Goal: Transaction & Acquisition: Obtain resource

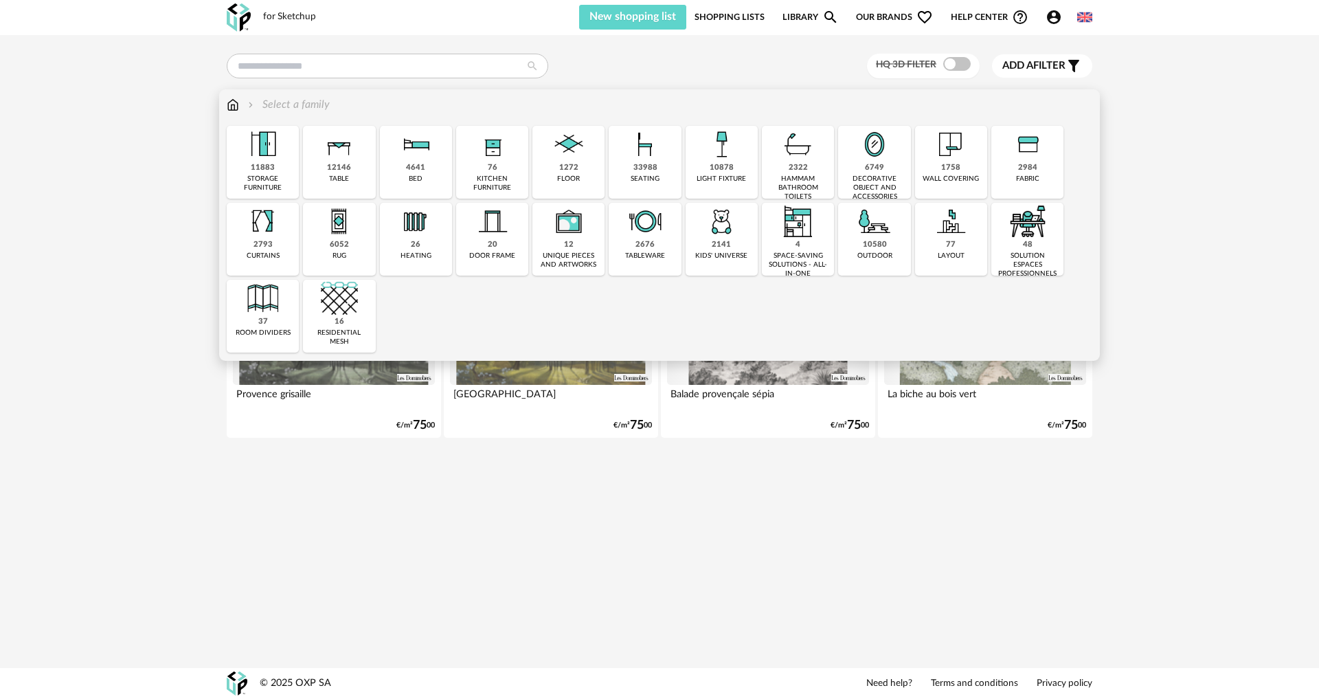
click at [233, 103] on img at bounding box center [233, 105] width 12 height 16
click at [355, 162] on img at bounding box center [339, 144] width 37 height 37
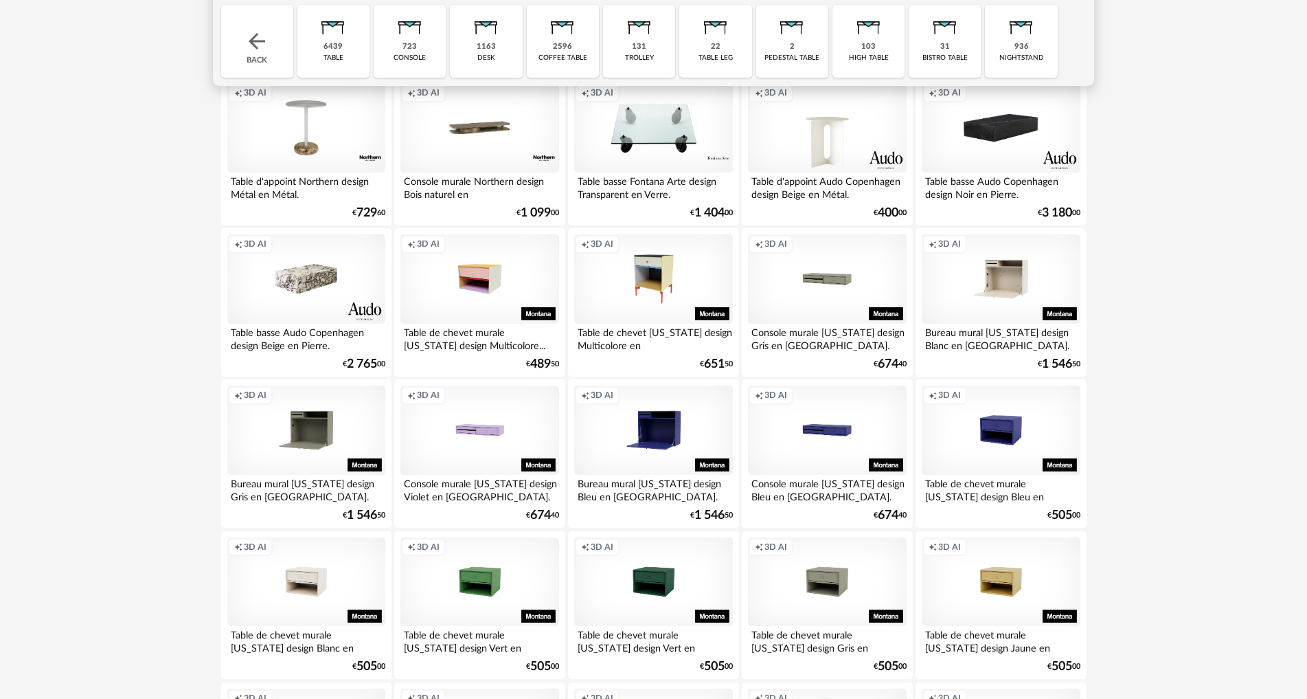
scroll to position [137, 0]
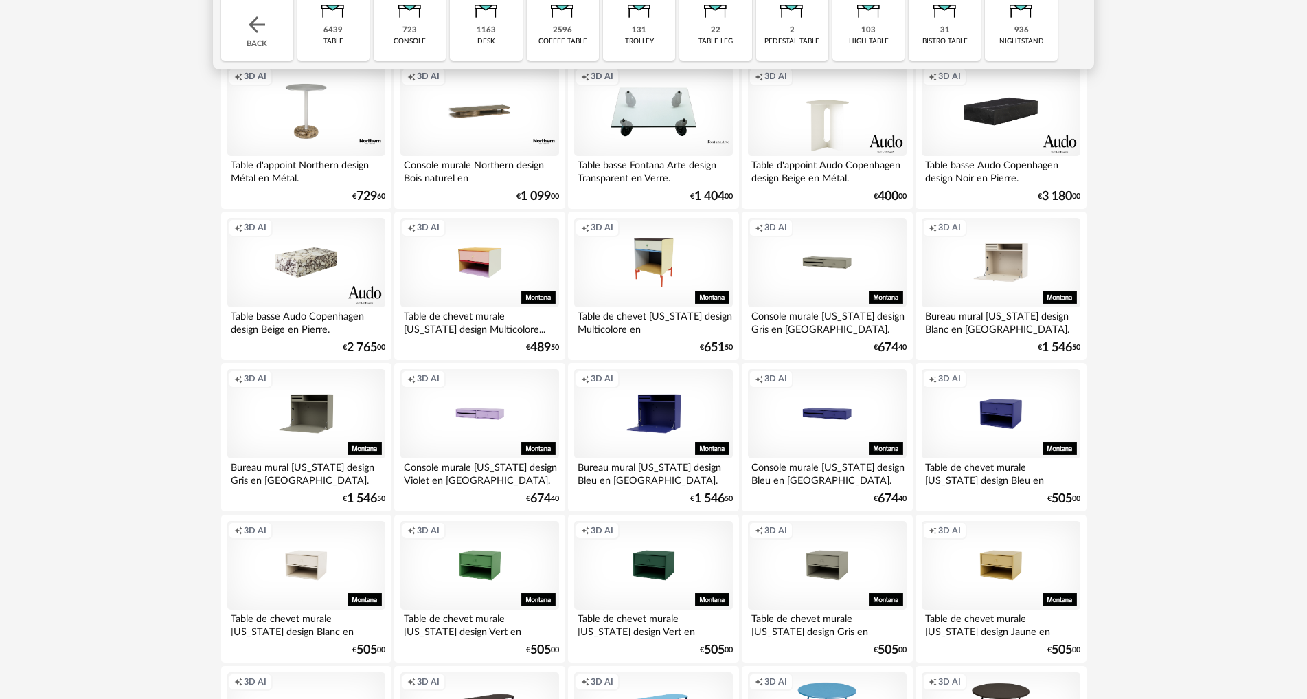
click at [322, 276] on div "Creation icon 3D AI" at bounding box center [306, 262] width 158 height 89
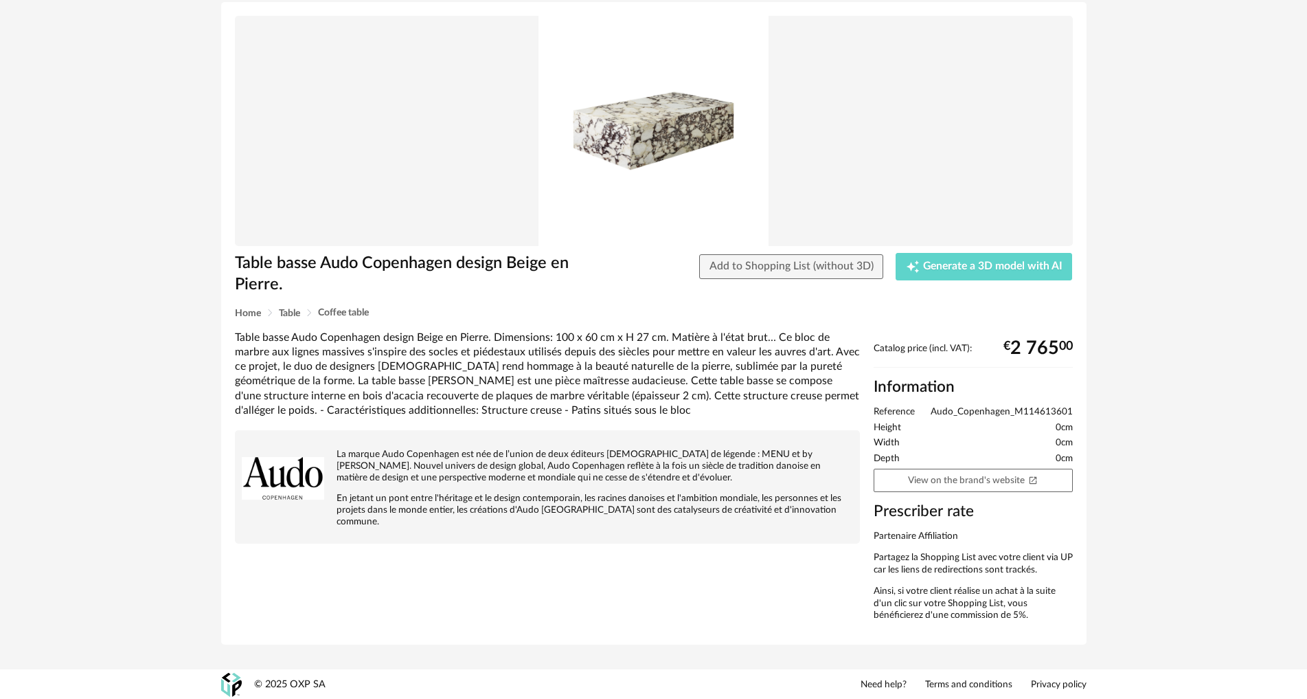
scroll to position [89, 0]
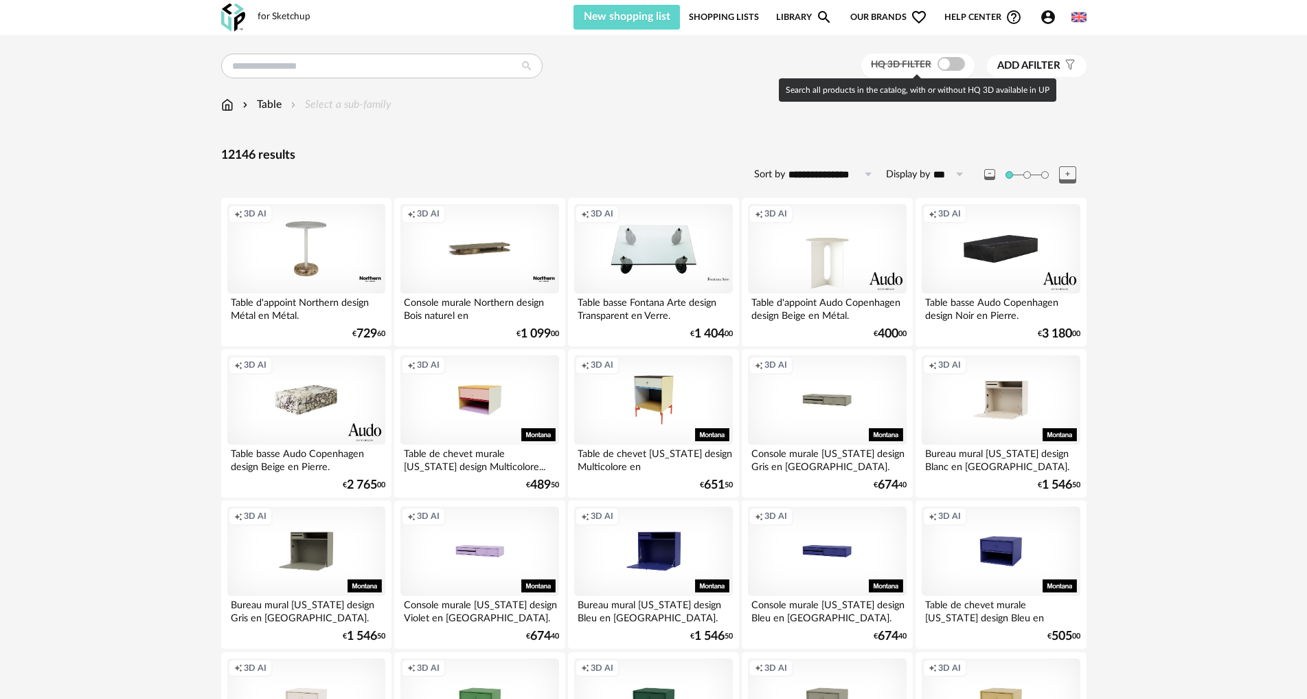
click at [952, 65] on span at bounding box center [951, 64] width 27 height 14
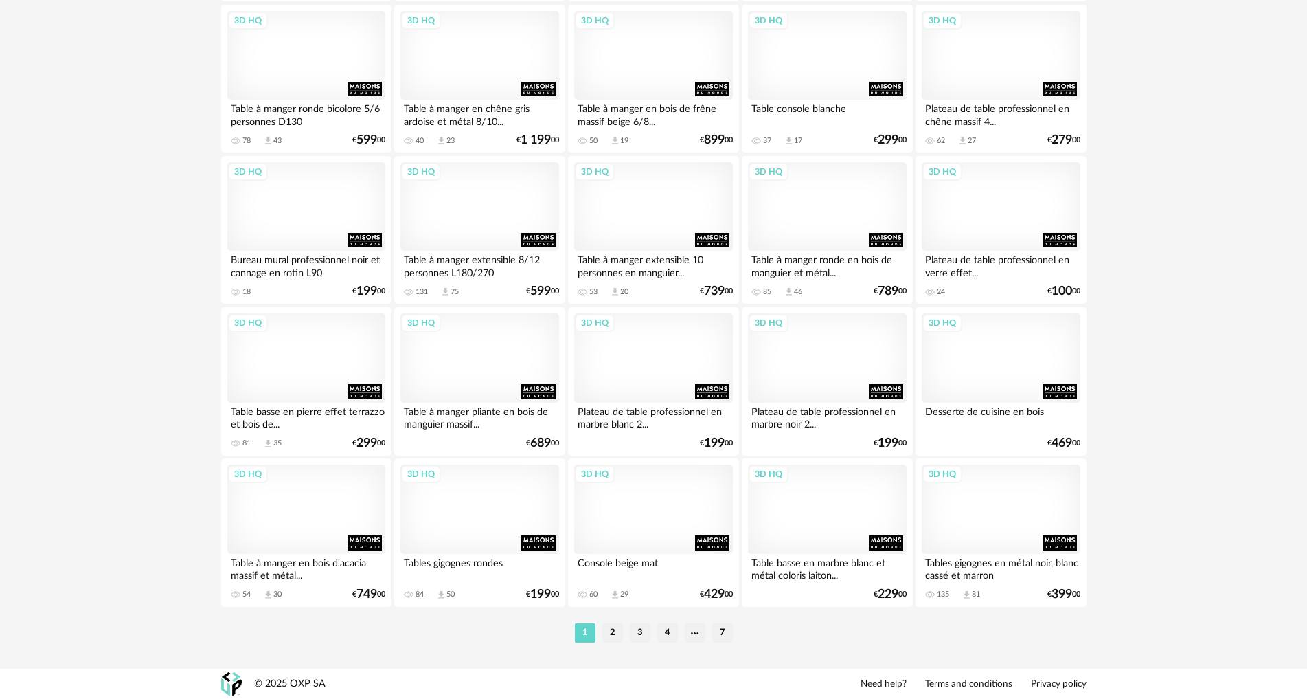
scroll to position [2614, 0]
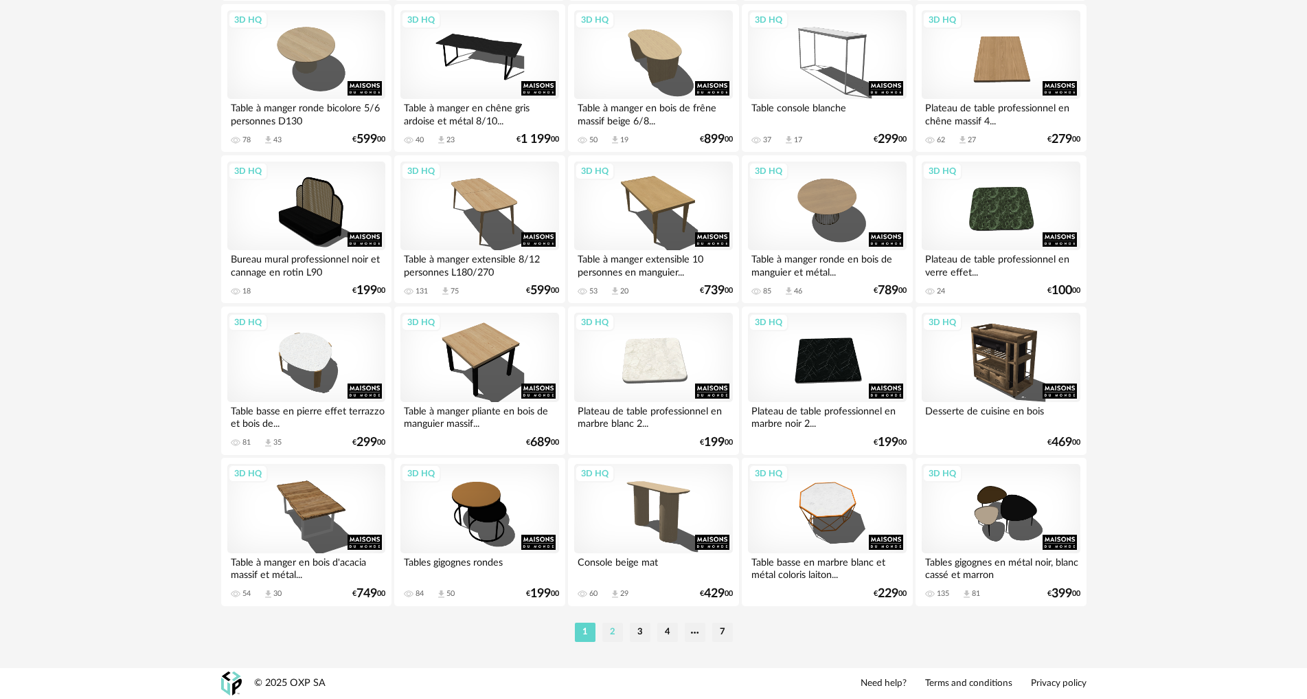
click at [608, 636] on li "2" at bounding box center [613, 631] width 21 height 19
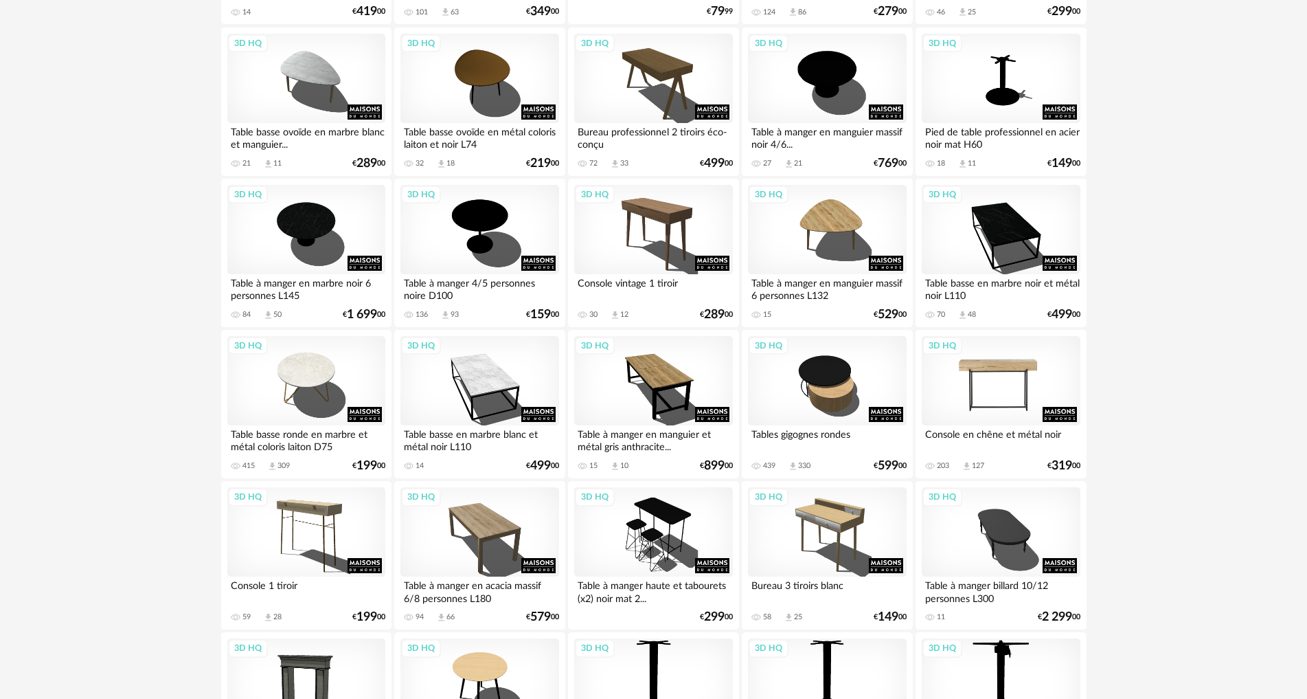
scroll to position [1237, 0]
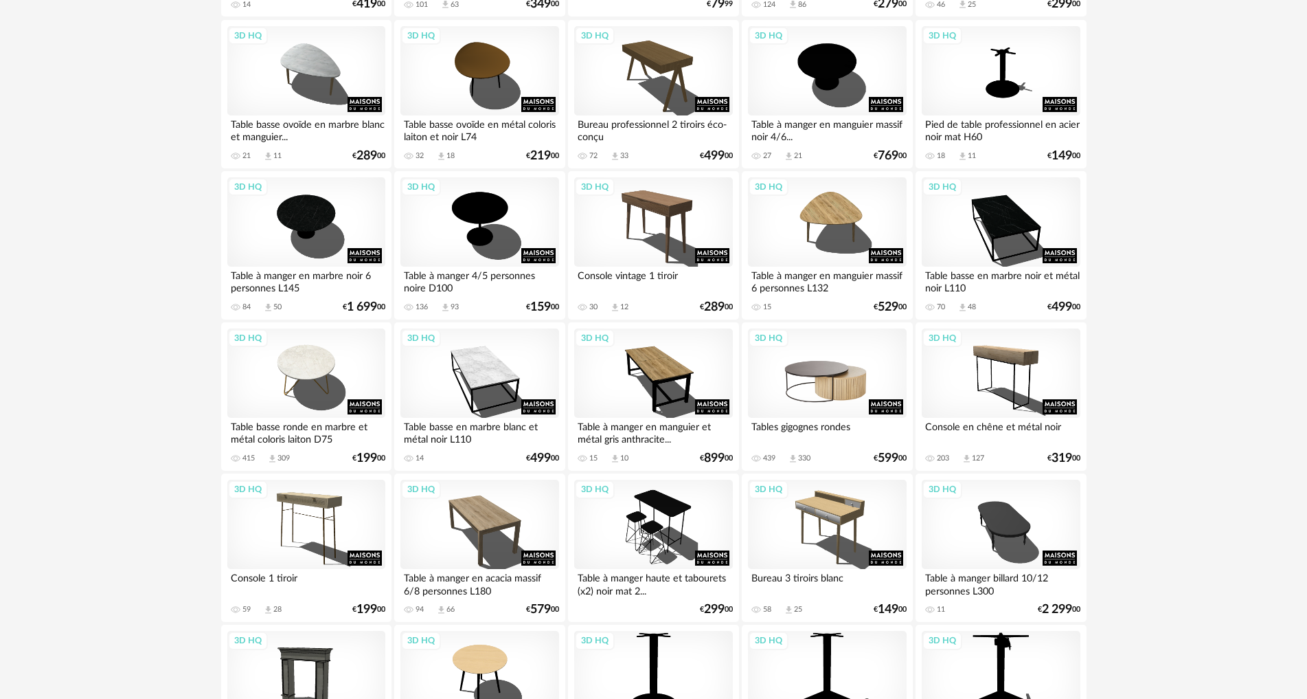
click at [844, 381] on div "3D HQ" at bounding box center [827, 372] width 158 height 89
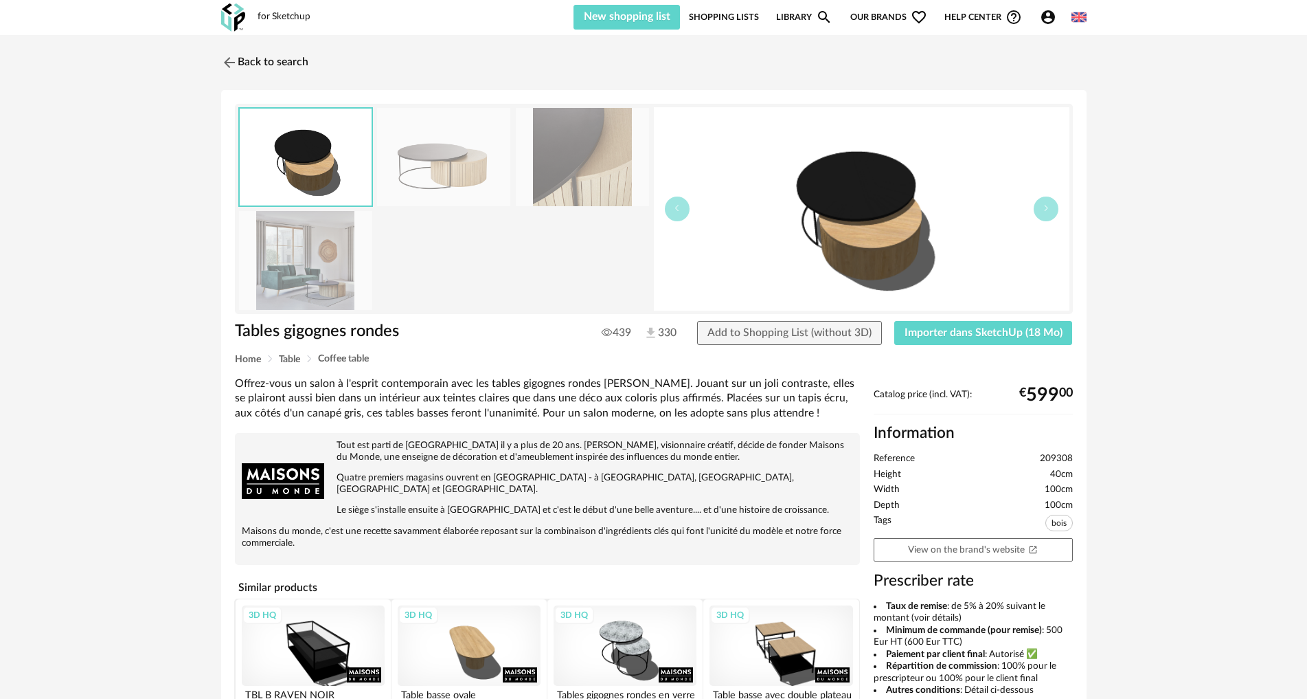
click at [917, 14] on icon "Heart Outline icon" at bounding box center [919, 17] width 16 height 16
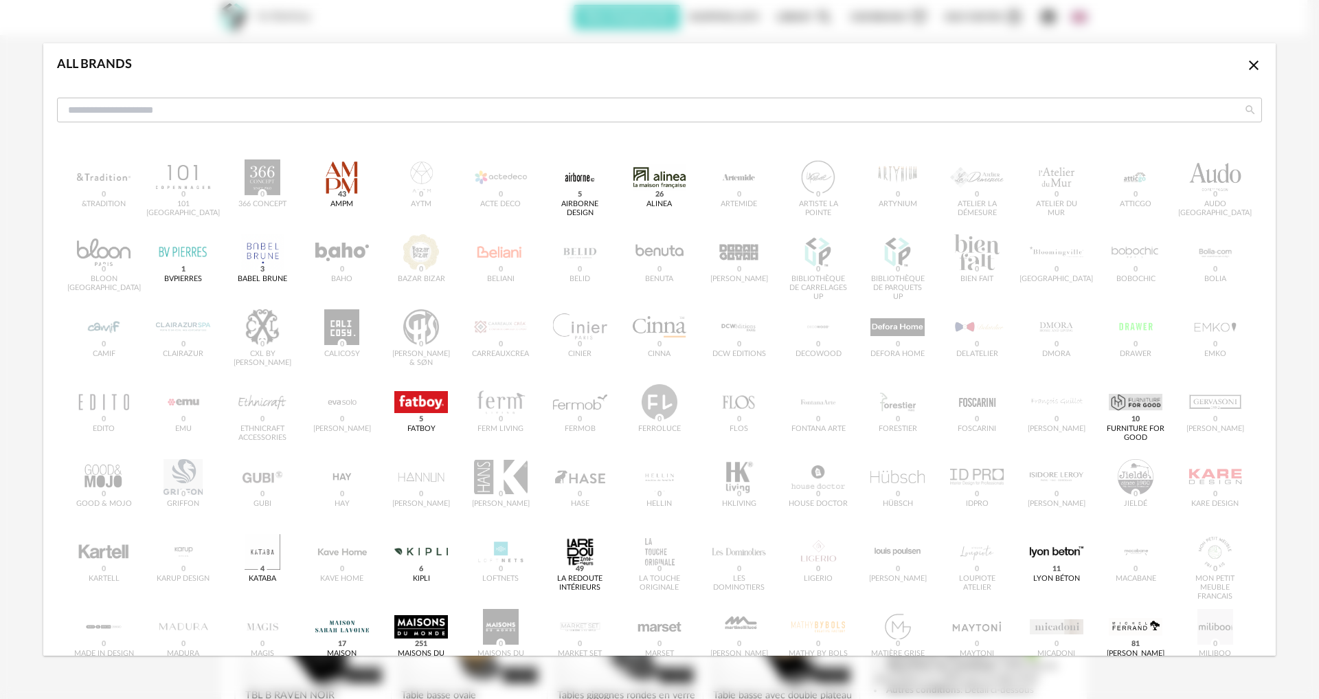
click at [1246, 65] on icon "Close icon" at bounding box center [1254, 65] width 16 height 16
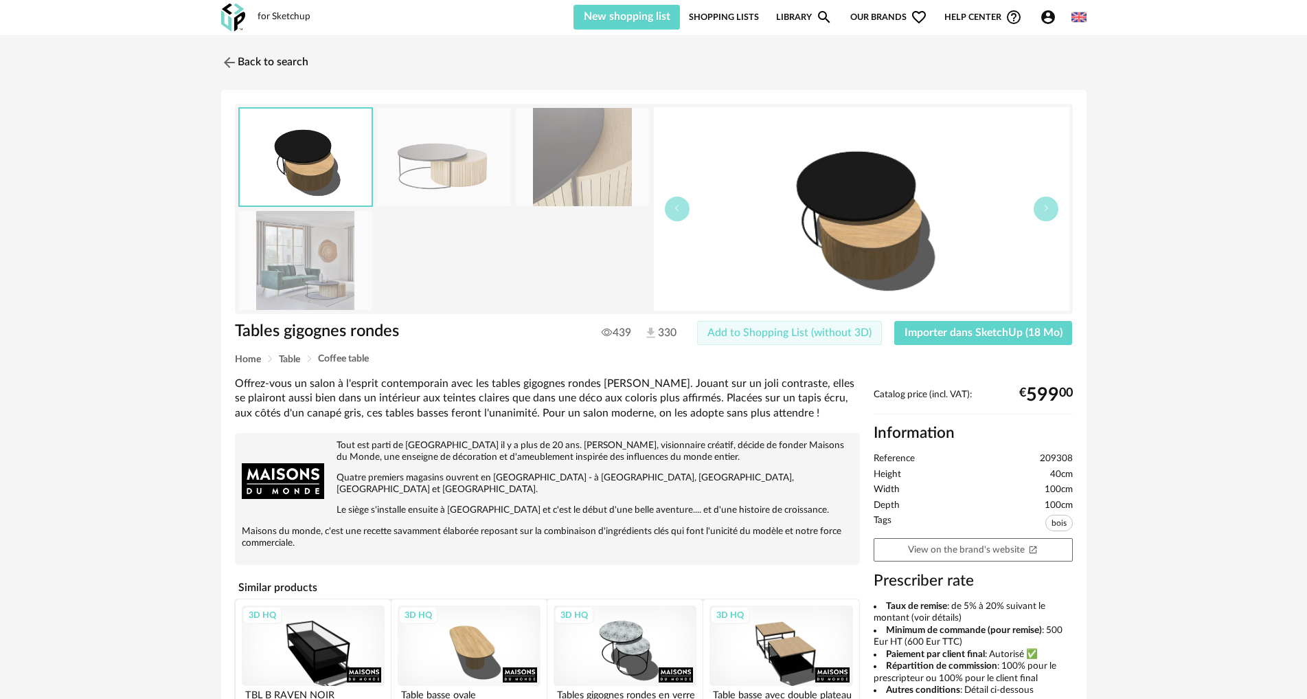
click at [802, 329] on span "Add to Shopping List (without 3D)" at bounding box center [790, 332] width 164 height 11
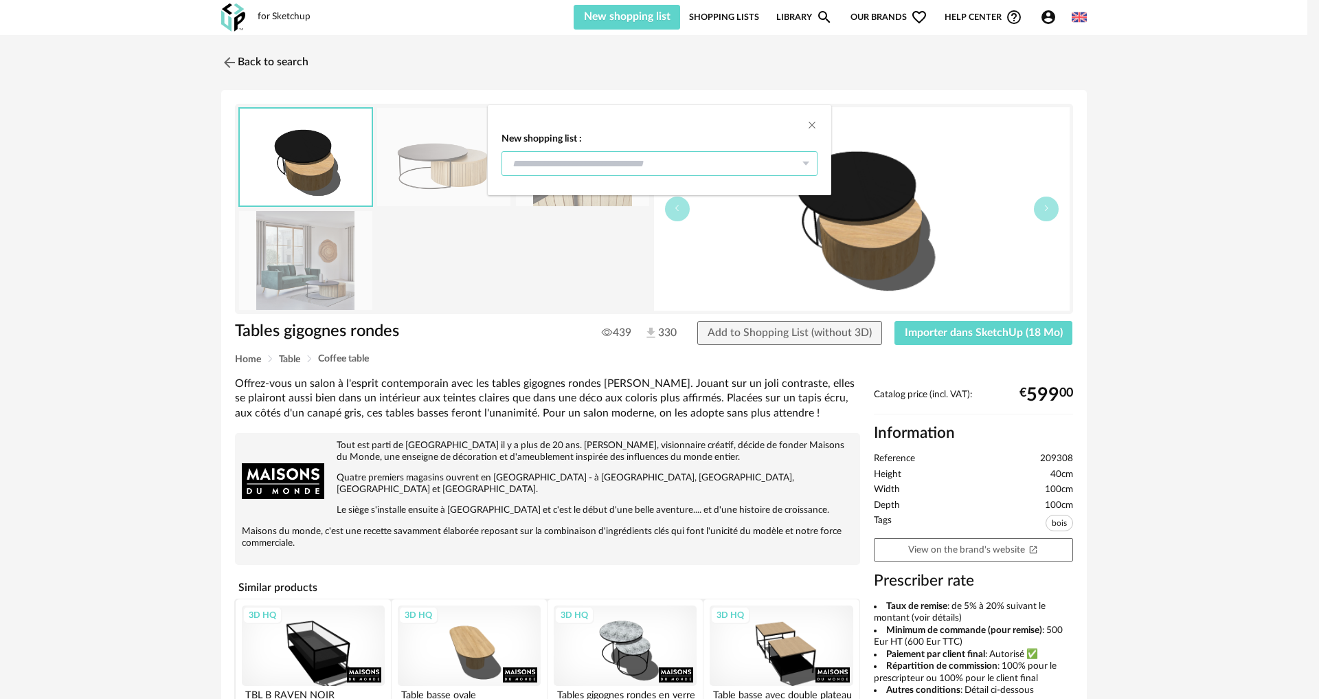
click at [661, 160] on input "dialog" at bounding box center [660, 163] width 316 height 25
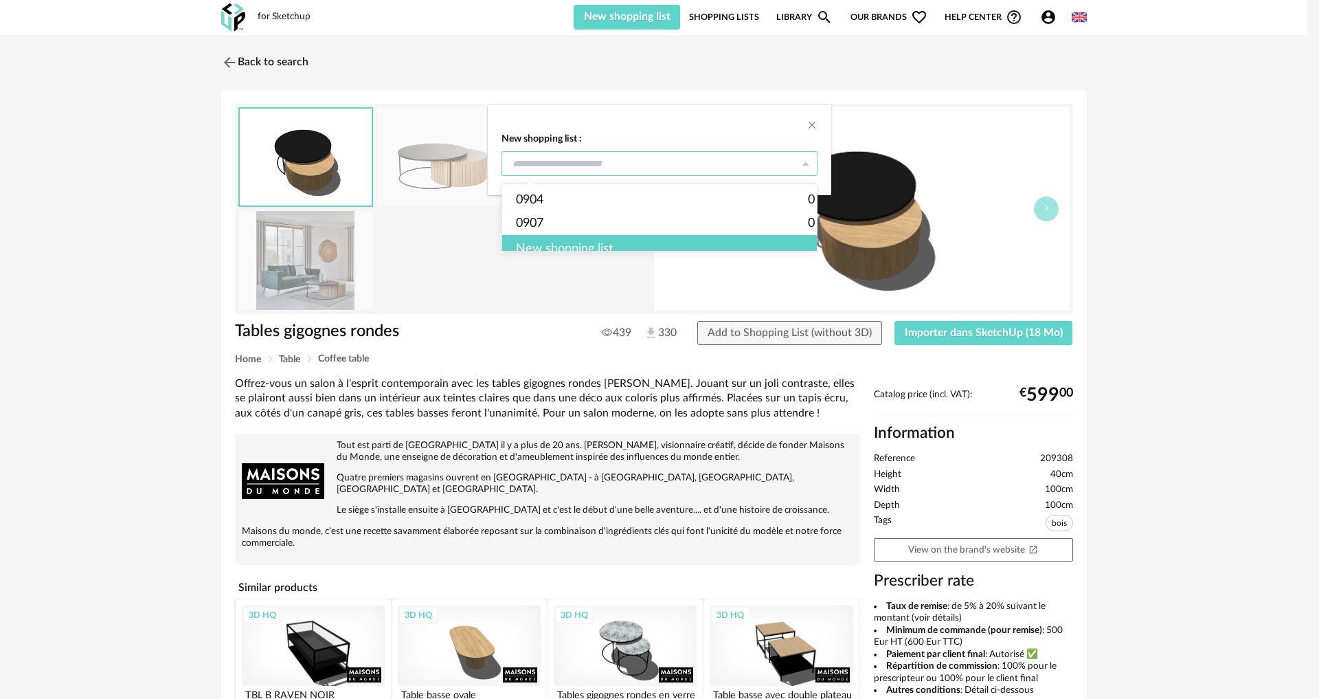
click at [658, 166] on input "dialog" at bounding box center [660, 163] width 316 height 25
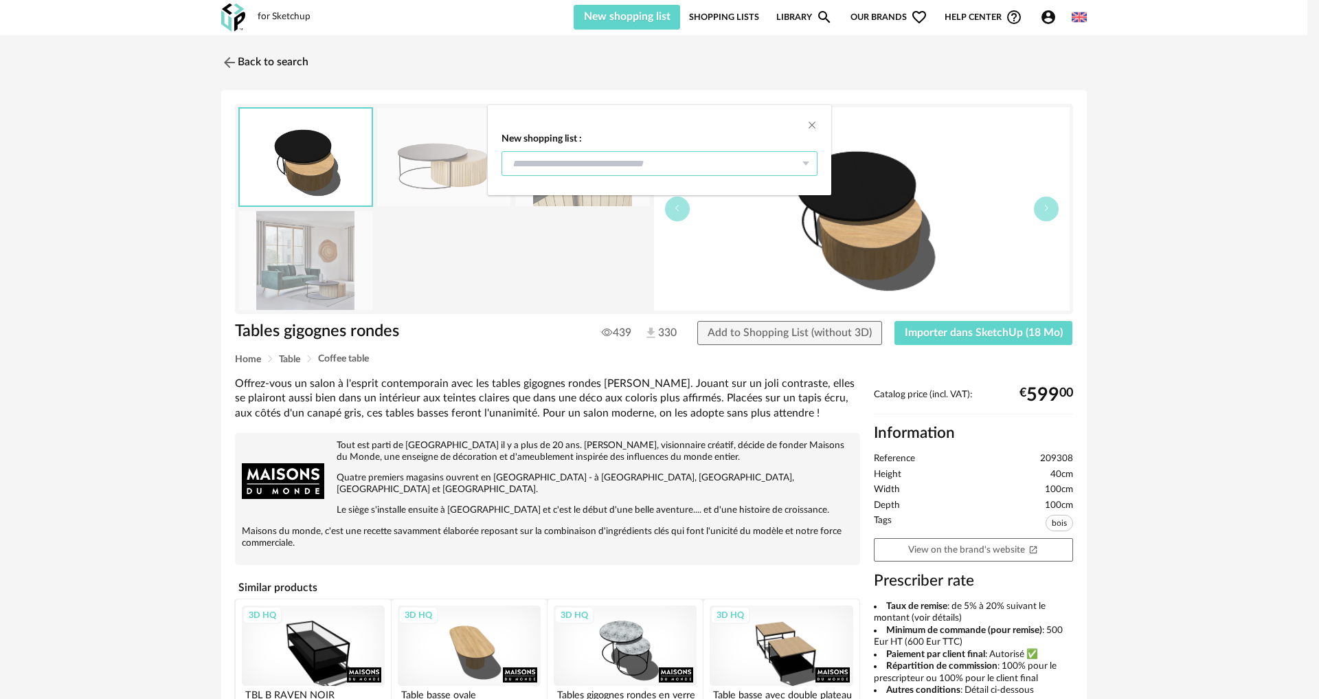
click at [648, 164] on input "dialog" at bounding box center [660, 163] width 316 height 25
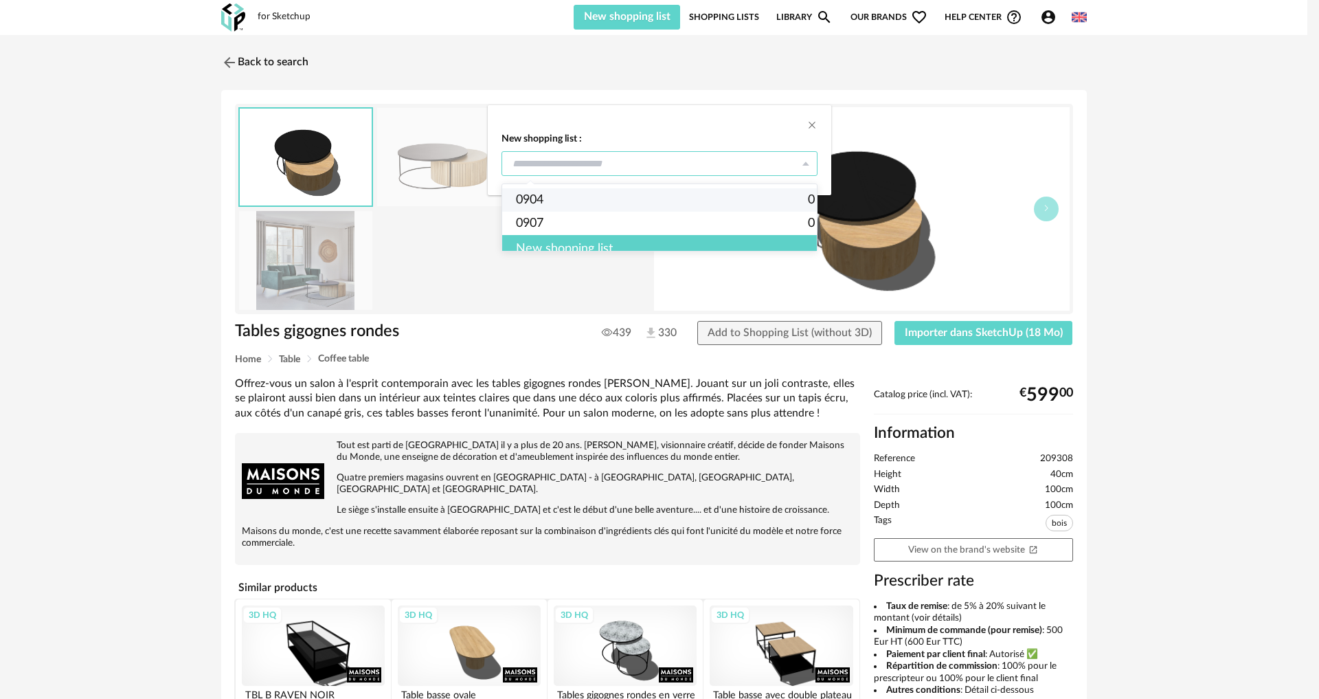
click at [616, 157] on input "dialog" at bounding box center [660, 163] width 316 height 25
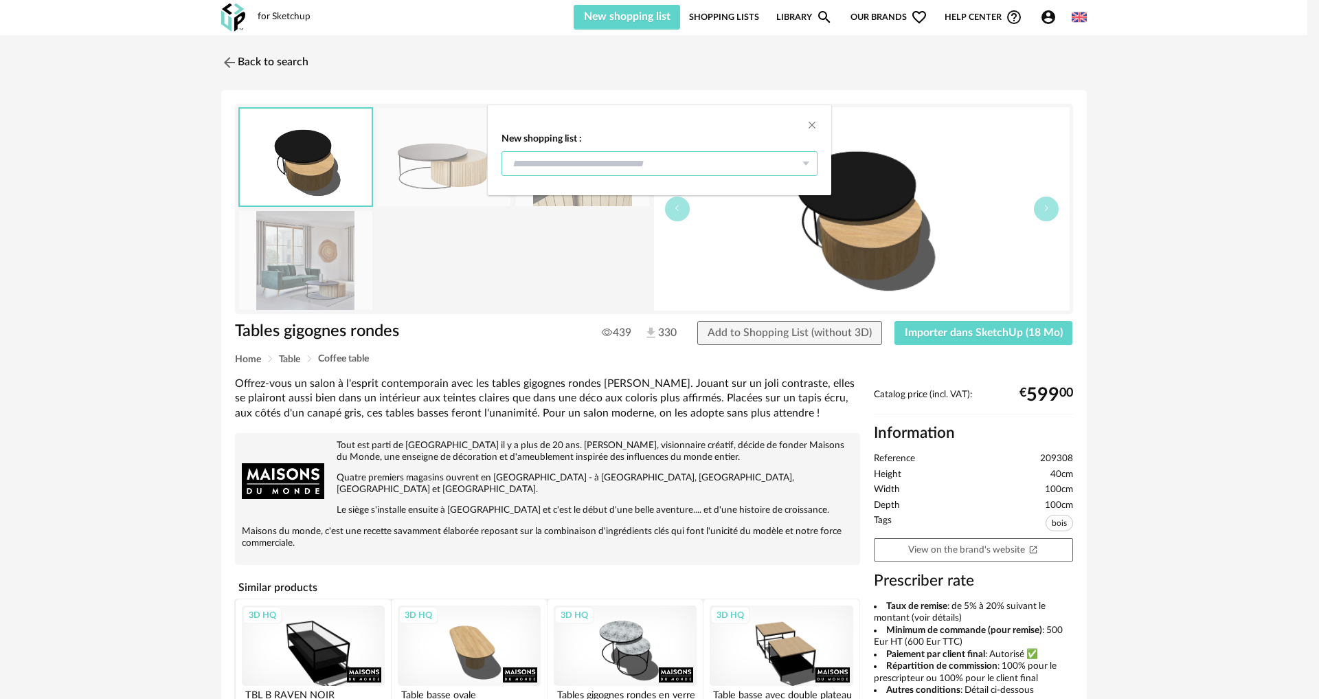
click at [622, 165] on input "dialog" at bounding box center [660, 163] width 316 height 25
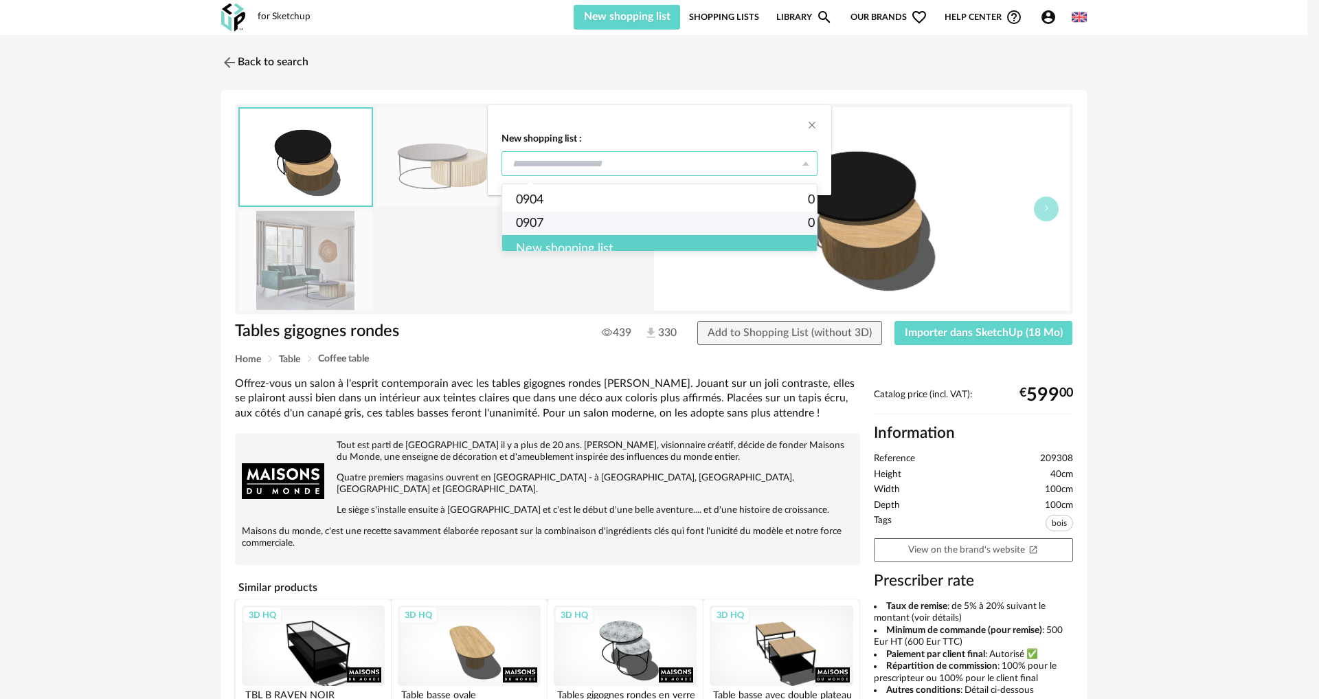
click at [621, 250] on div "New shopping list" at bounding box center [665, 248] width 326 height 27
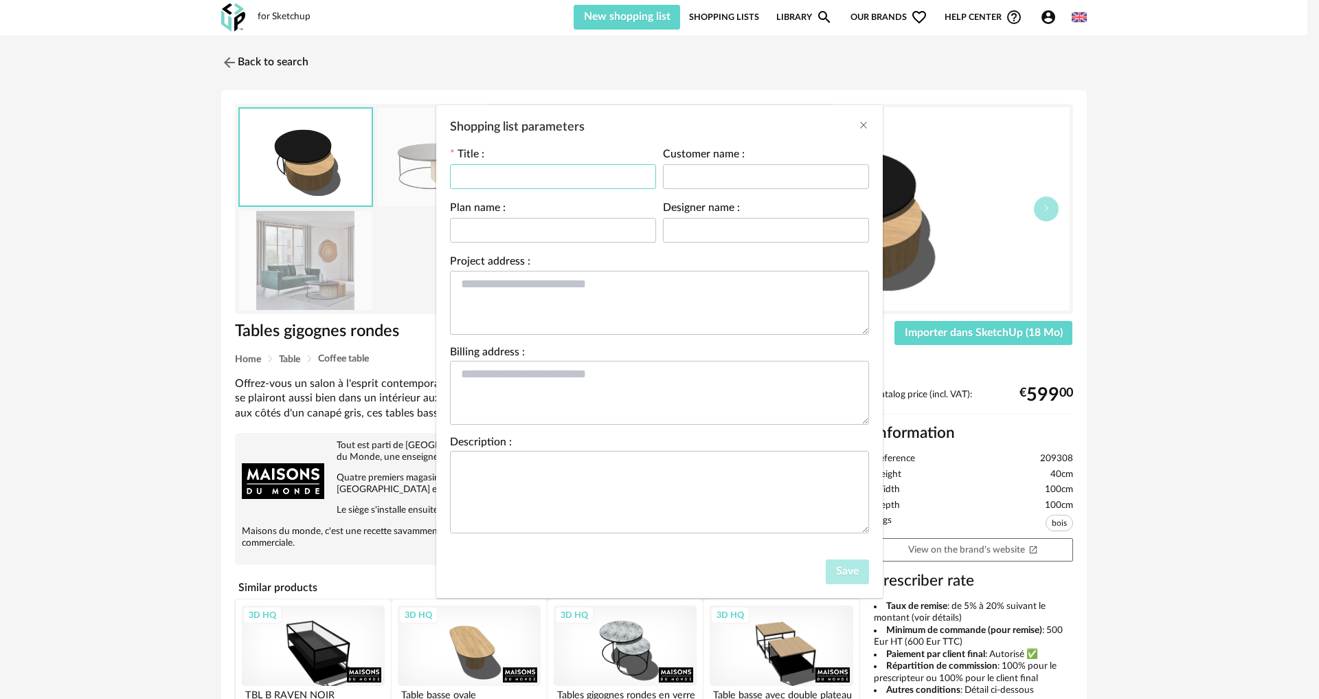
click at [550, 173] on input "Shopping list parameters" at bounding box center [553, 176] width 206 height 25
type input "*"
type input "**"
click at [843, 570] on span "Save" at bounding box center [847, 570] width 23 height 11
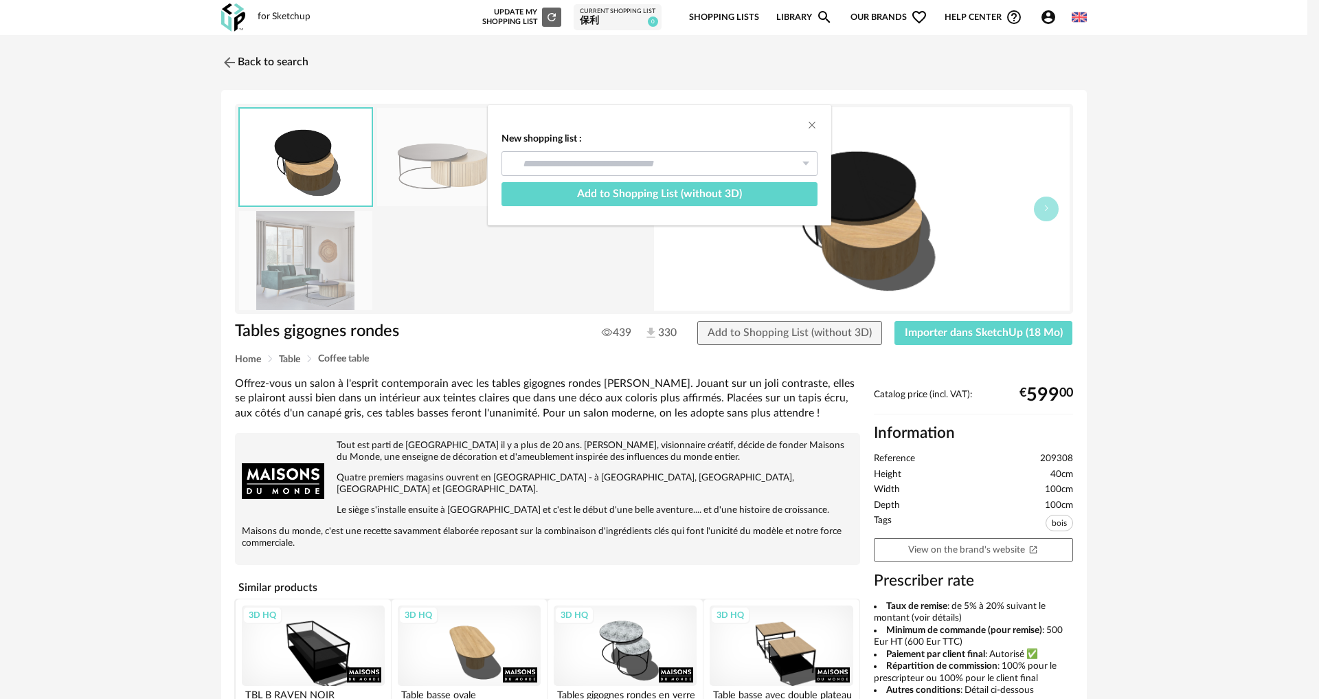
type input "**"
click at [741, 194] on span "Add to Shopping List (without 3D)" at bounding box center [659, 193] width 165 height 11
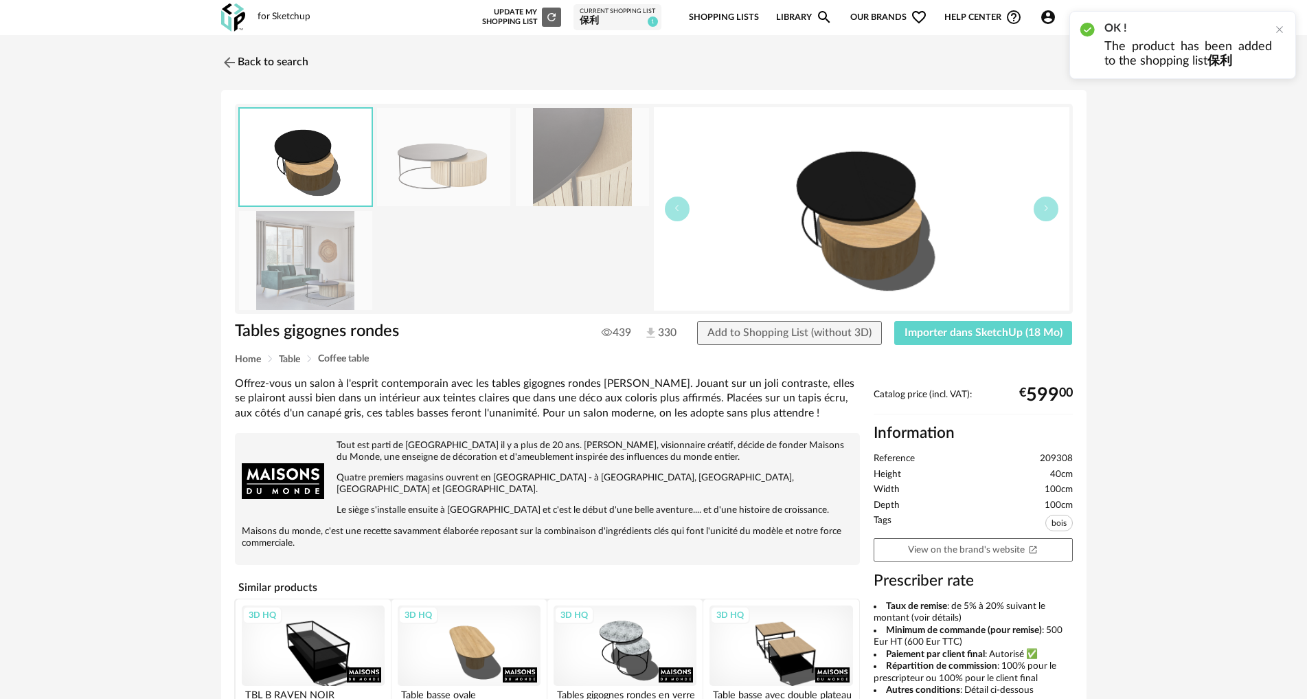
click at [1185, 138] on div "Back to search Tables gigognes rondes Tables gigognes rondes 439 330 Add to Sho…" at bounding box center [653, 488] width 1307 height 906
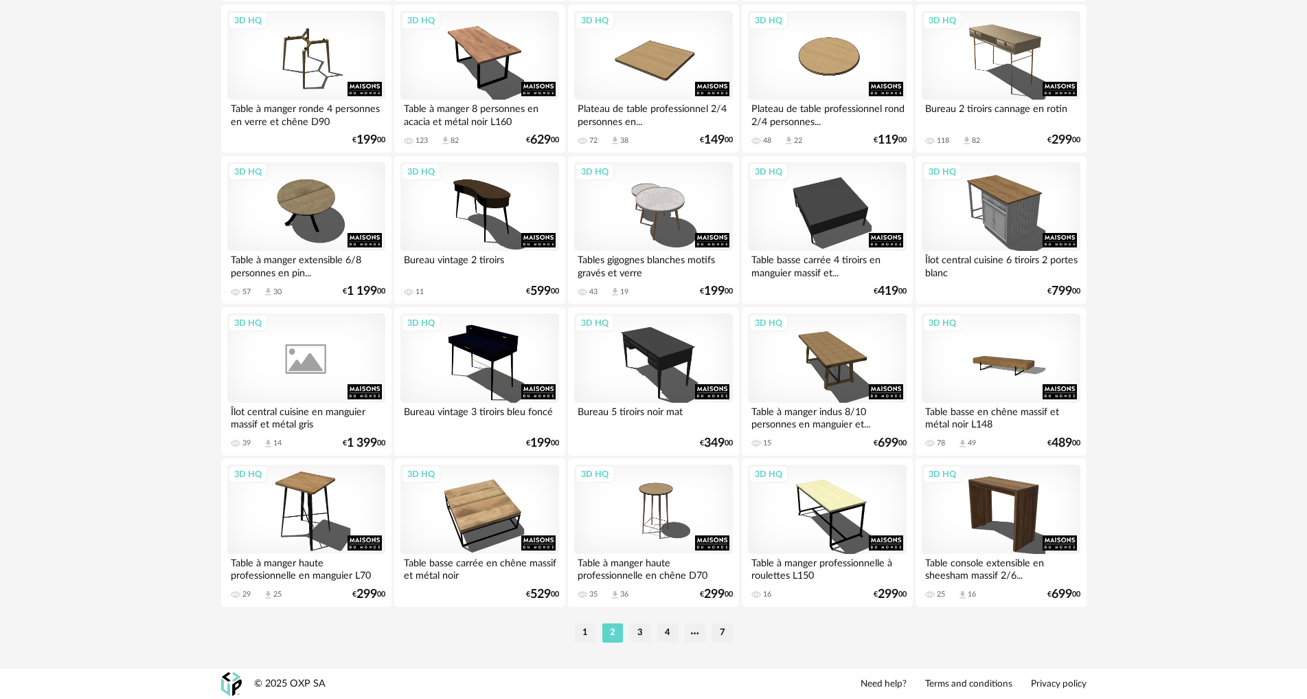
scroll to position [2614, 0]
click at [640, 633] on li "3" at bounding box center [640, 631] width 21 height 19
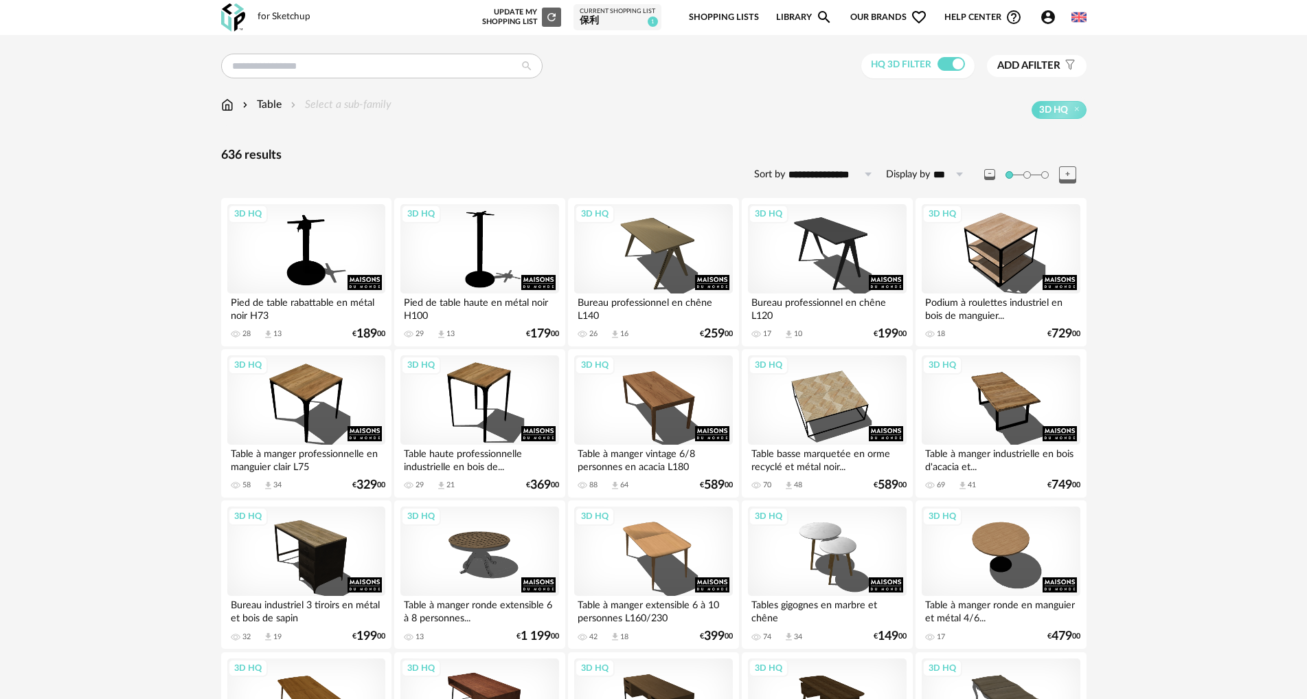
click at [221, 102] on img at bounding box center [227, 105] width 12 height 16
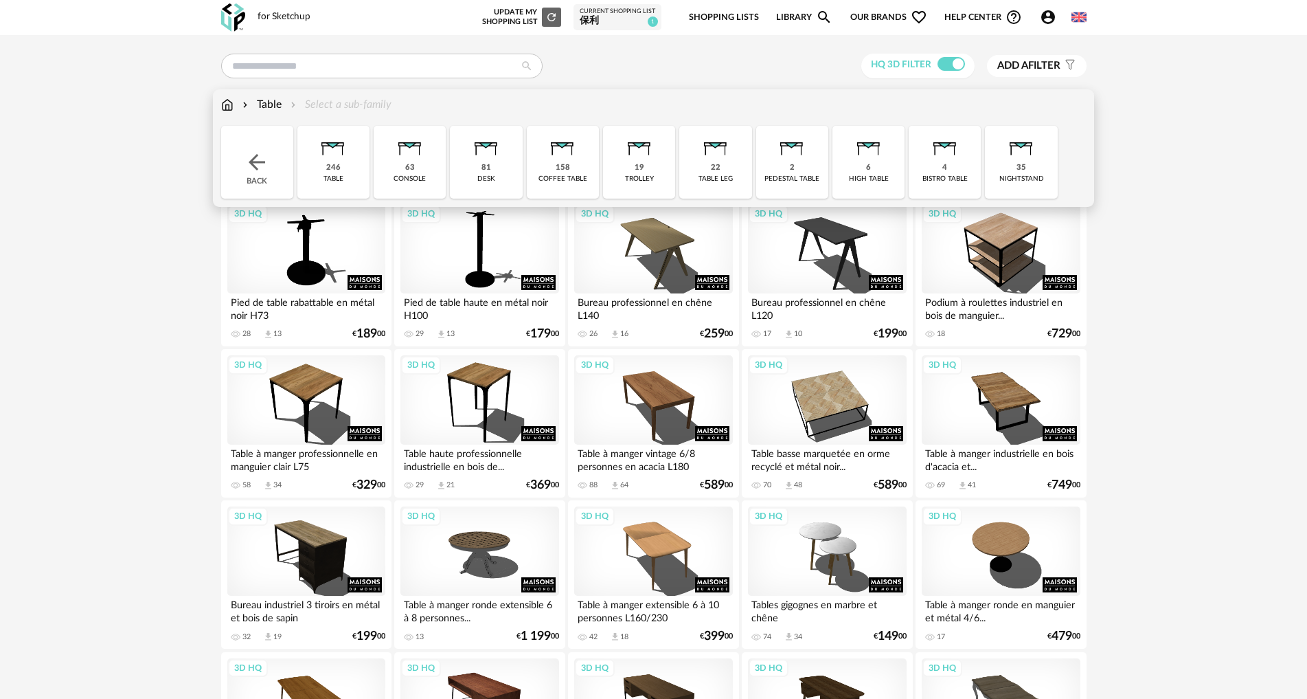
click at [224, 103] on img at bounding box center [227, 105] width 12 height 16
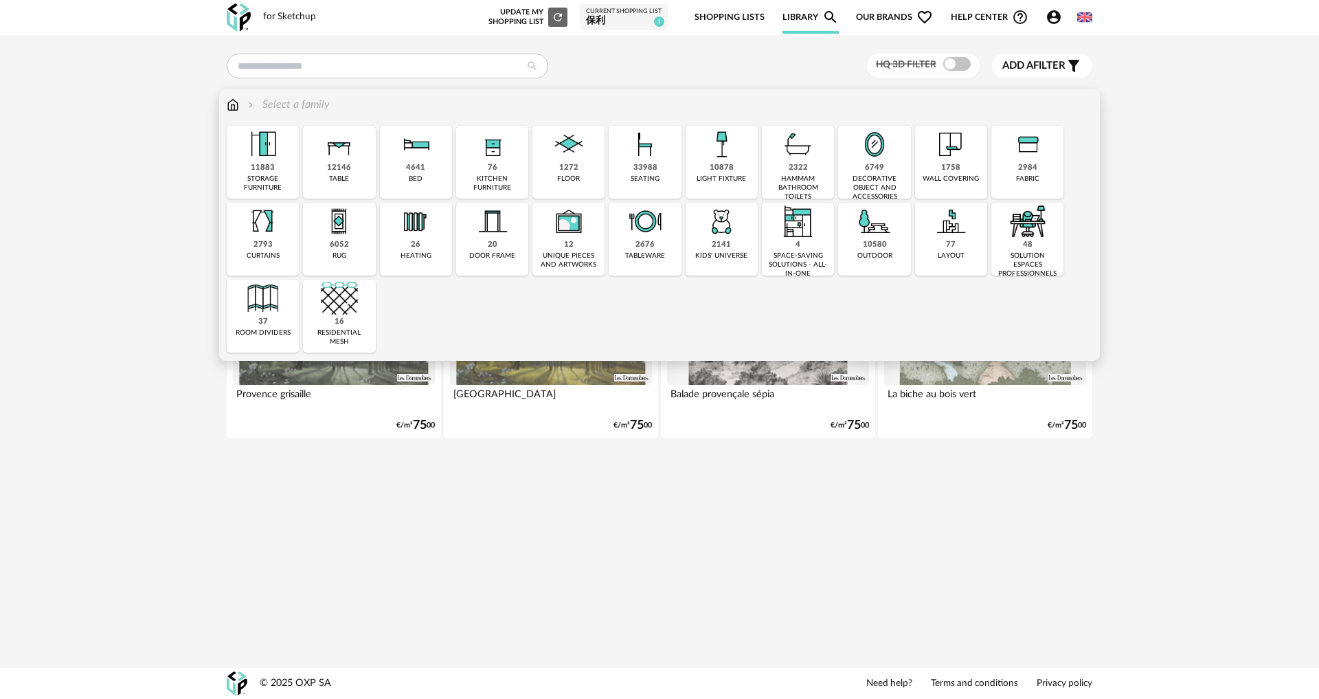
click at [328, 160] on img at bounding box center [339, 144] width 37 height 37
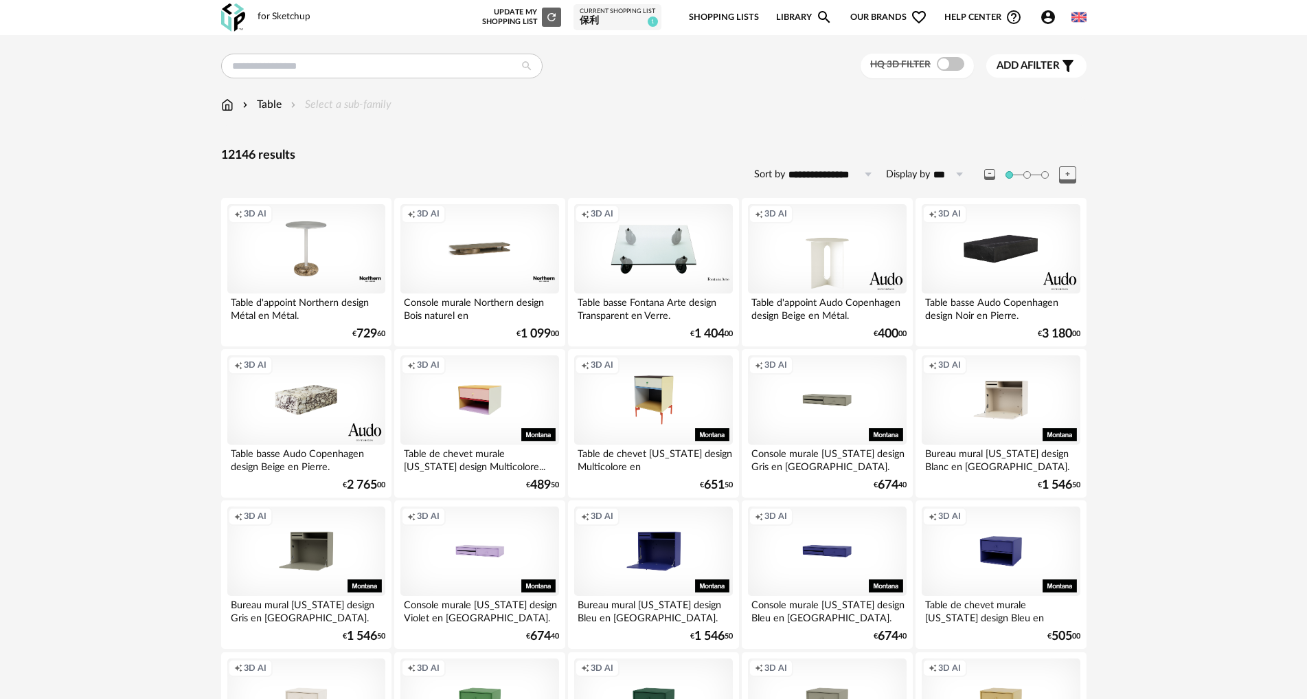
click at [228, 107] on img at bounding box center [227, 105] width 12 height 16
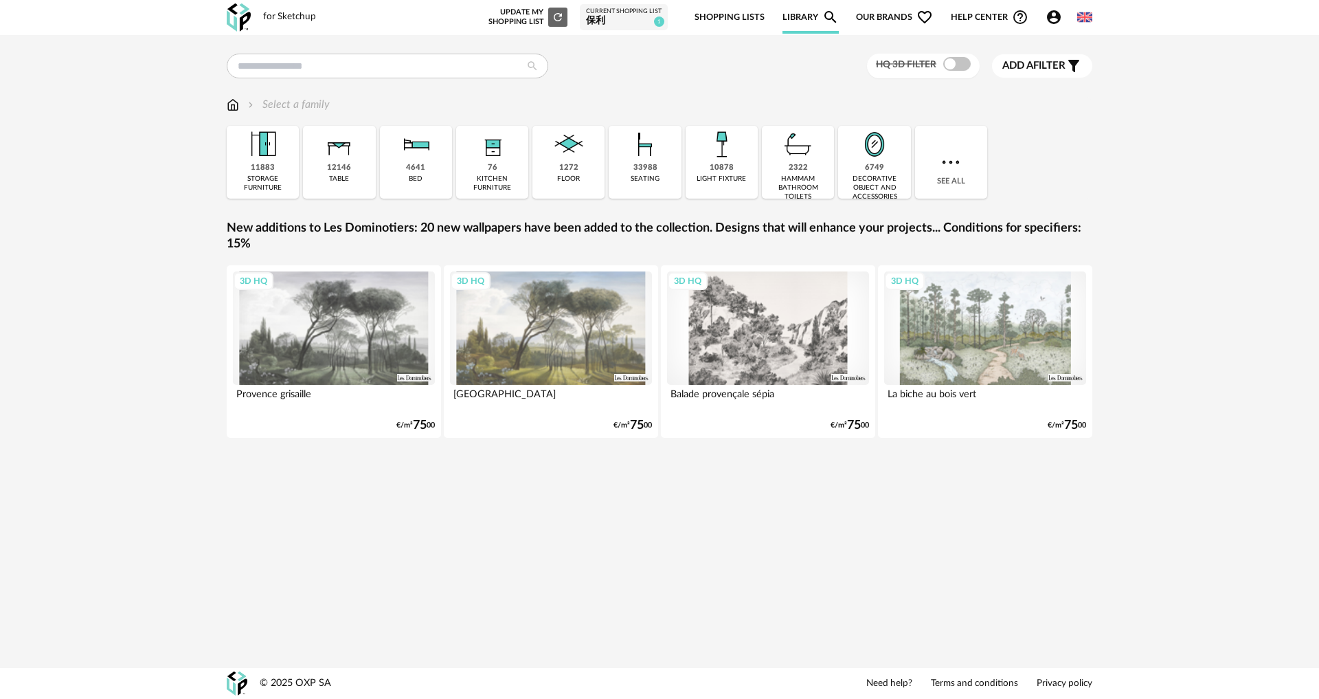
click at [234, 102] on img at bounding box center [233, 105] width 12 height 16
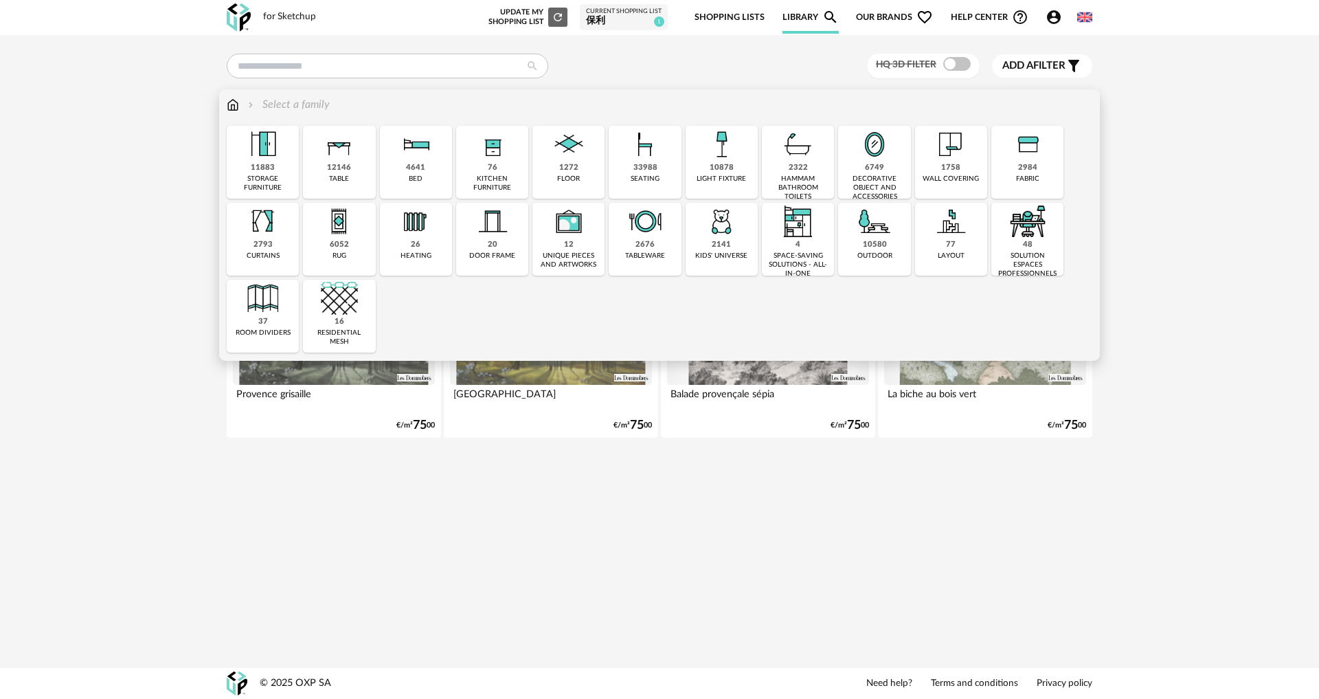
click at [658, 163] on img at bounding box center [645, 144] width 37 height 37
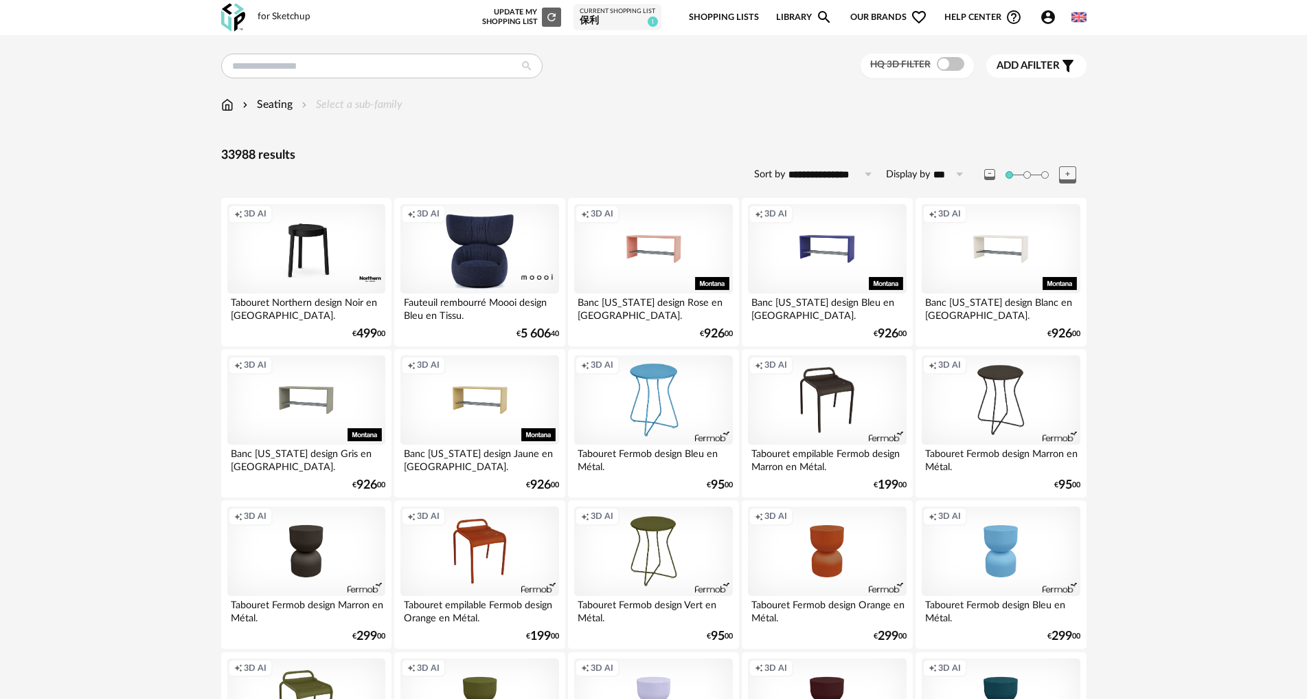
click at [949, 69] on span at bounding box center [950, 64] width 27 height 14
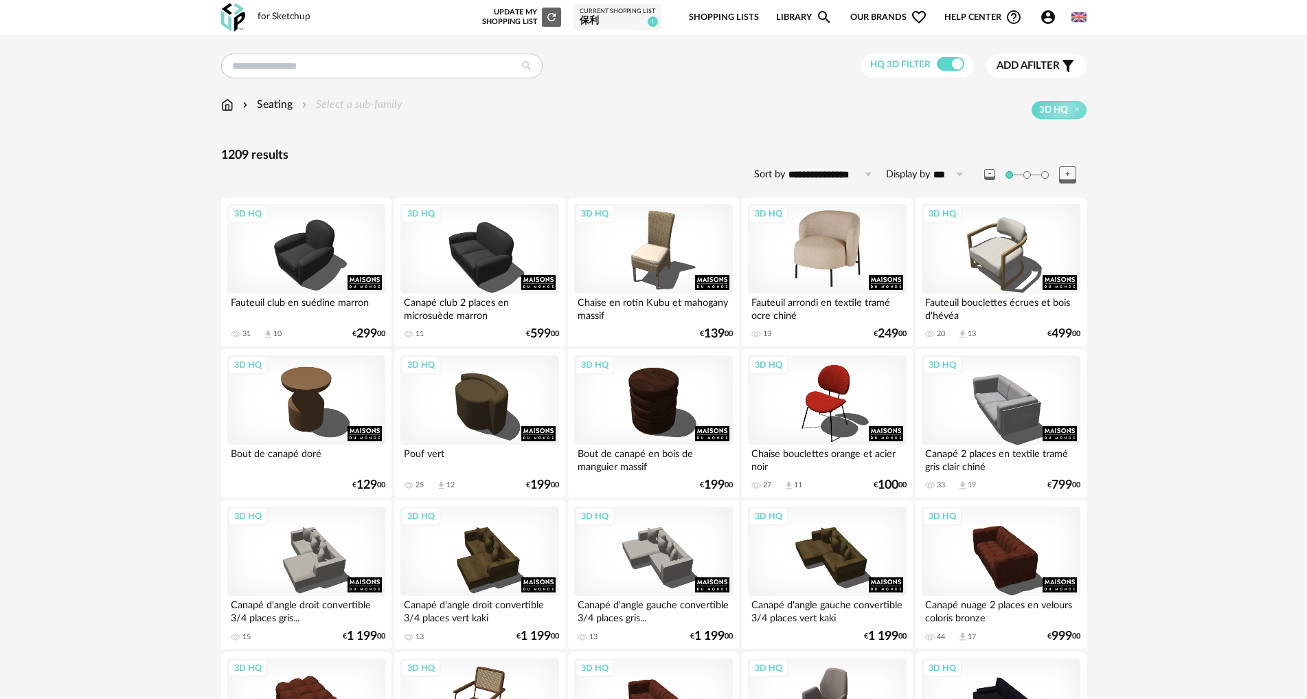
click at [834, 245] on div "3D HQ" at bounding box center [827, 248] width 158 height 89
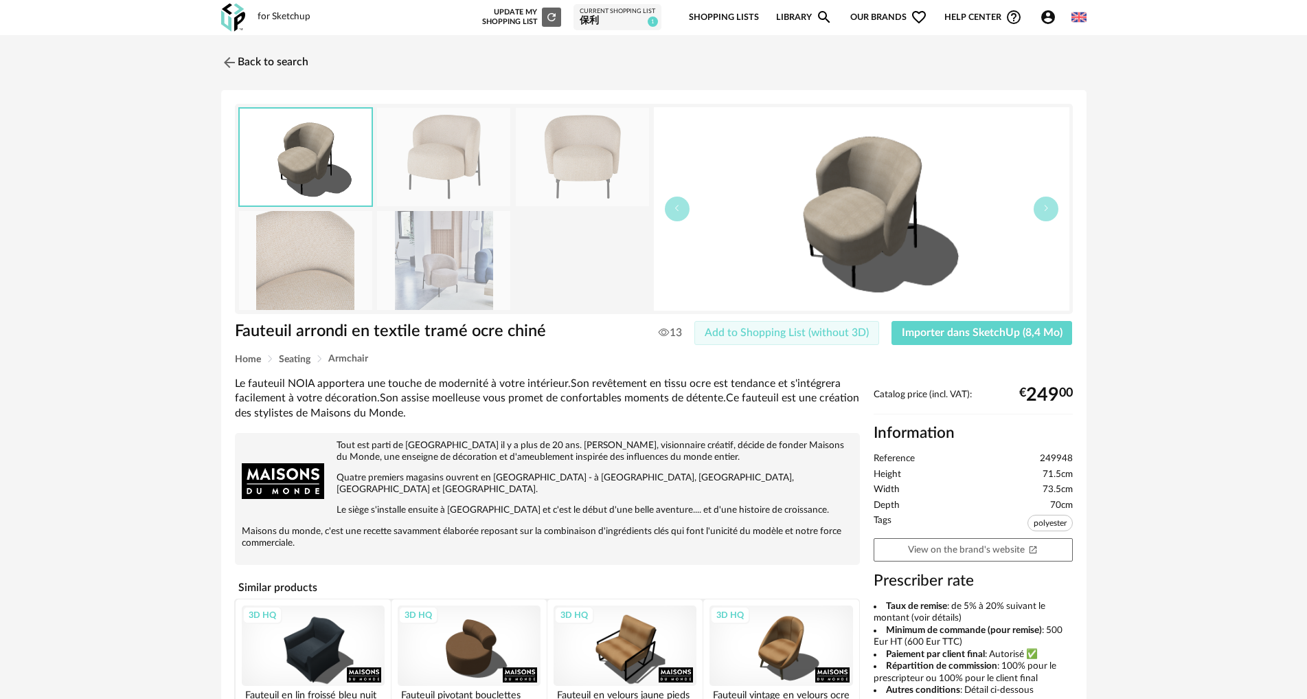
click at [843, 333] on span "Add to Shopping List (without 3D)" at bounding box center [787, 332] width 164 height 11
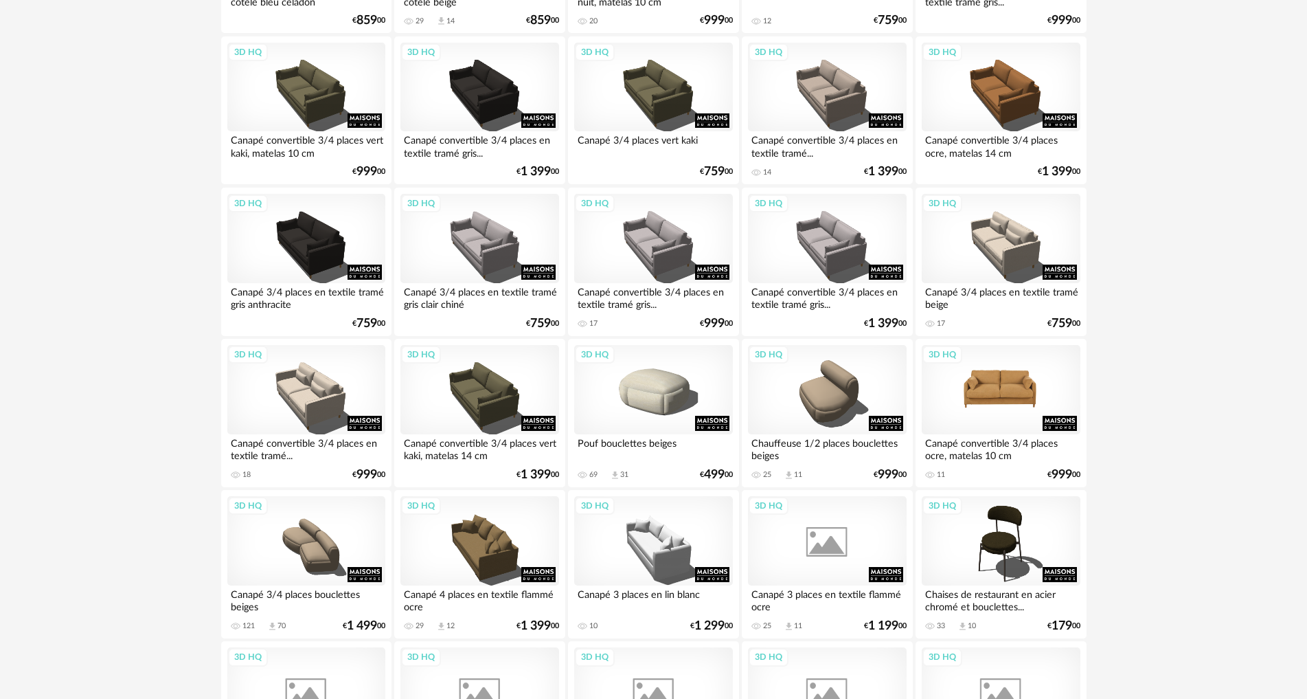
scroll to position [1305, 0]
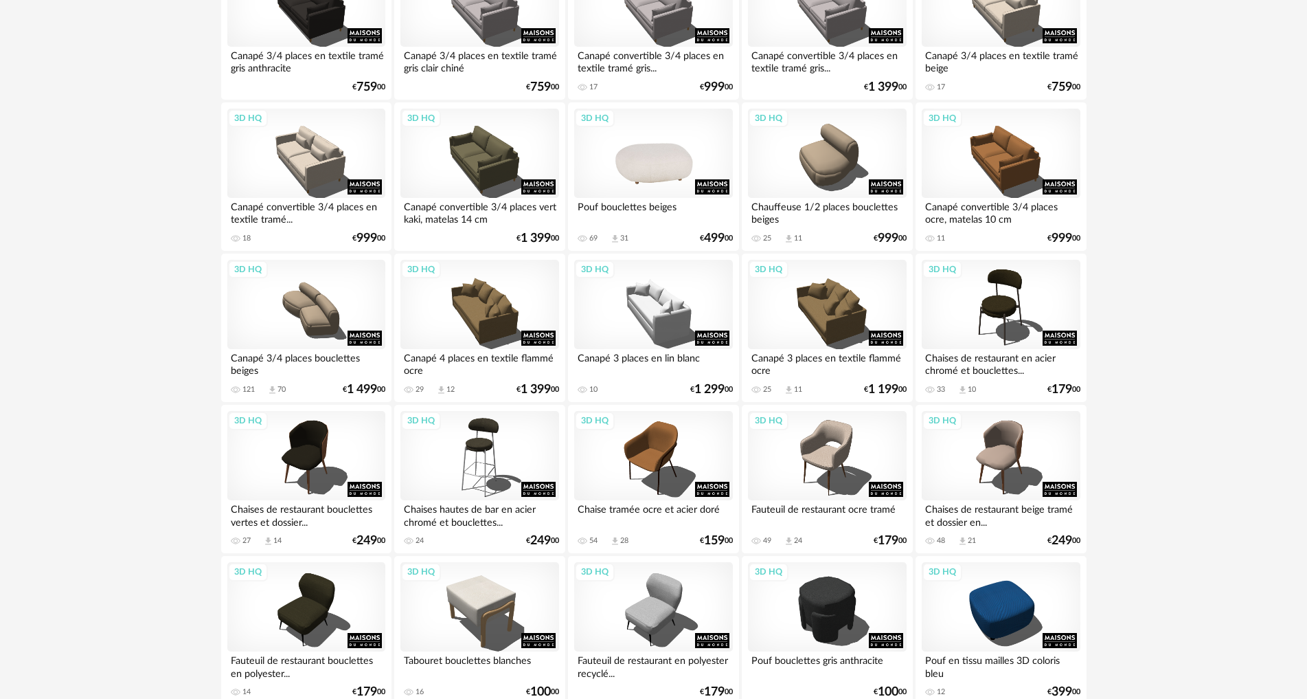
click at [666, 170] on div "3D HQ" at bounding box center [653, 153] width 158 height 89
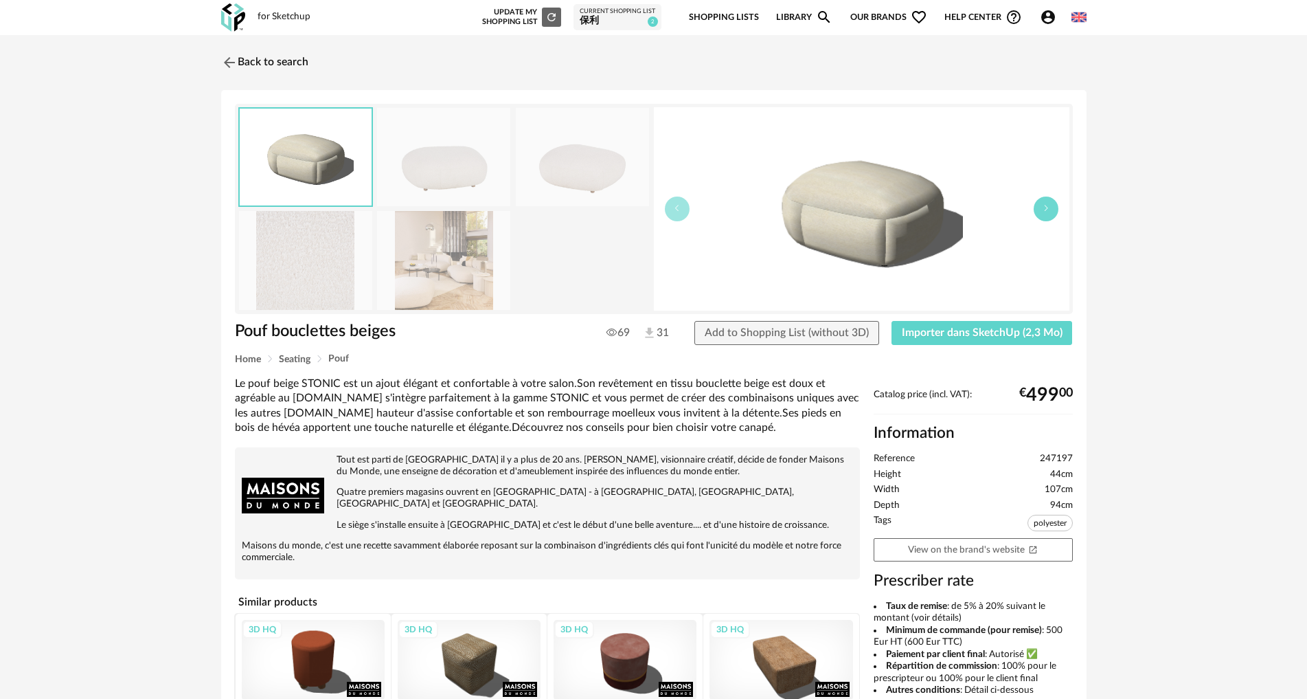
click at [1044, 214] on button "button" at bounding box center [1046, 208] width 25 height 25
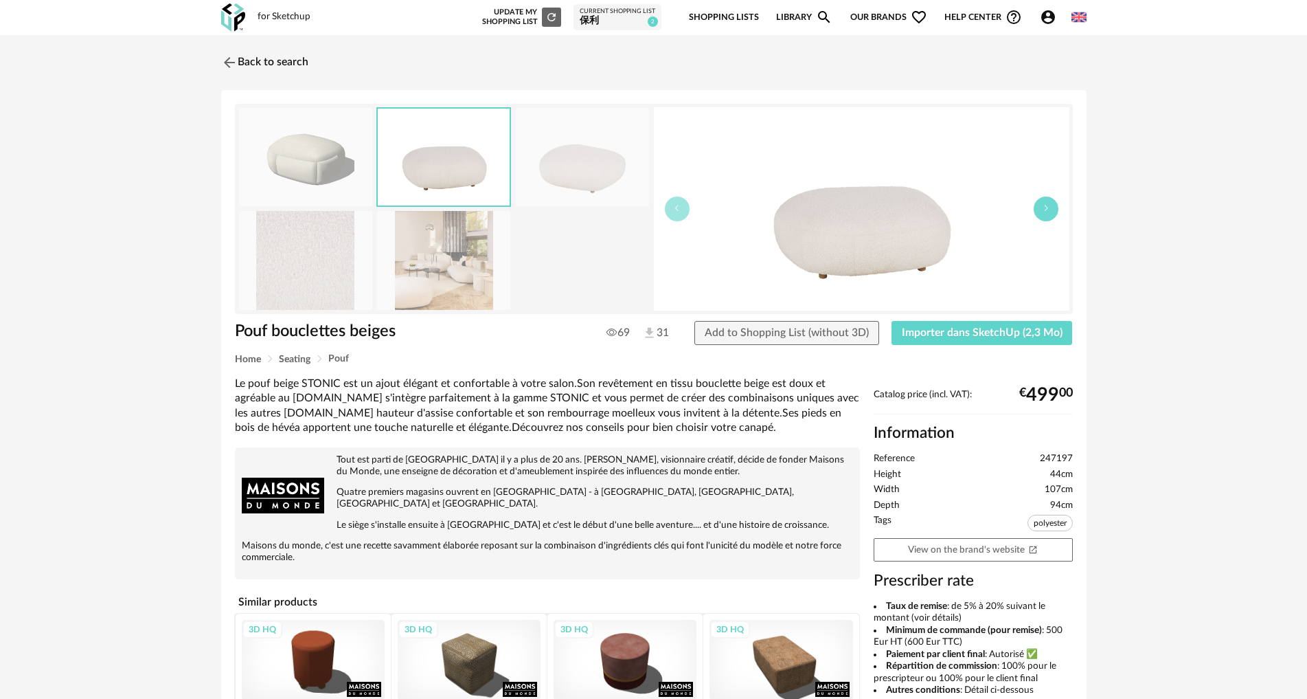
click at [1044, 214] on button "button" at bounding box center [1046, 208] width 25 height 25
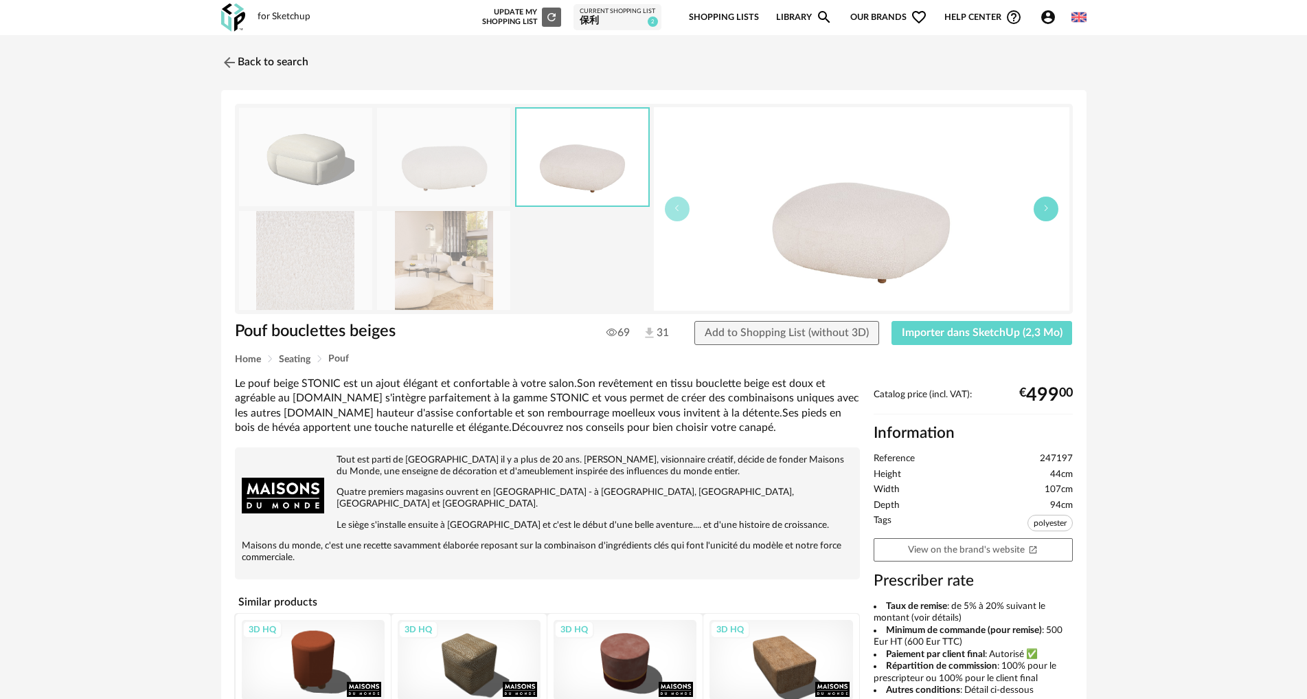
click at [1044, 214] on button "button" at bounding box center [1046, 208] width 25 height 25
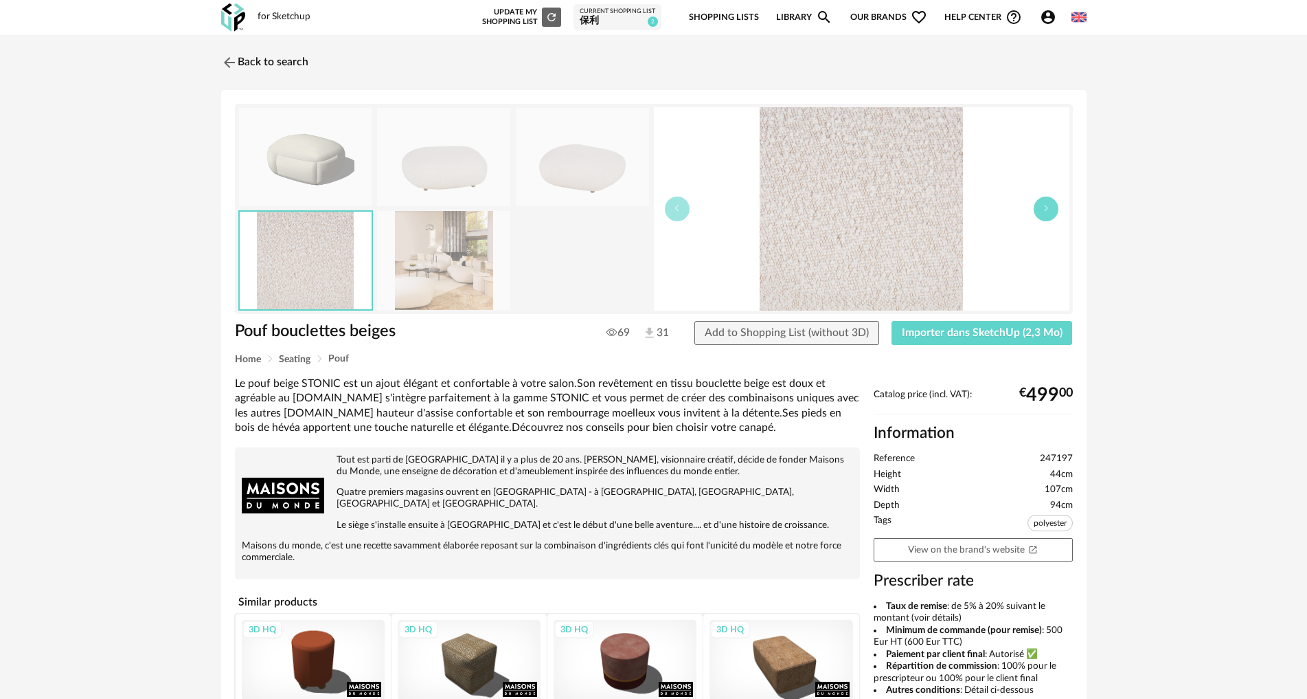
click at [1044, 214] on button "button" at bounding box center [1046, 208] width 25 height 25
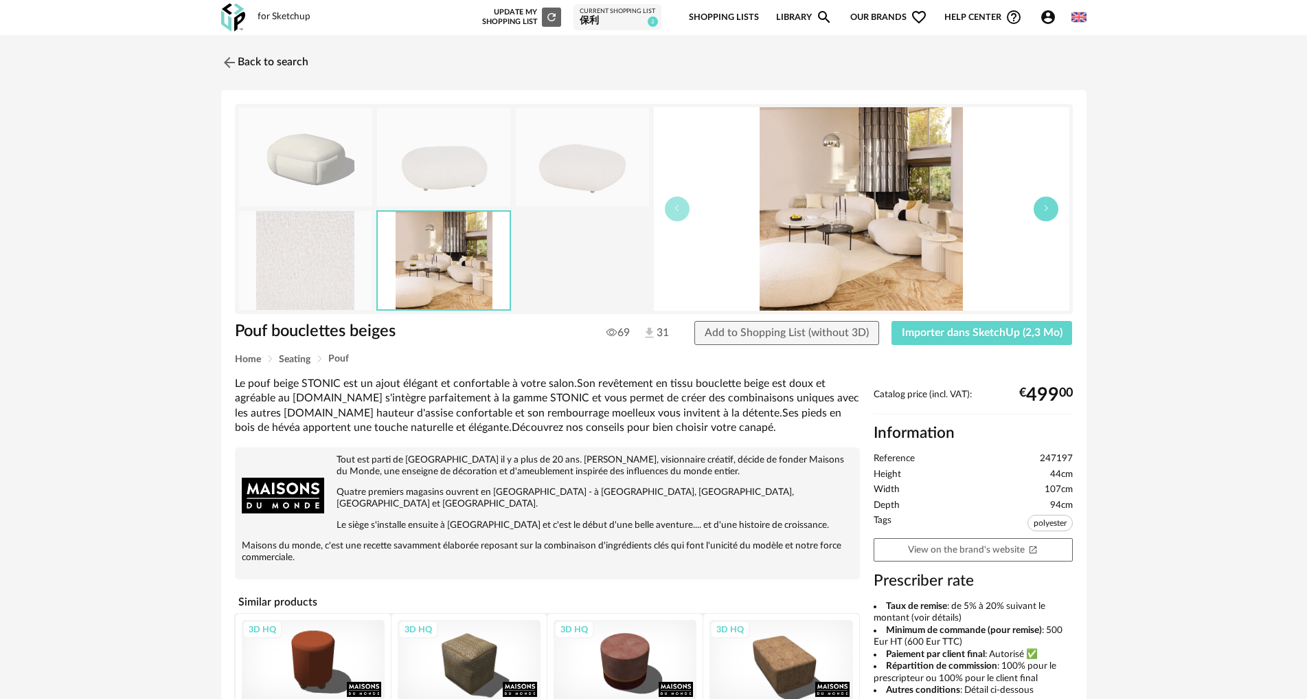
click at [1044, 214] on button "button" at bounding box center [1046, 208] width 25 height 25
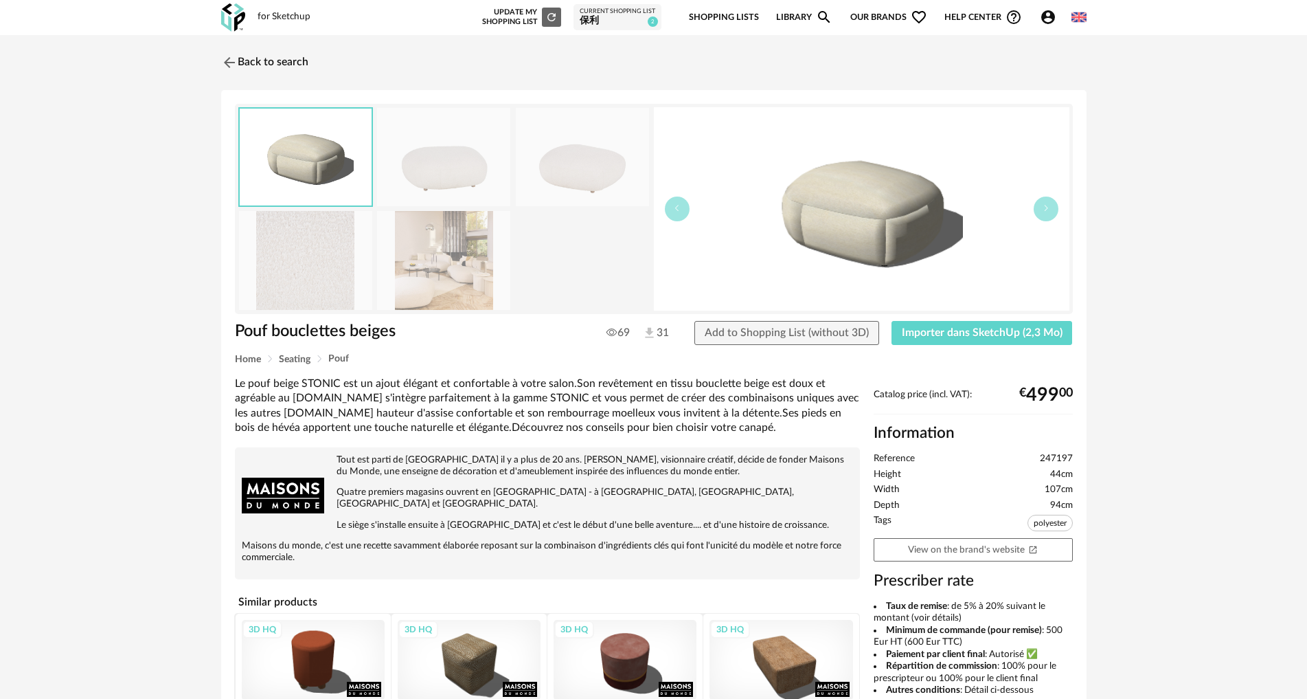
drag, startPoint x: 921, startPoint y: 164, endPoint x: 837, endPoint y: 147, distance: 85.6
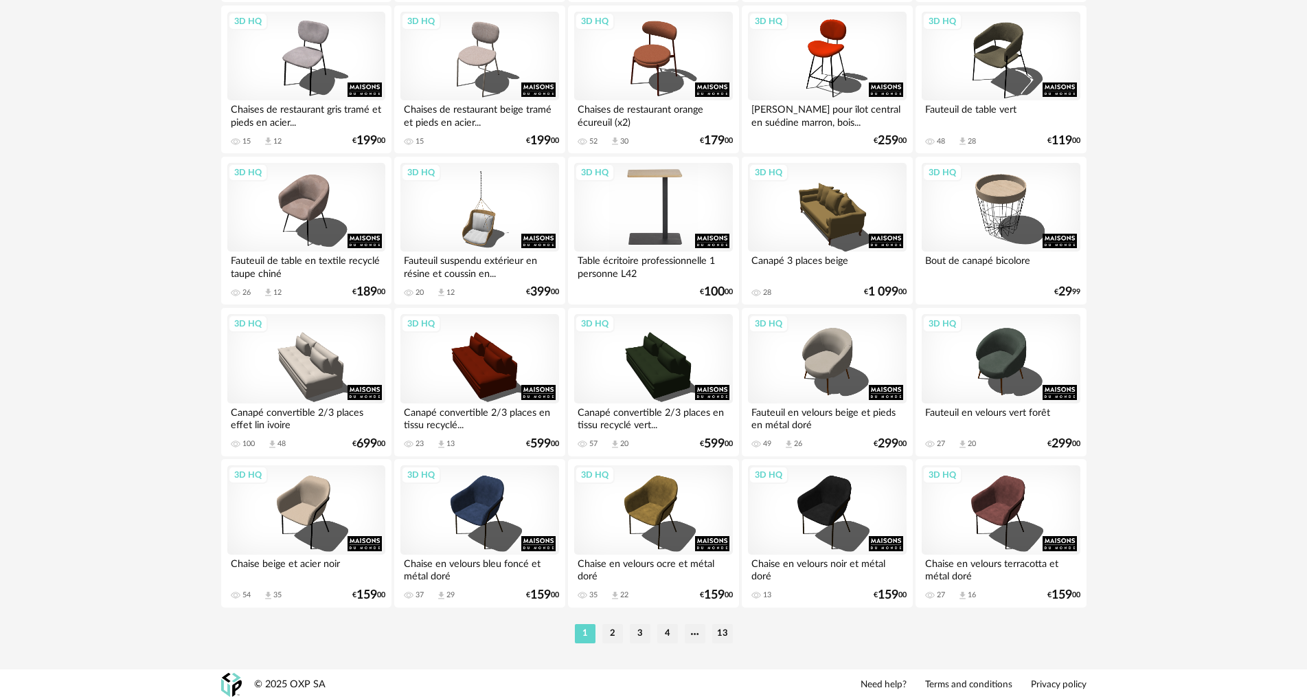
scroll to position [2614, 0]
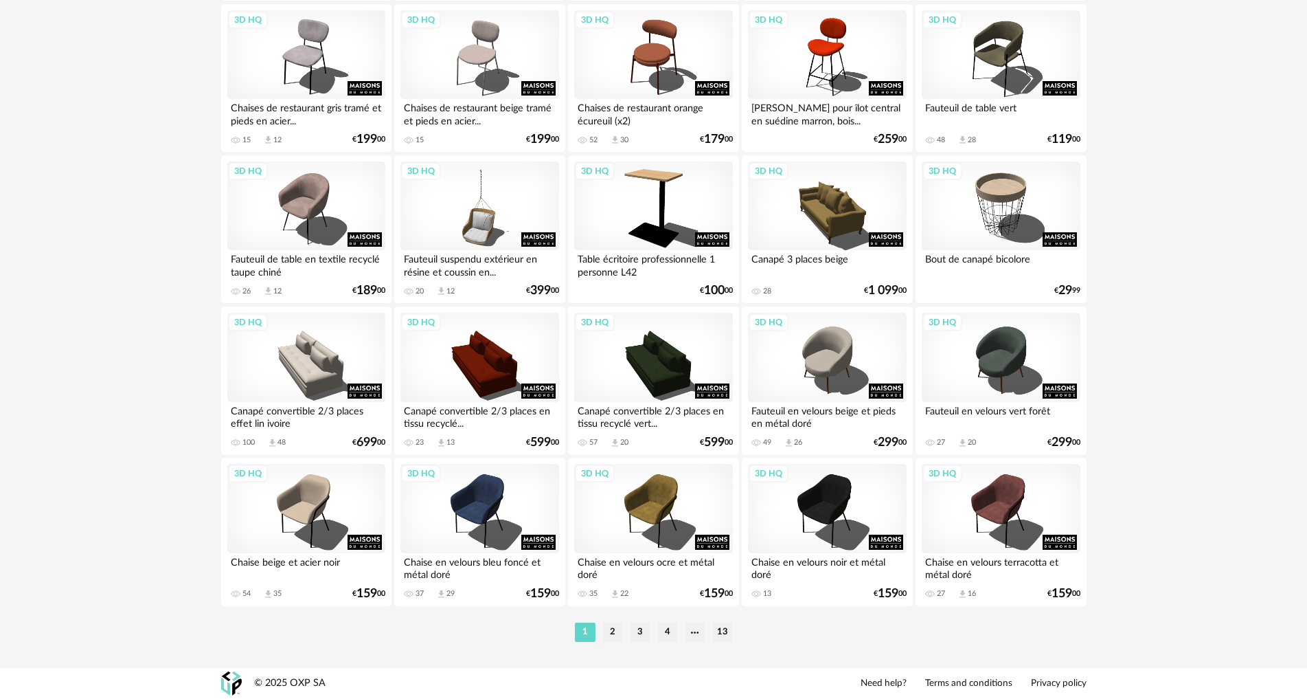
click at [610, 635] on li "2" at bounding box center [613, 631] width 21 height 19
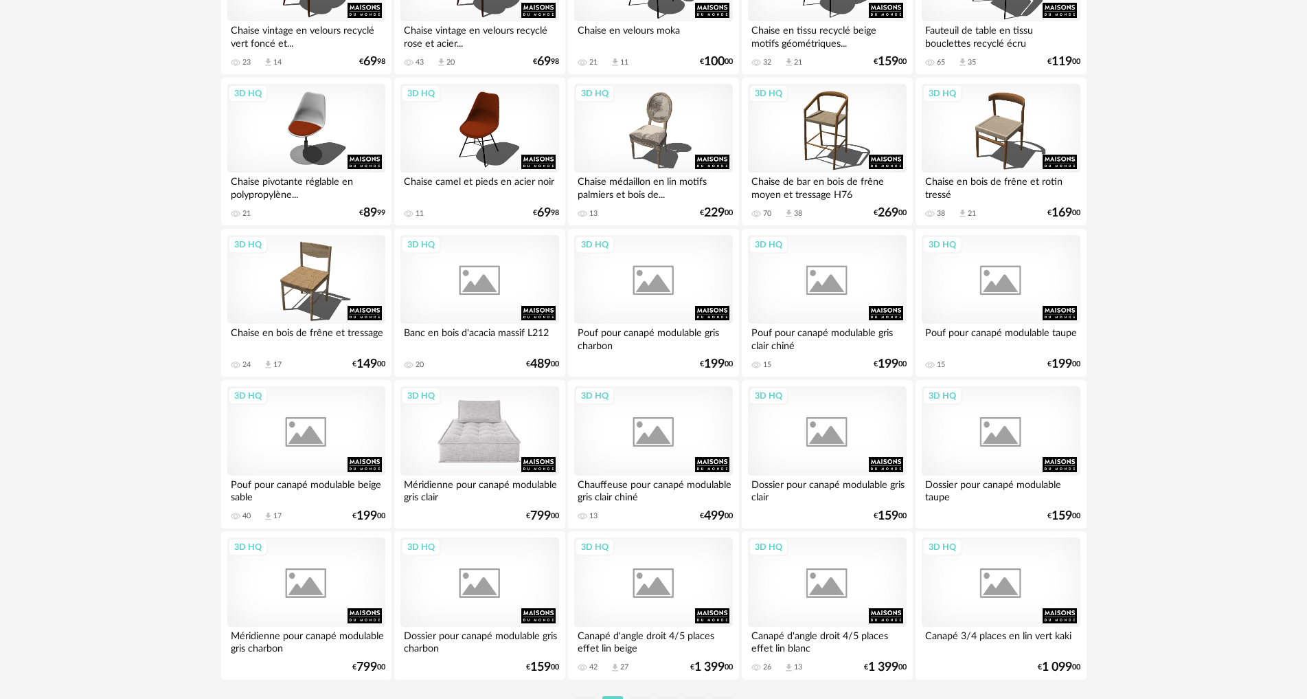
scroll to position [2614, 0]
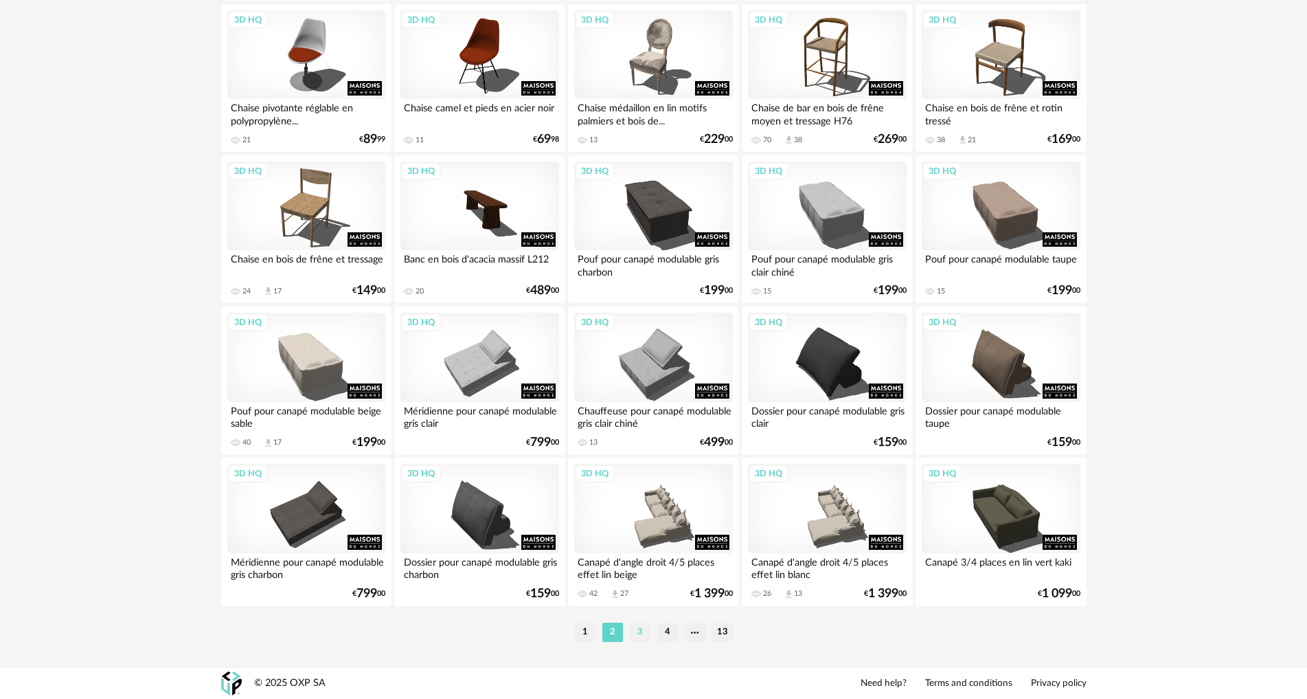
click at [642, 631] on li "3" at bounding box center [640, 631] width 21 height 19
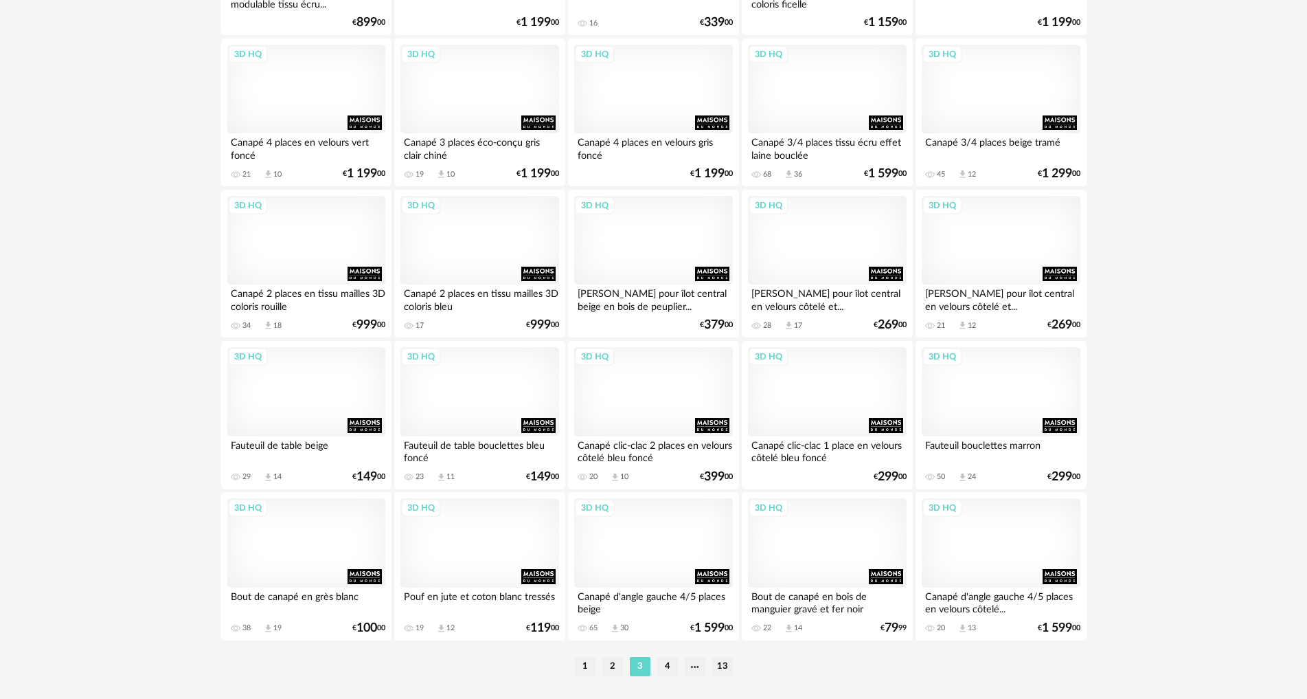
scroll to position [2614, 0]
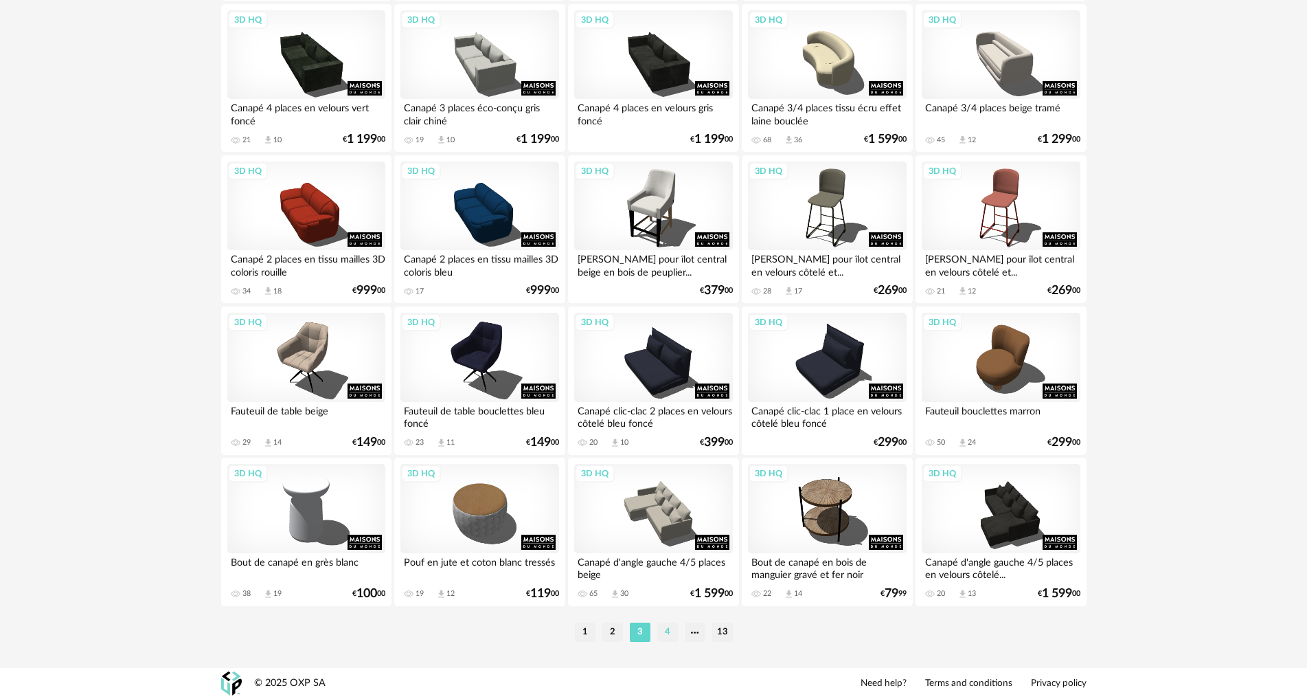
click at [669, 629] on li "4" at bounding box center [668, 631] width 21 height 19
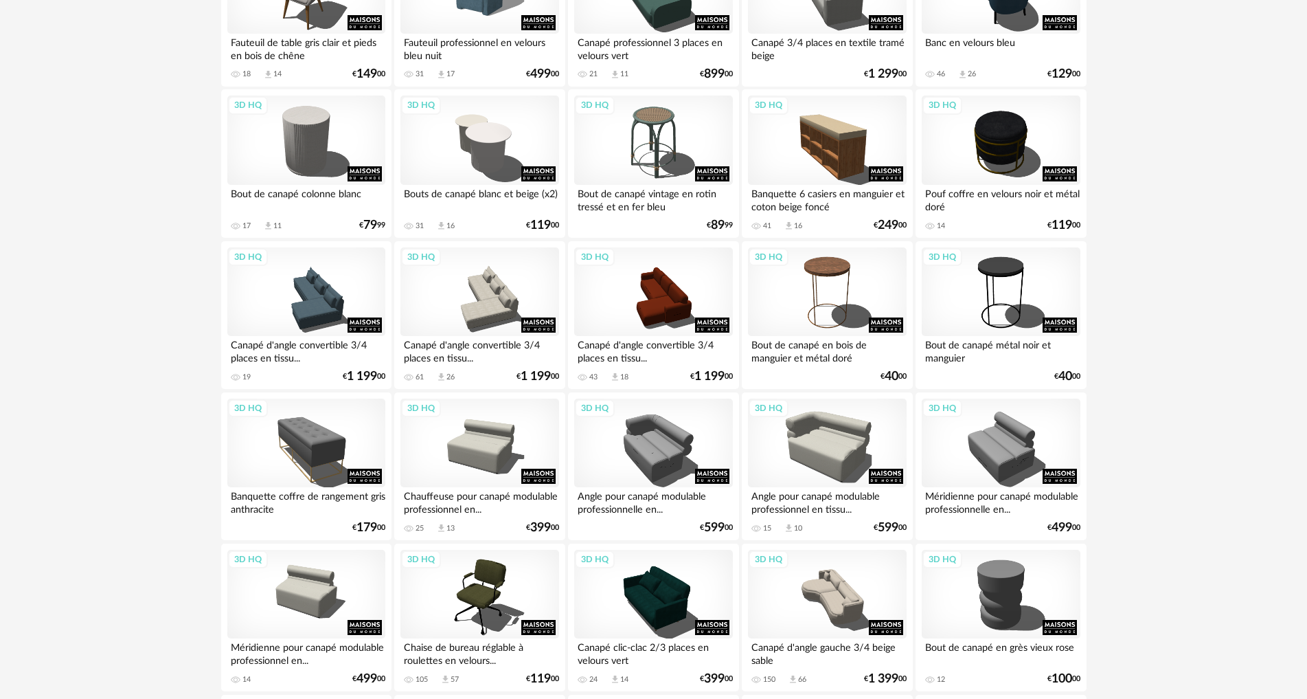
scroll to position [412, 0]
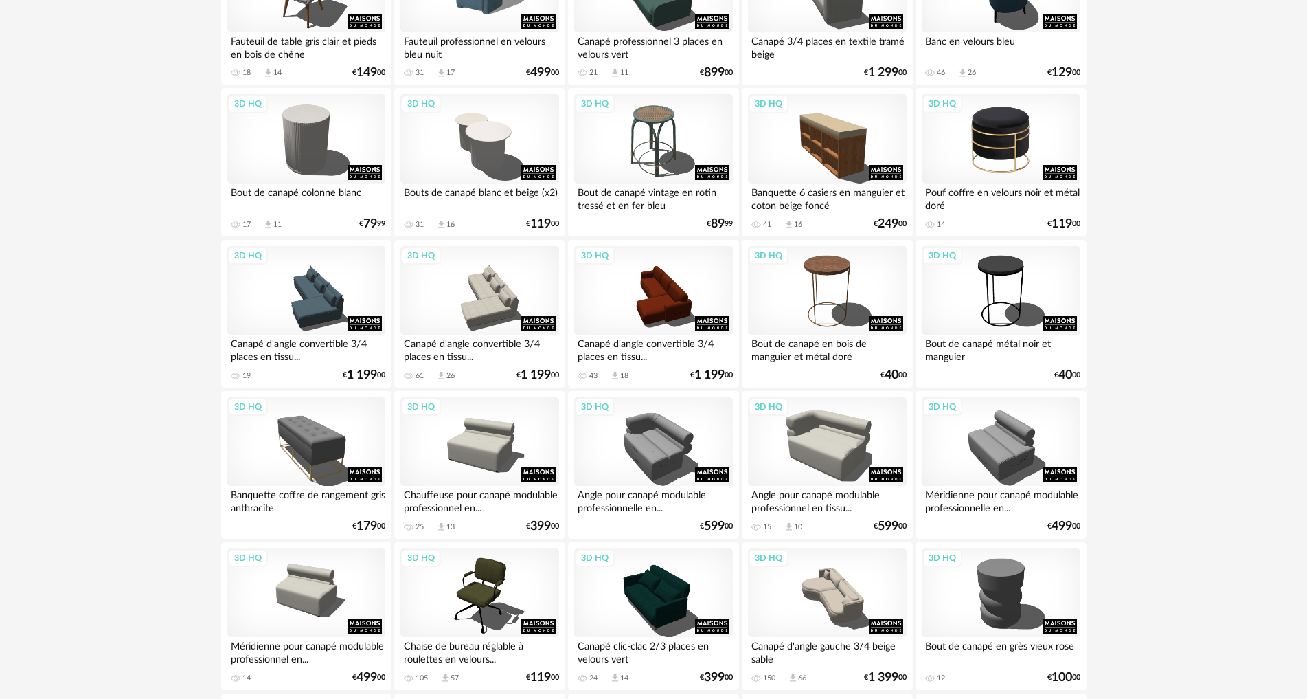
click at [1044, 141] on div "3D HQ" at bounding box center [1001, 138] width 158 height 89
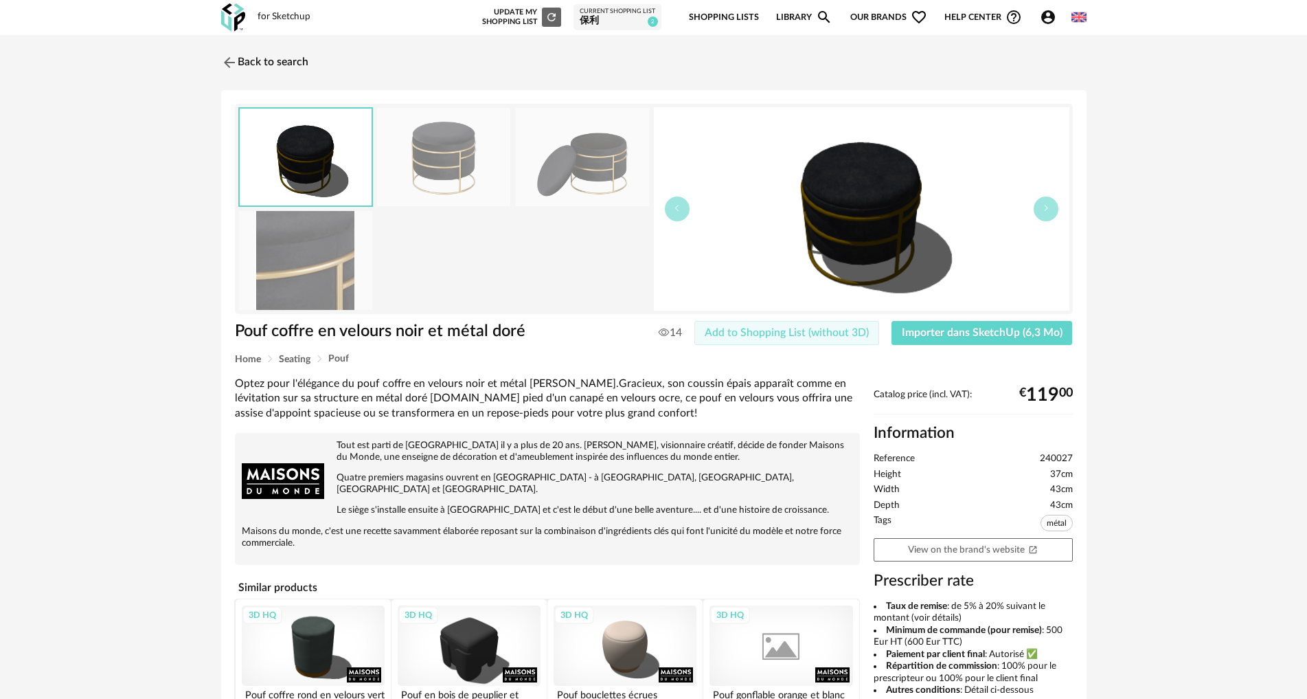
click at [835, 330] on span "Add to Shopping List (without 3D)" at bounding box center [787, 332] width 164 height 11
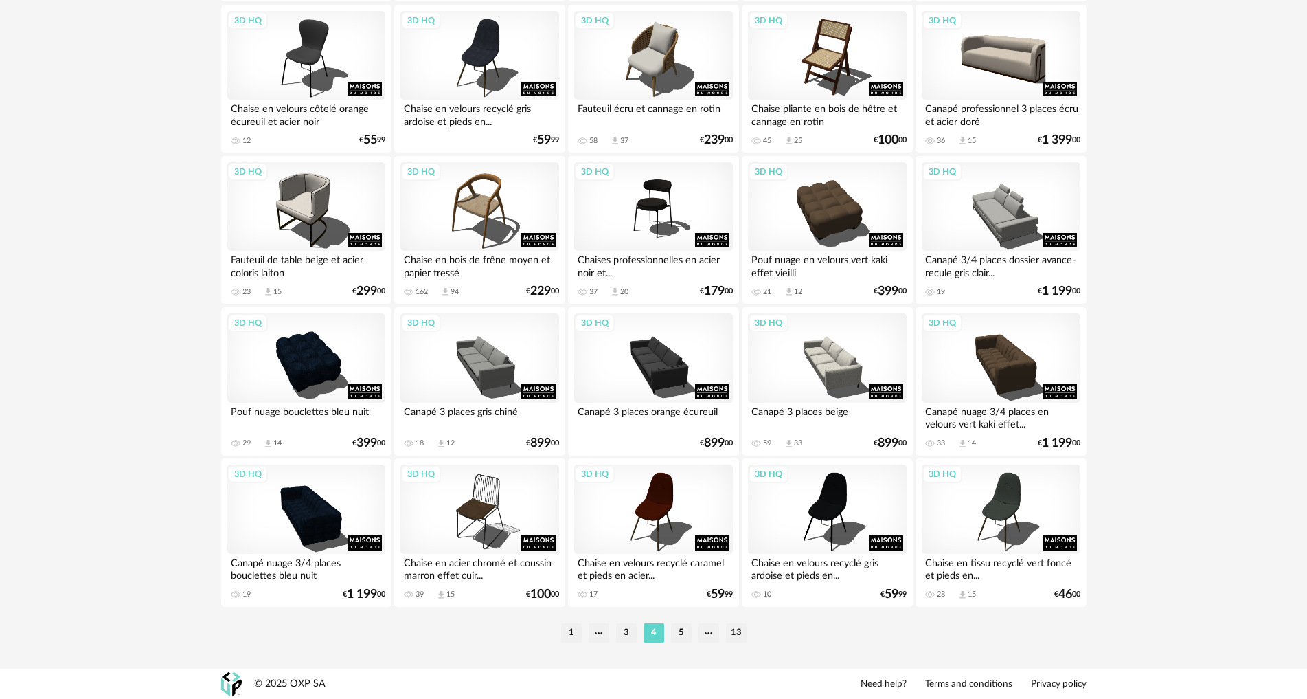
scroll to position [2614, 0]
click at [677, 633] on li "5" at bounding box center [681, 631] width 21 height 19
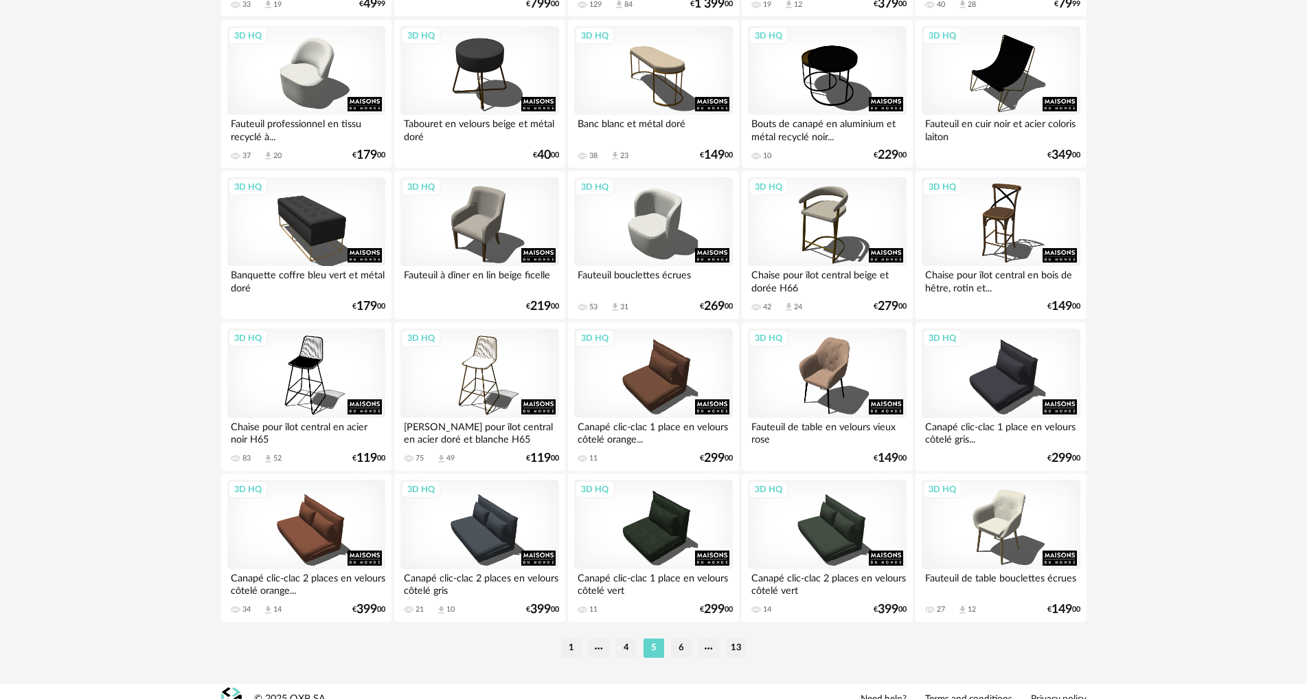
scroll to position [2614, 0]
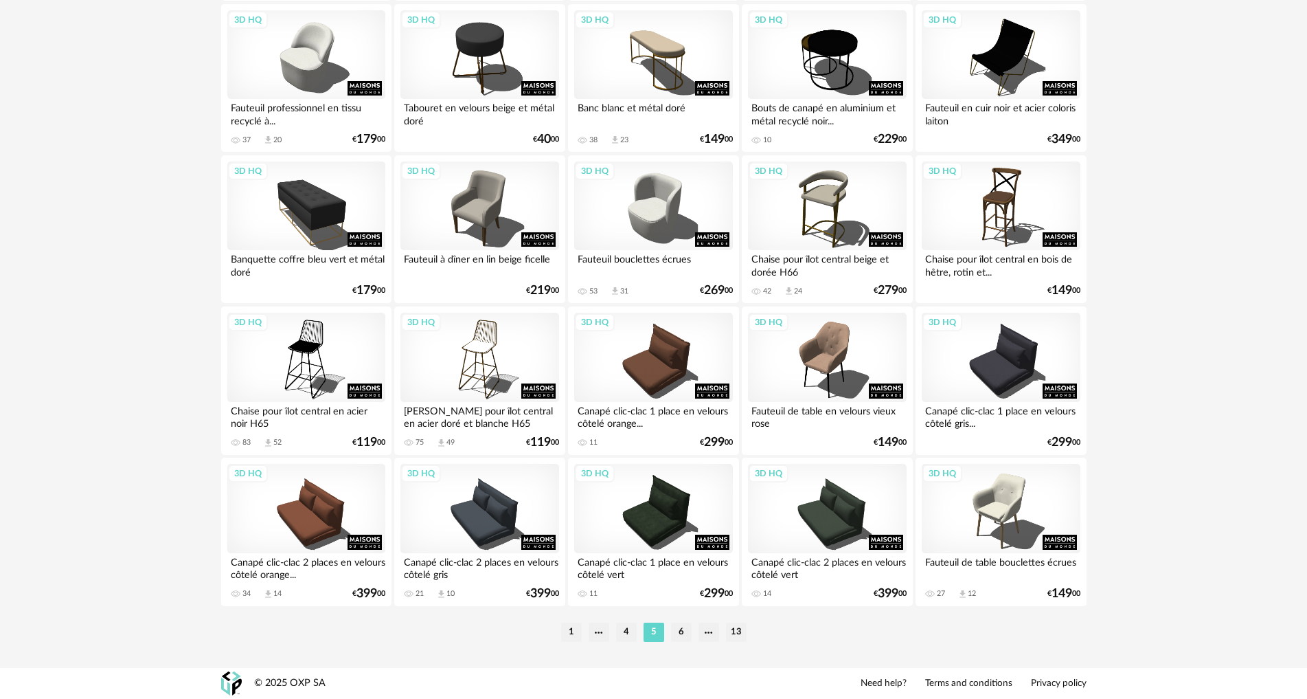
click at [682, 631] on li "6" at bounding box center [681, 631] width 21 height 19
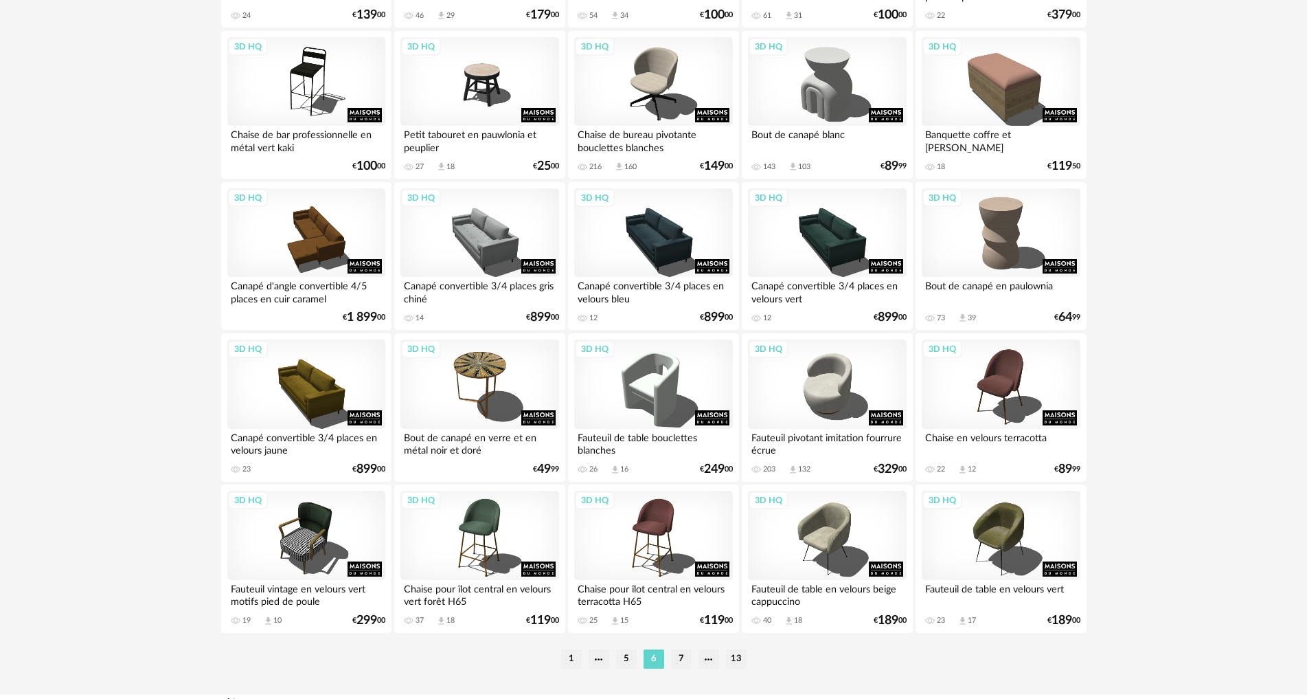
scroll to position [2614, 0]
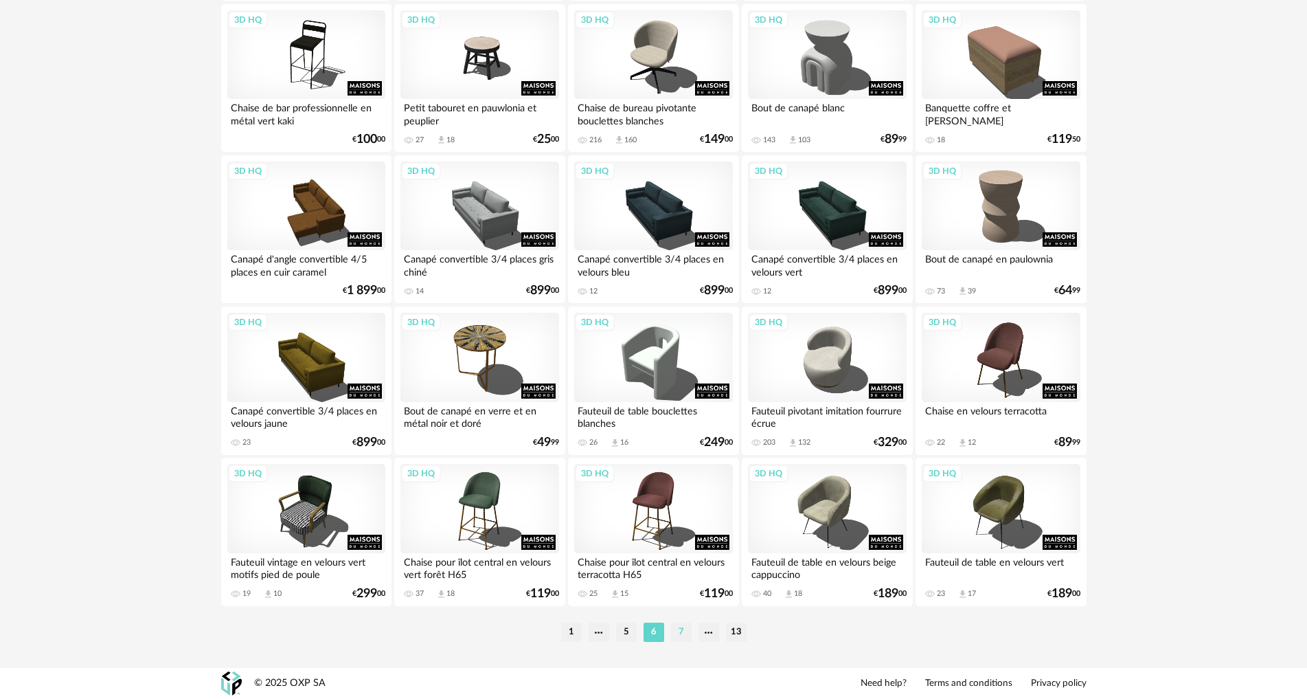
click at [678, 633] on li "7" at bounding box center [681, 631] width 21 height 19
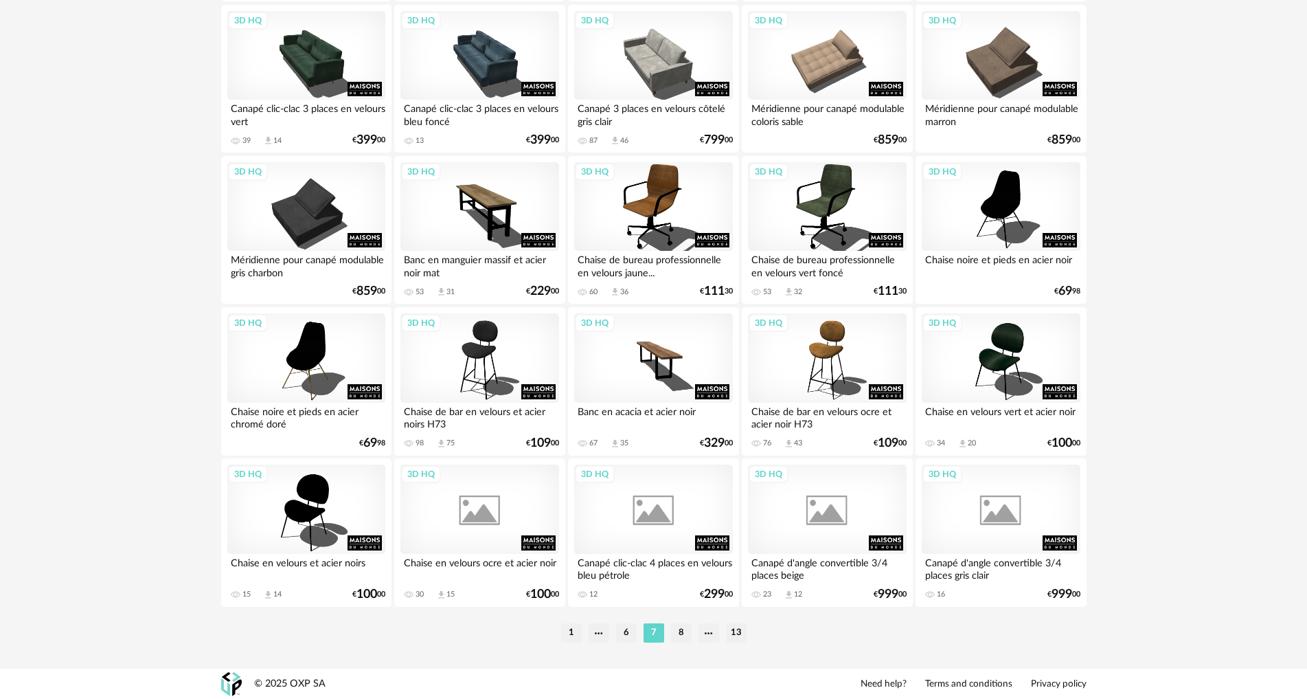
scroll to position [2614, 0]
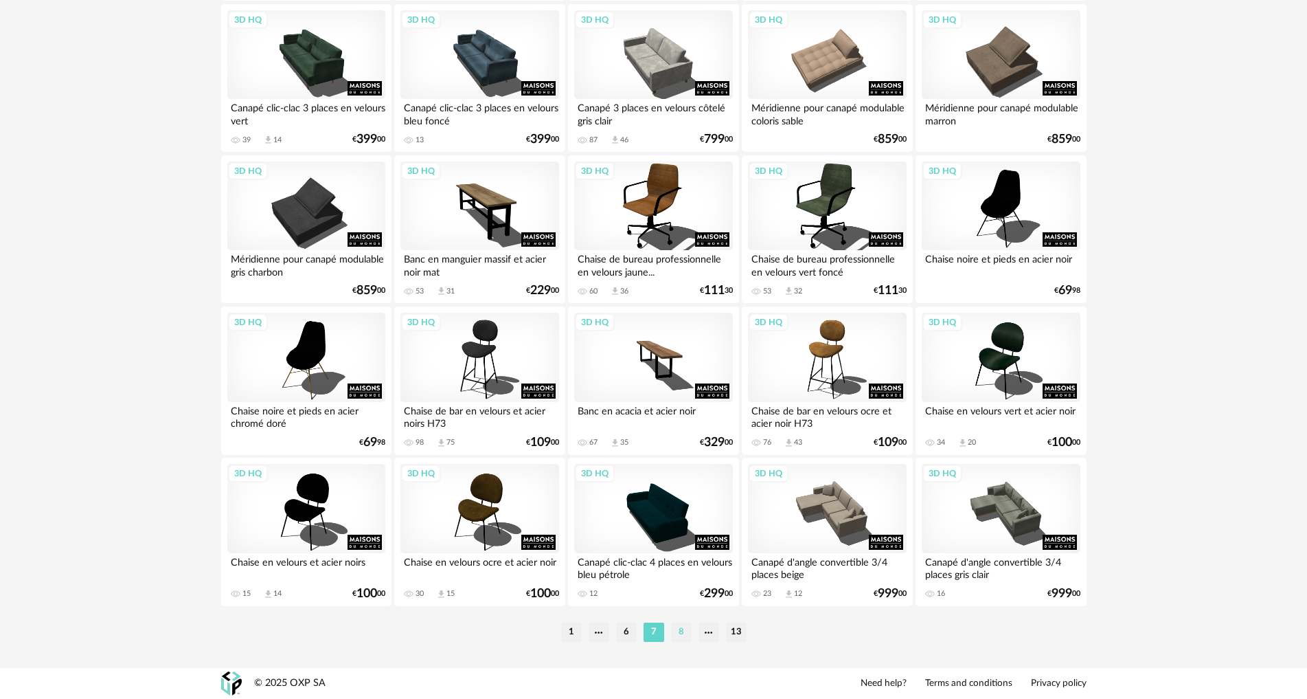
click at [679, 632] on li "8" at bounding box center [681, 631] width 21 height 19
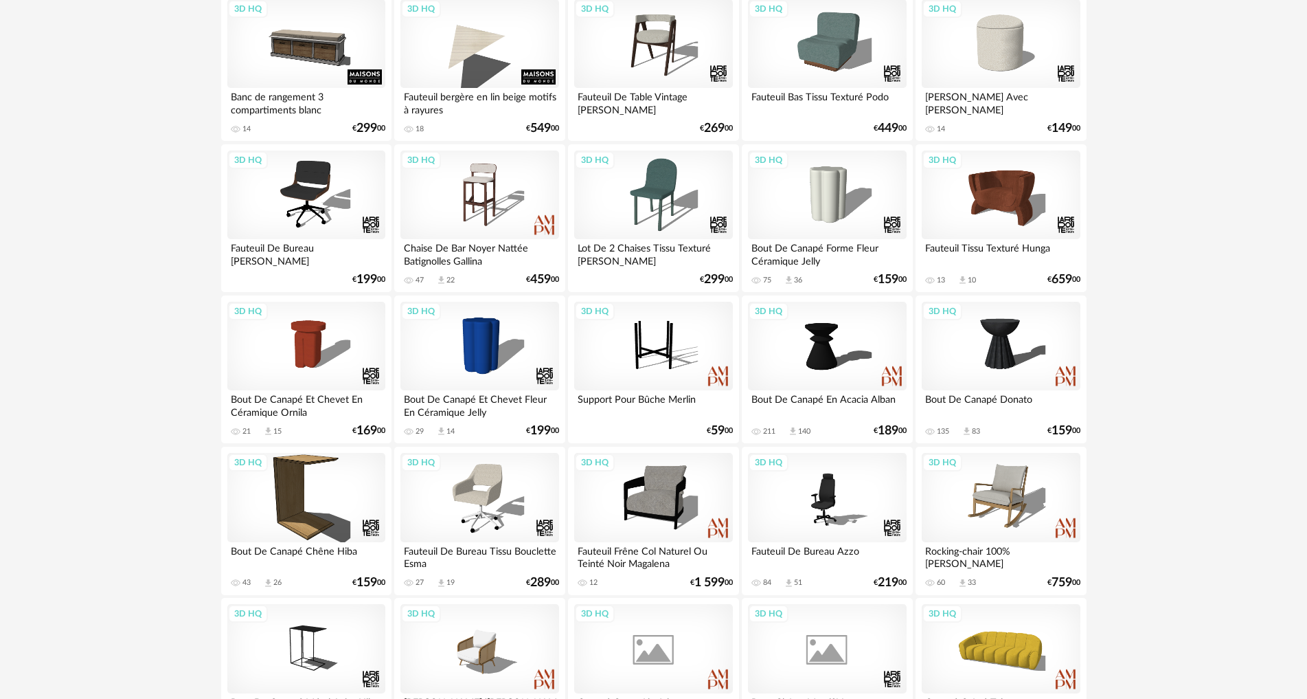
scroll to position [2614, 0]
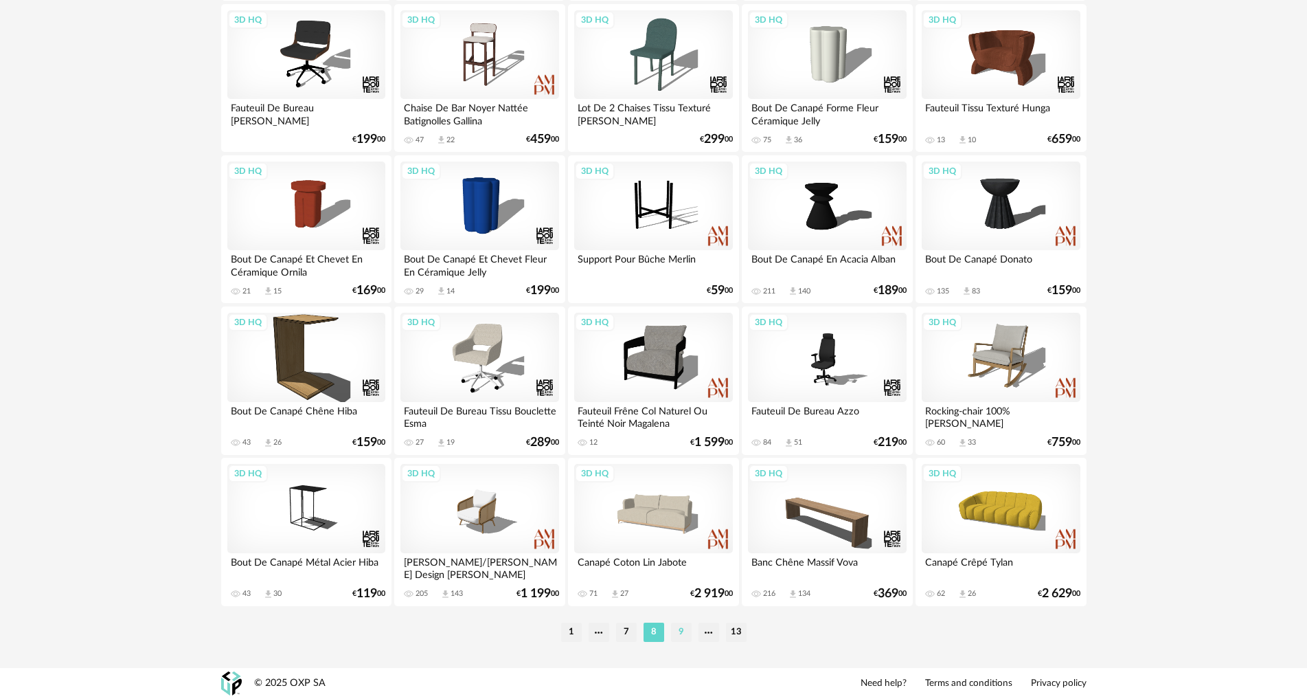
click at [684, 627] on li "9" at bounding box center [681, 631] width 21 height 19
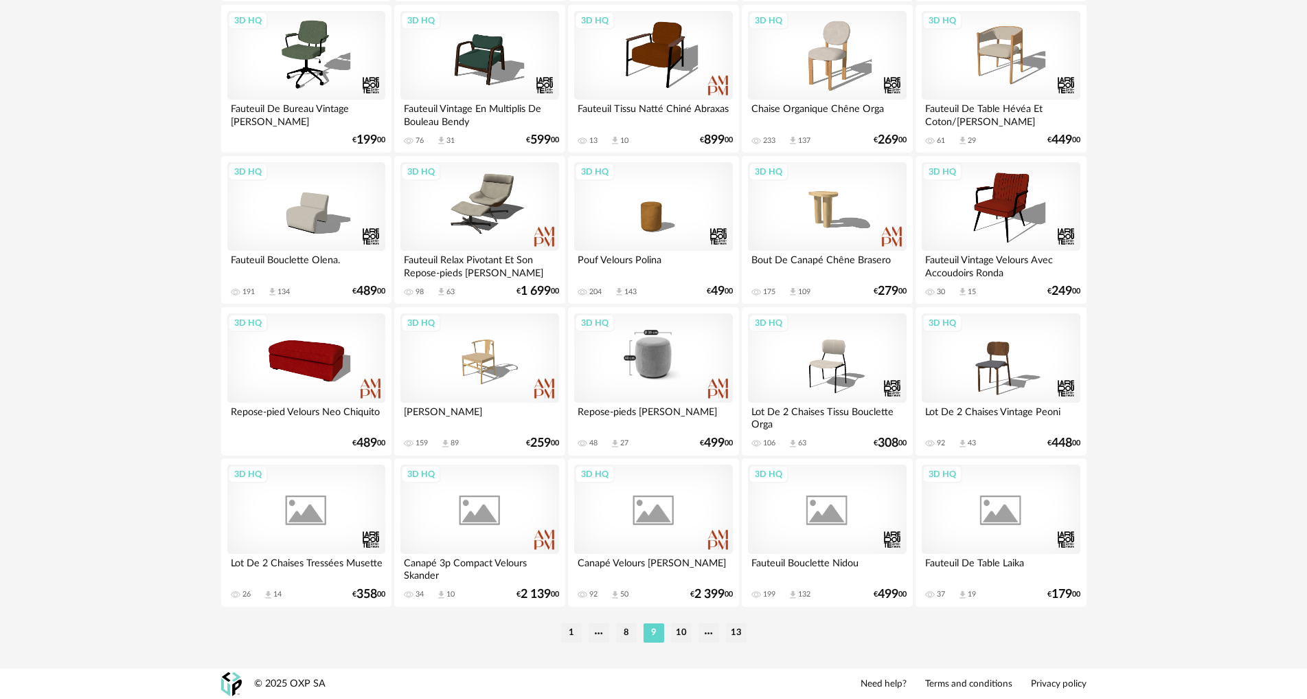
scroll to position [2614, 0]
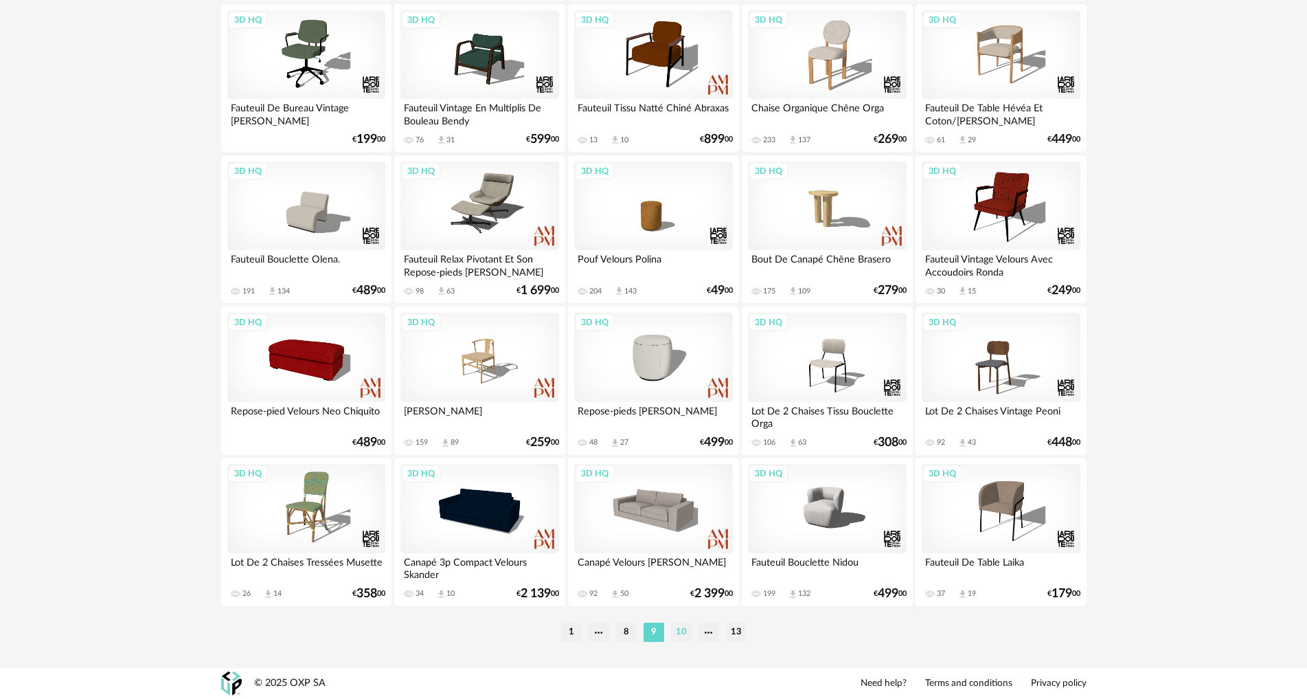
click at [684, 634] on li "10" at bounding box center [681, 631] width 21 height 19
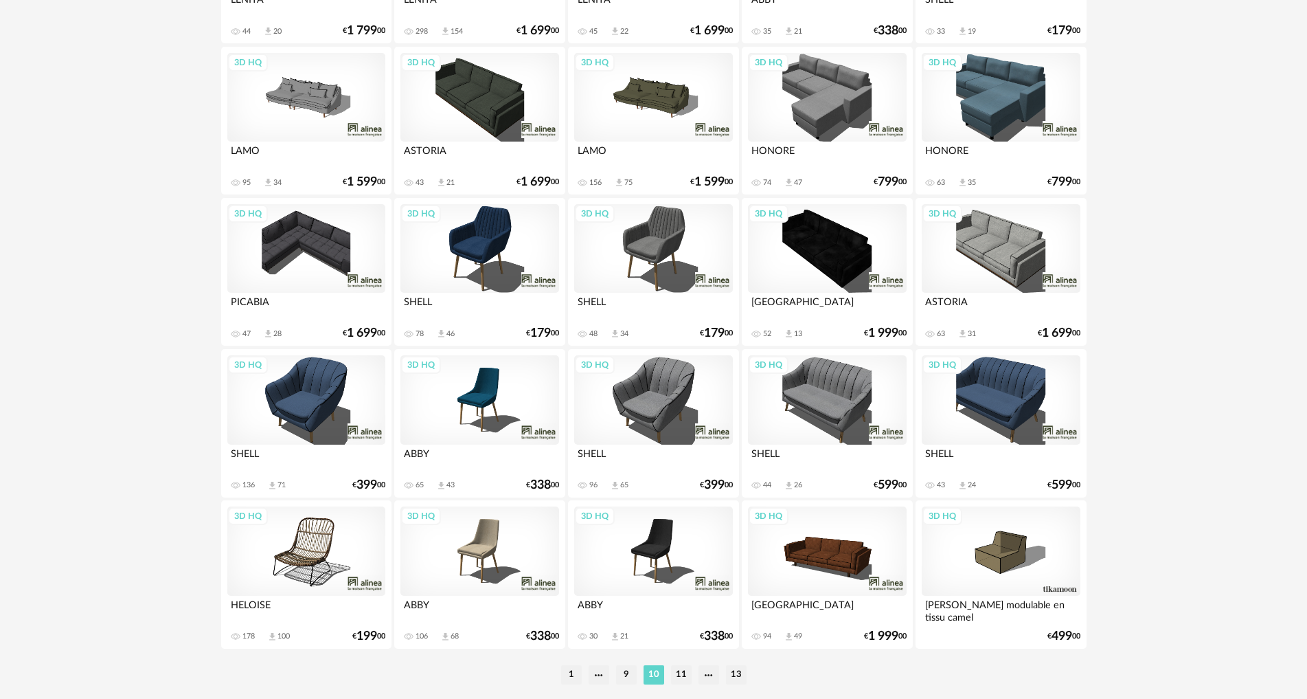
scroll to position [2614, 0]
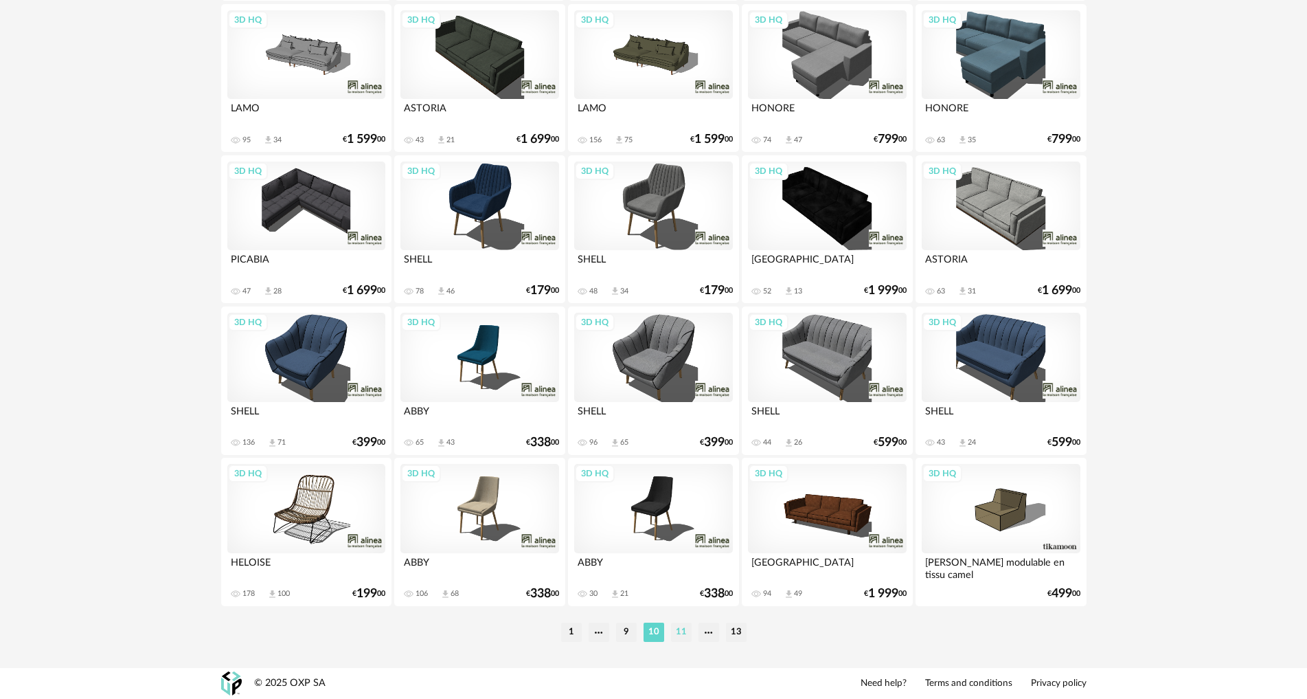
click at [684, 627] on li "11" at bounding box center [681, 631] width 21 height 19
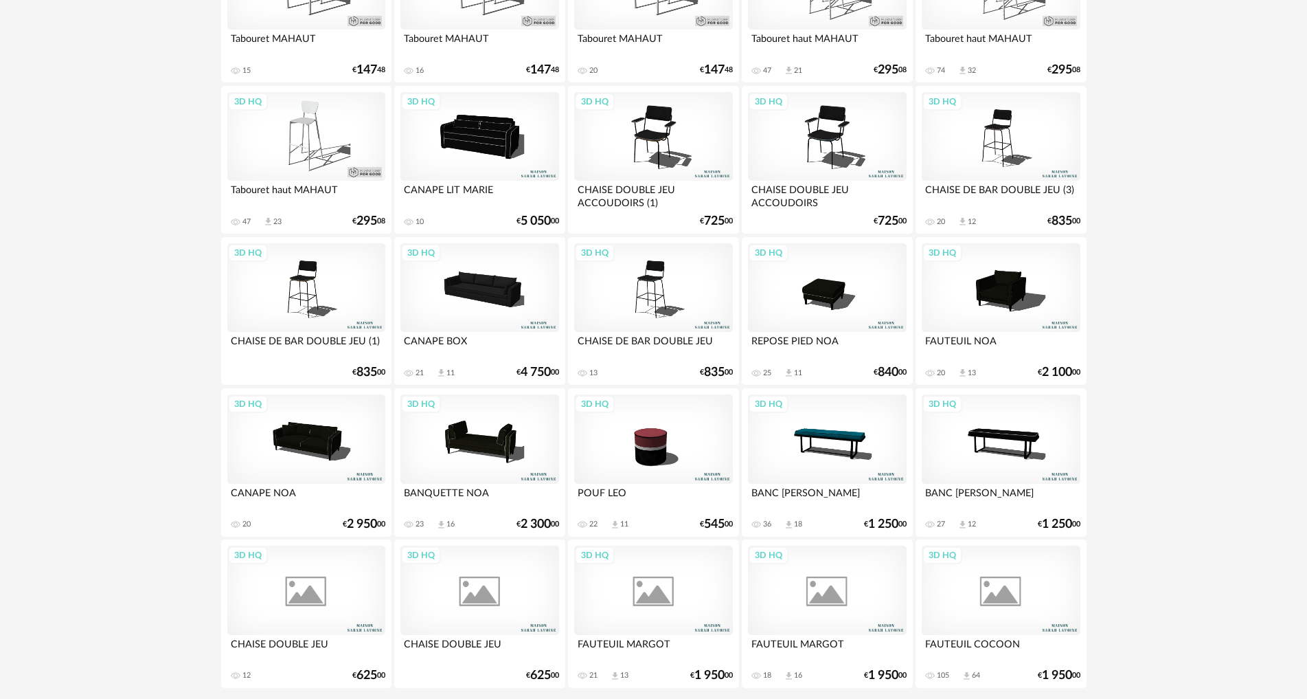
scroll to position [2614, 0]
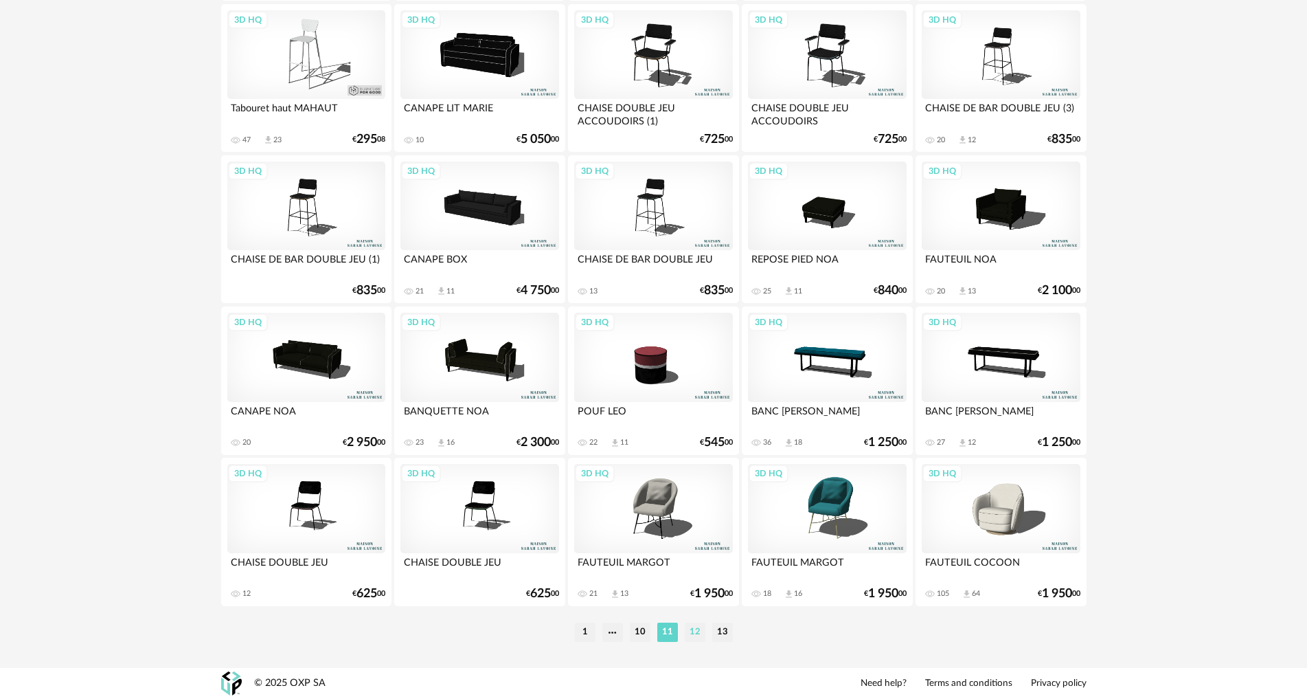
click at [696, 635] on li "12" at bounding box center [695, 631] width 21 height 19
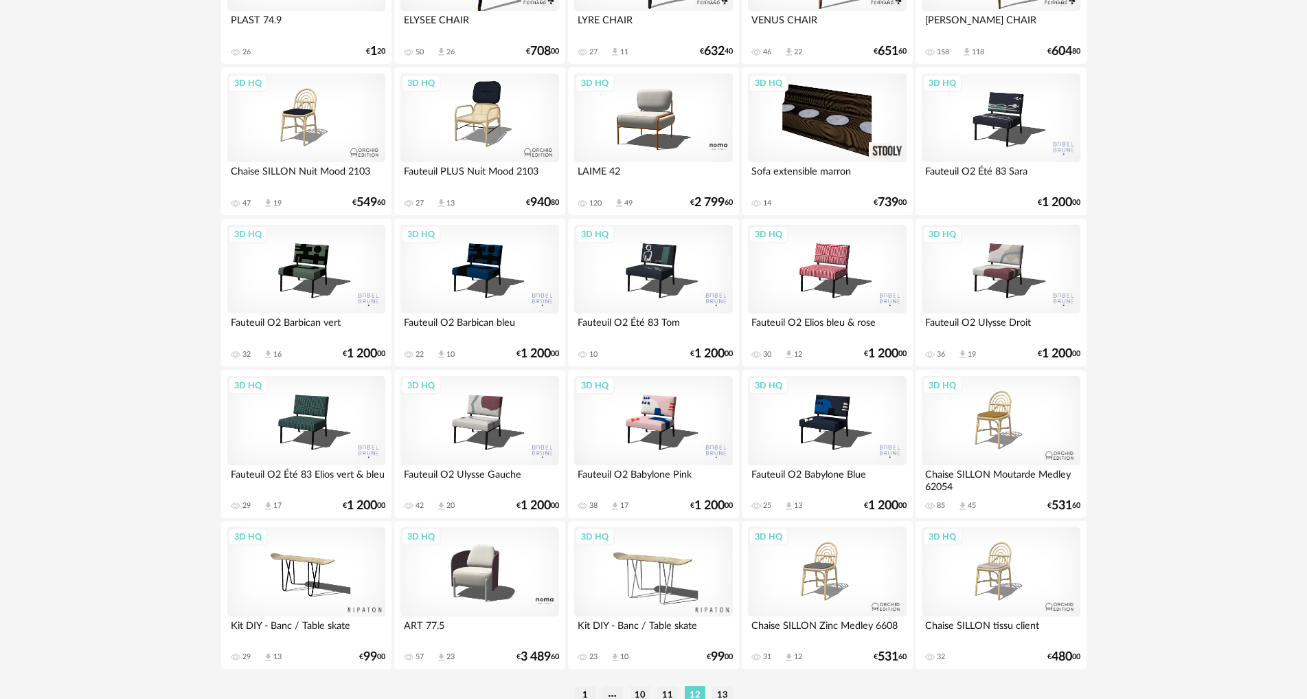
scroll to position [2614, 0]
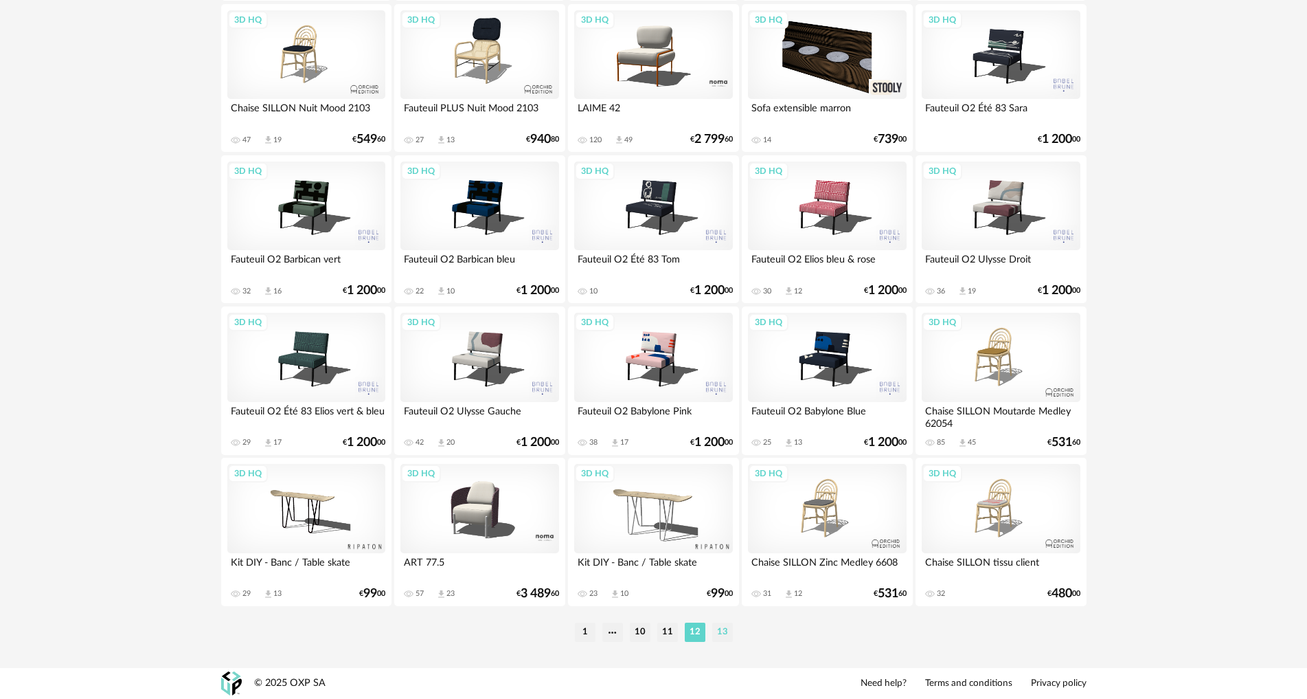
click at [721, 638] on li "13" at bounding box center [722, 631] width 21 height 19
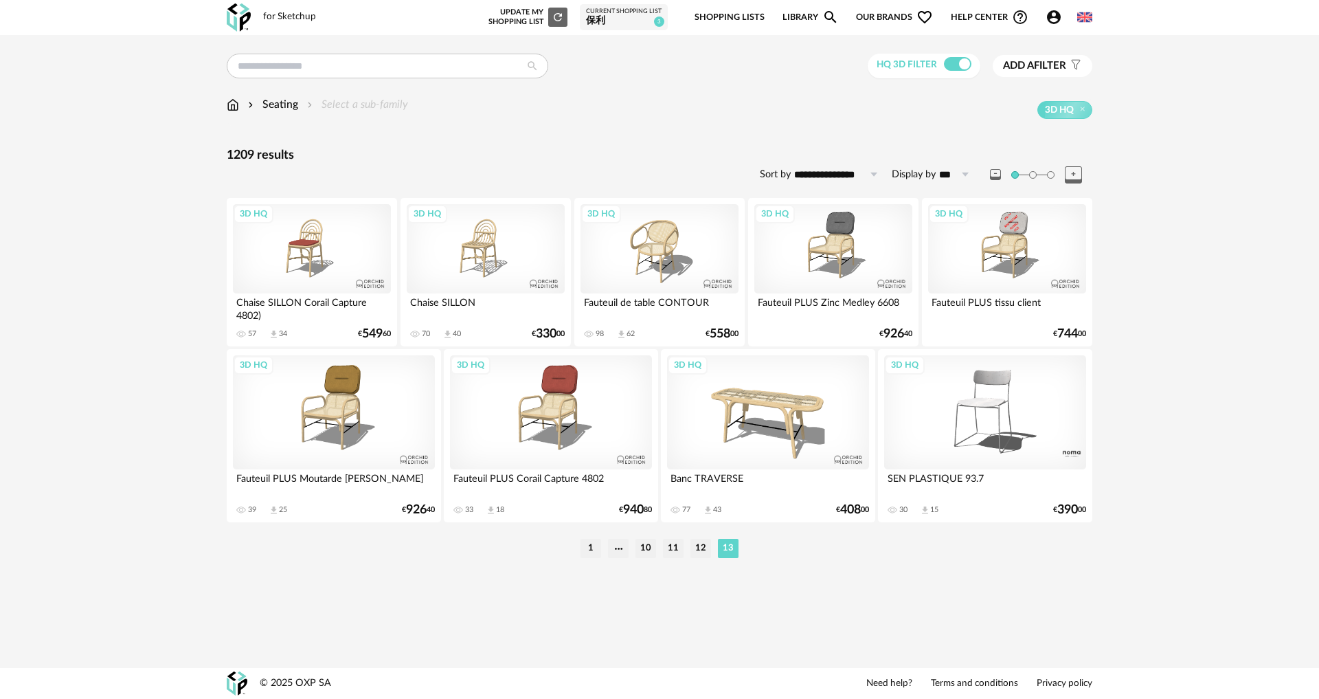
click at [642, 13] on div "Current Shopping List" at bounding box center [624, 12] width 76 height 8
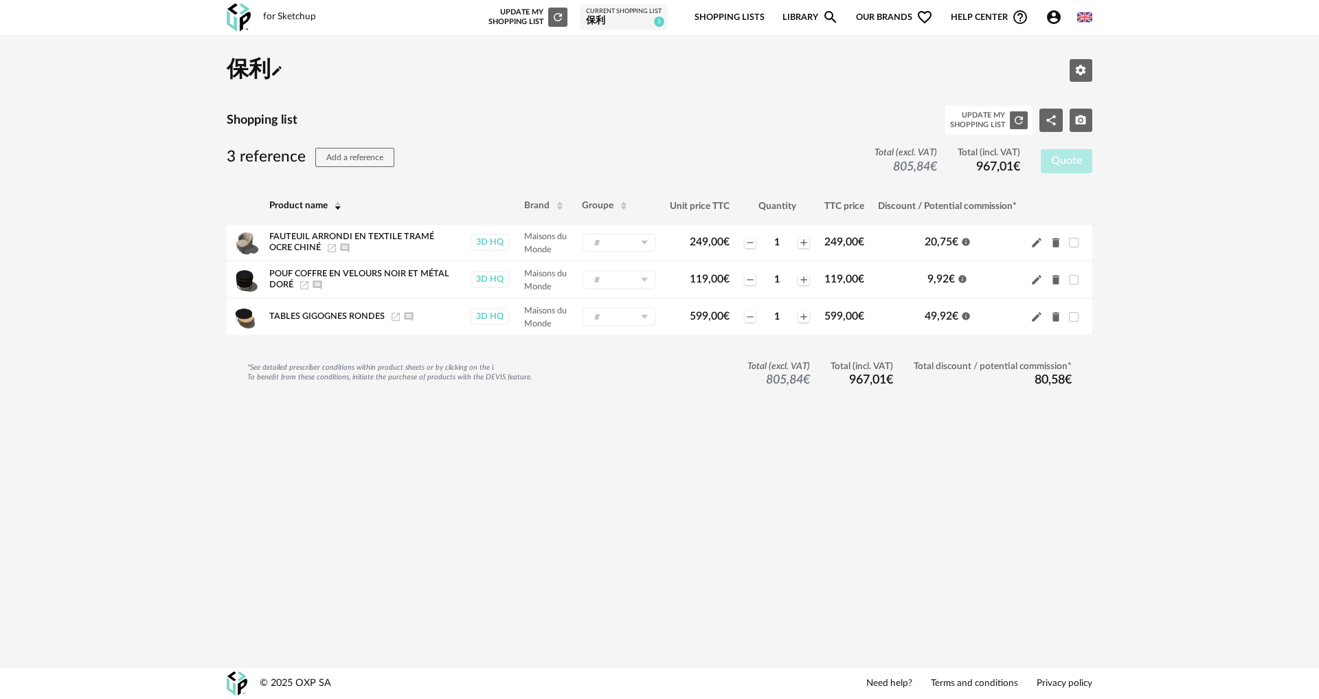
drag, startPoint x: 293, startPoint y: 16, endPoint x: 273, endPoint y: 17, distance: 19.3
click at [293, 16] on div "for Sketchup" at bounding box center [289, 17] width 53 height 12
click at [813, 16] on link "Library Magnify icon" at bounding box center [811, 17] width 56 height 32
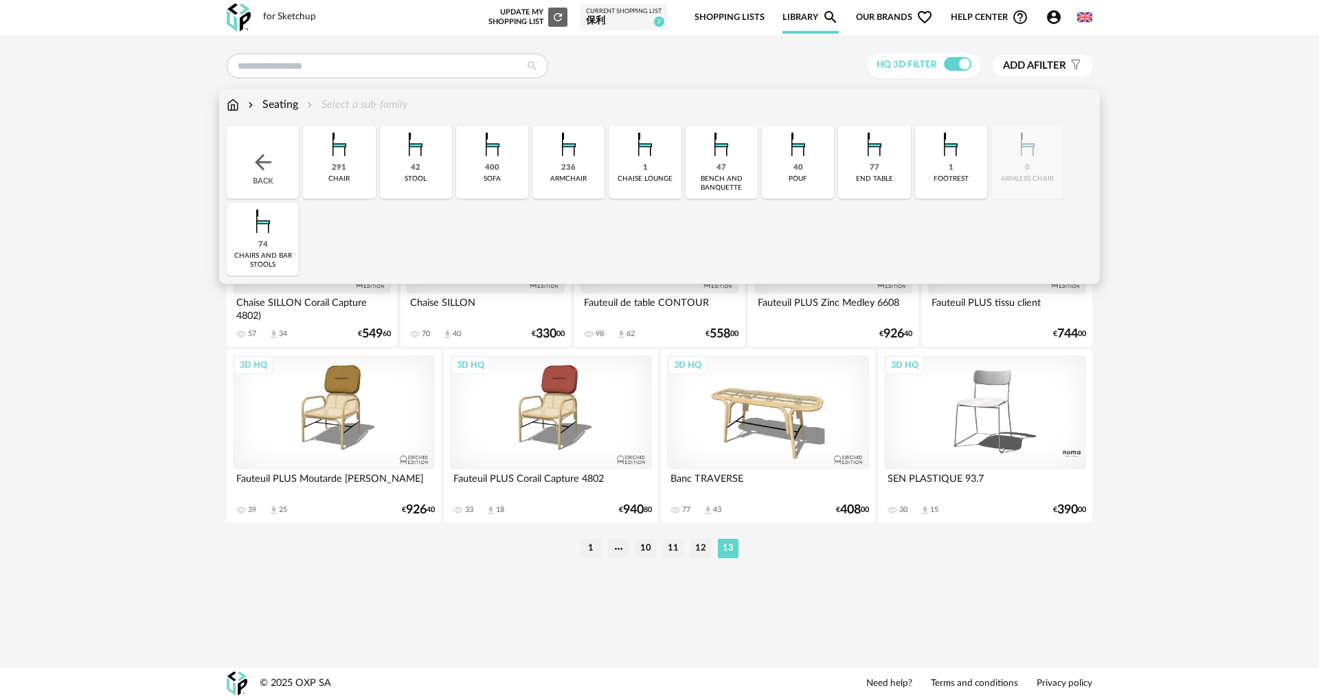
click at [230, 106] on img at bounding box center [233, 105] width 12 height 16
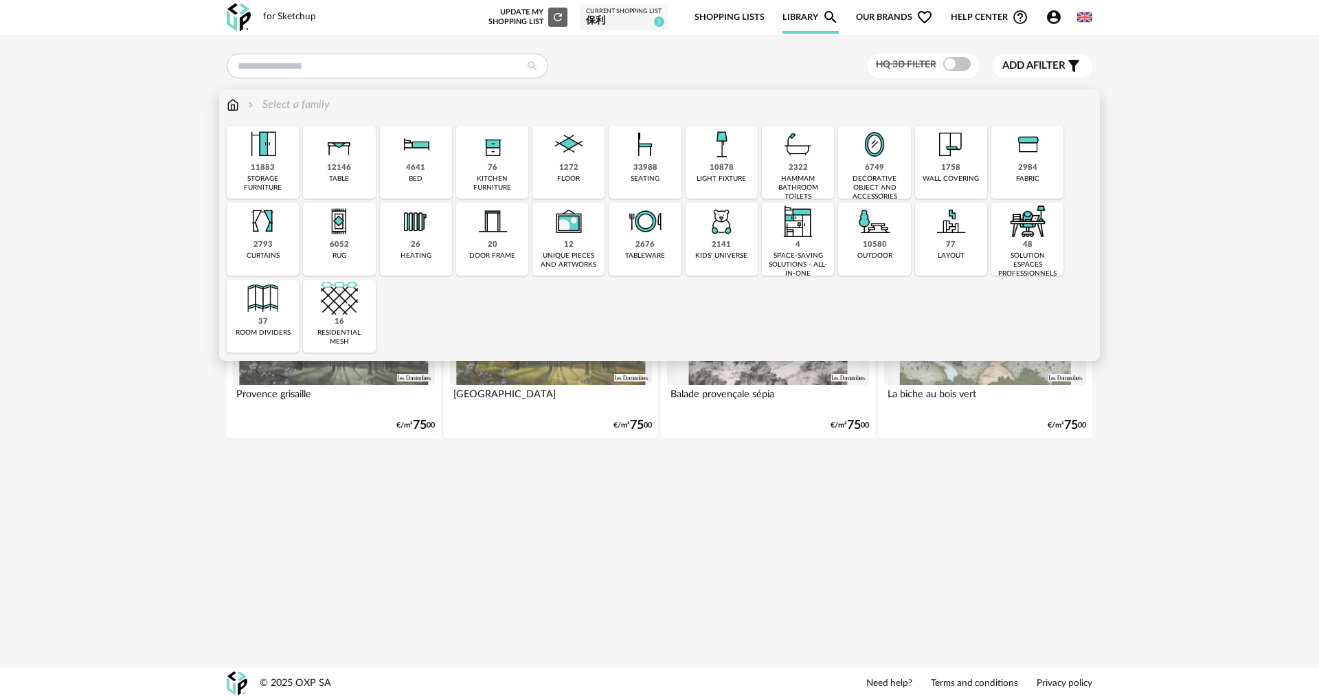
drag, startPoint x: 499, startPoint y: 183, endPoint x: 523, endPoint y: 188, distance: 23.8
click at [499, 183] on div "kitchen furniture" at bounding box center [492, 184] width 64 height 18
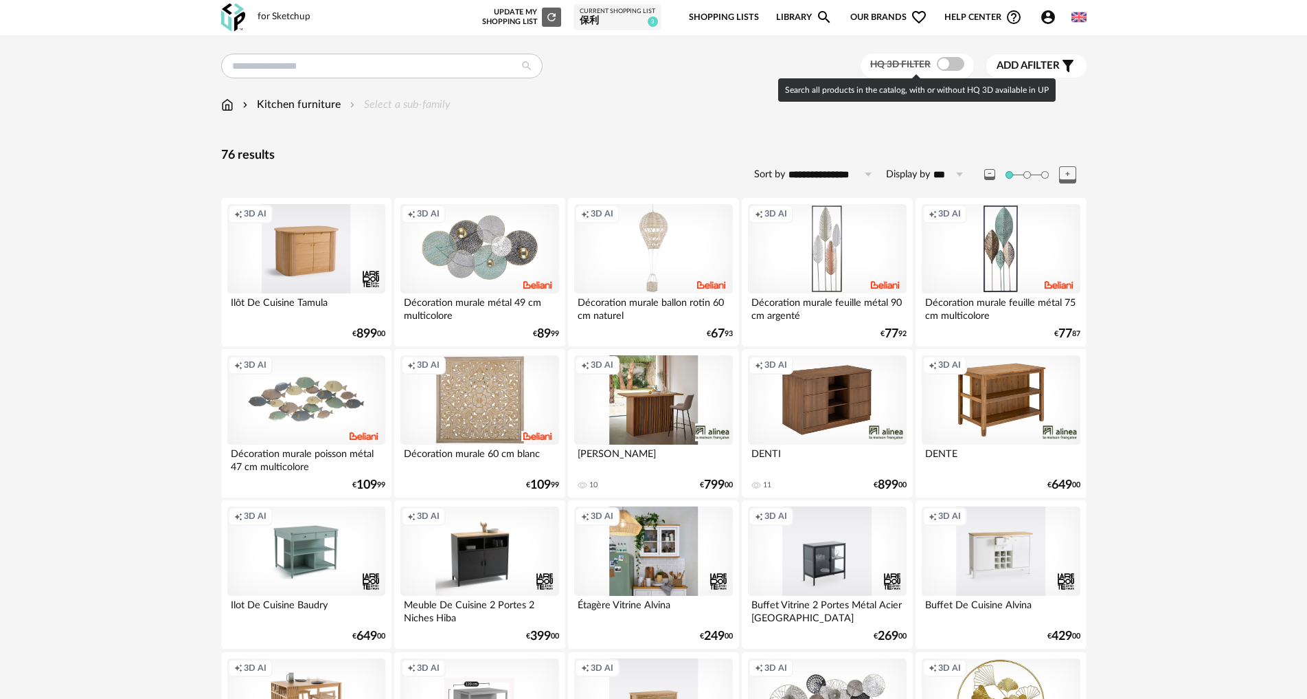
click at [943, 63] on span at bounding box center [950, 64] width 27 height 14
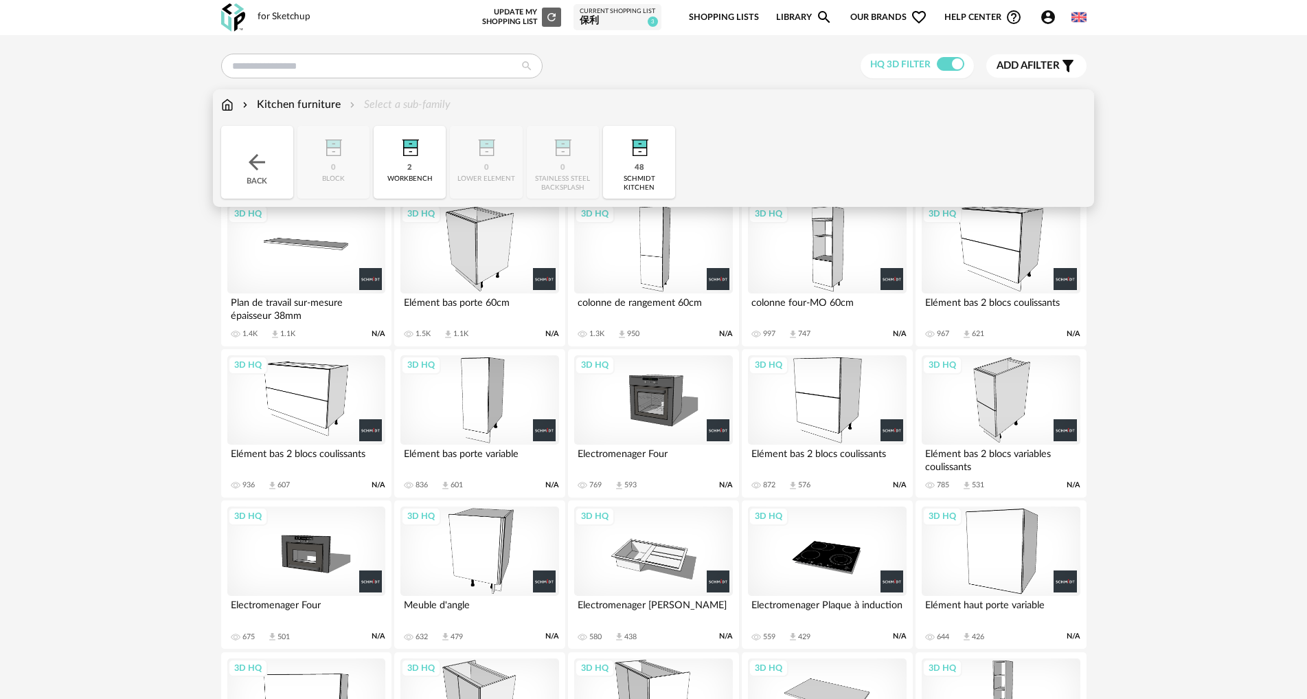
click at [232, 99] on img at bounding box center [227, 105] width 12 height 16
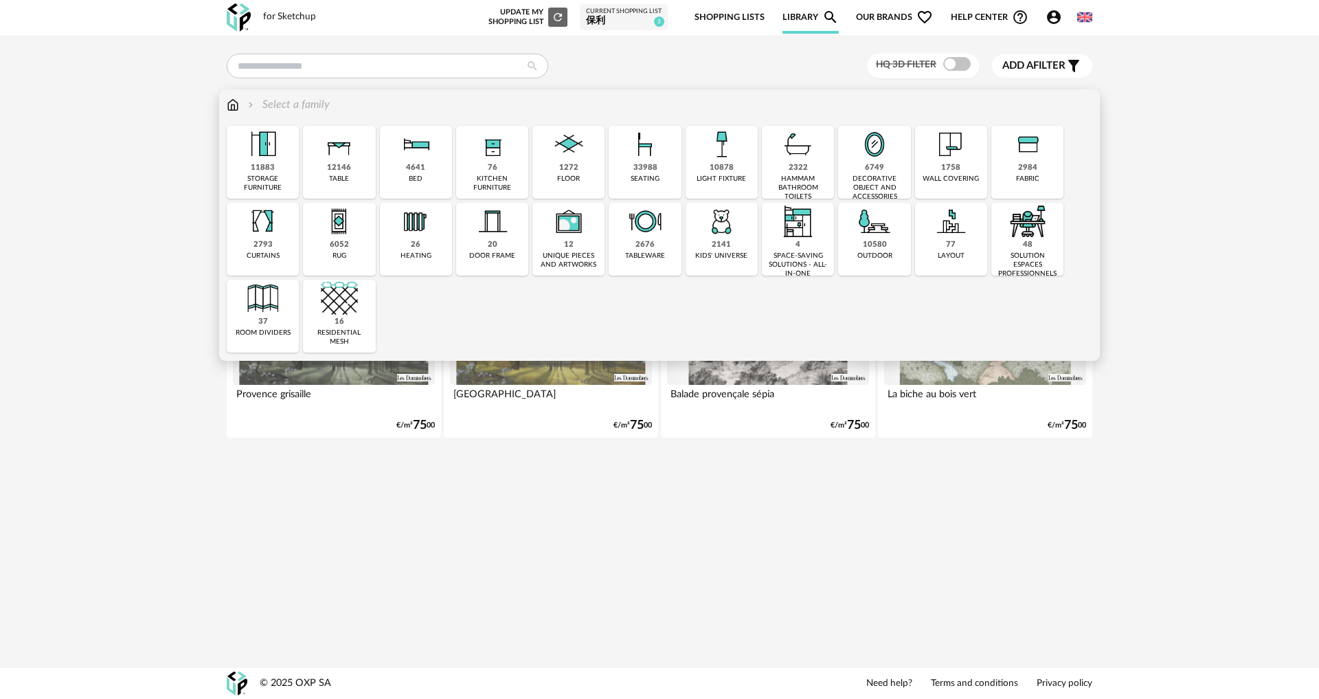
click at [360, 242] on div "6052 rug" at bounding box center [339, 239] width 72 height 73
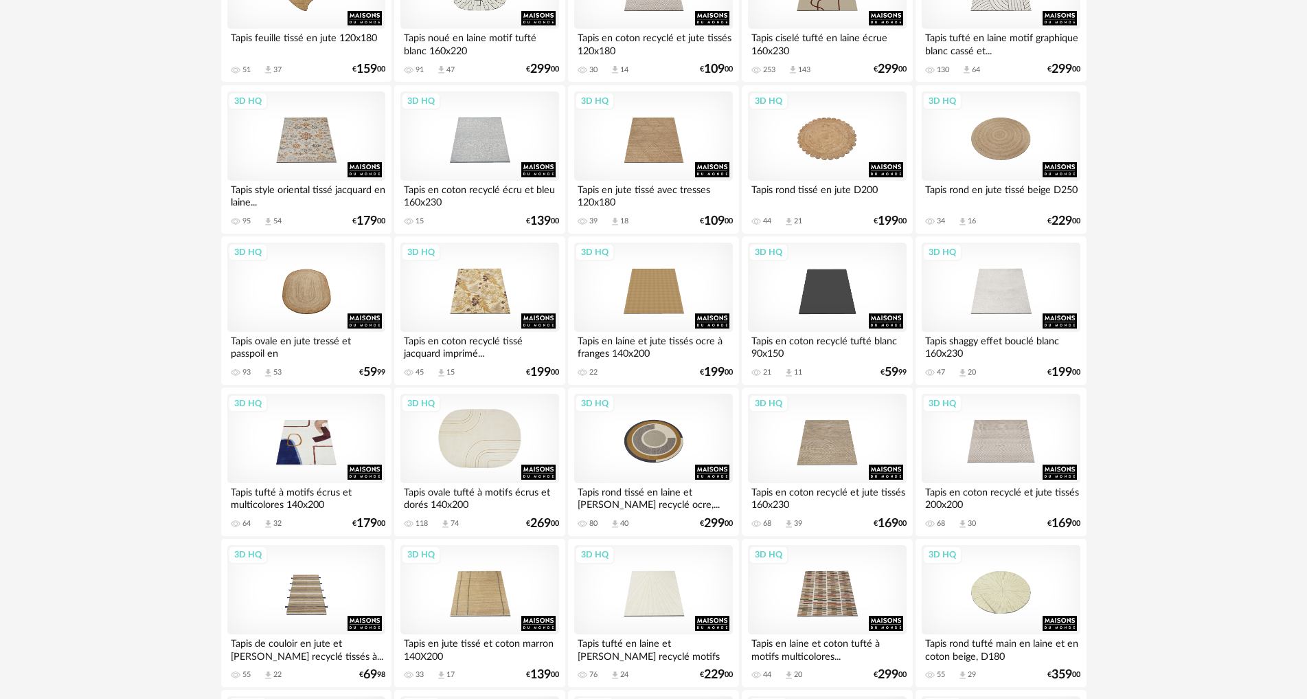
scroll to position [1305, 0]
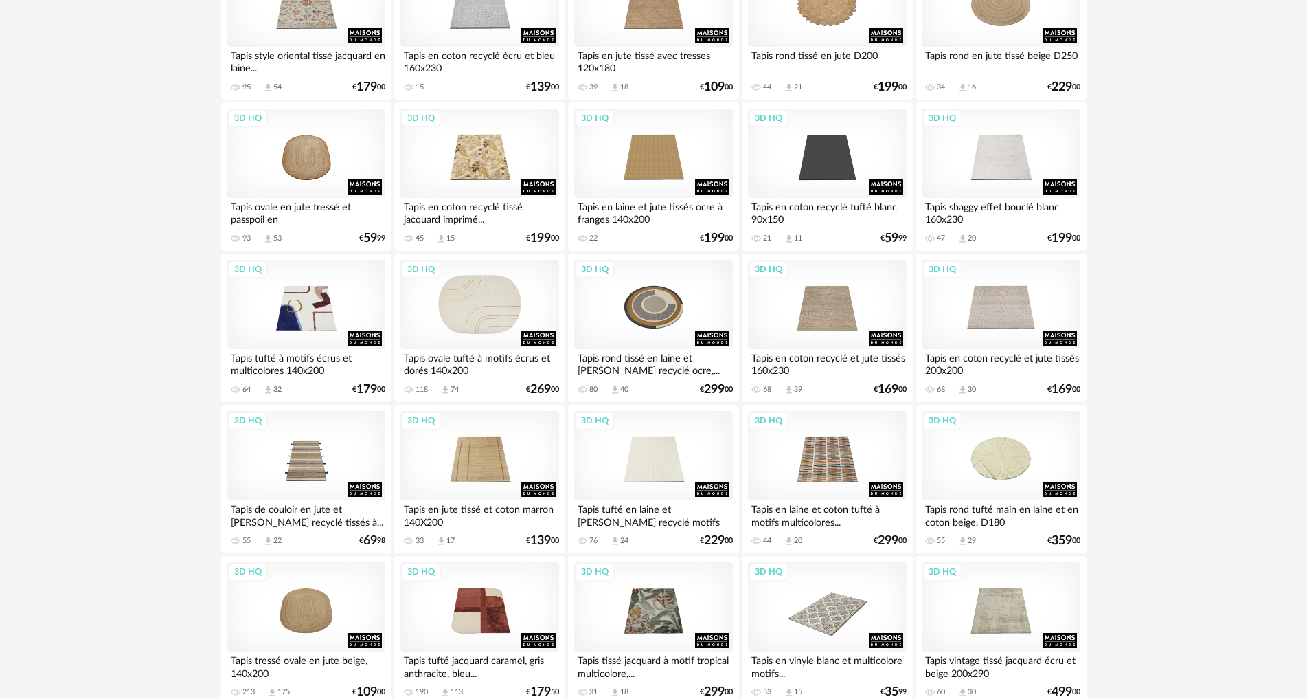
click at [486, 302] on div "3D HQ" at bounding box center [480, 304] width 158 height 89
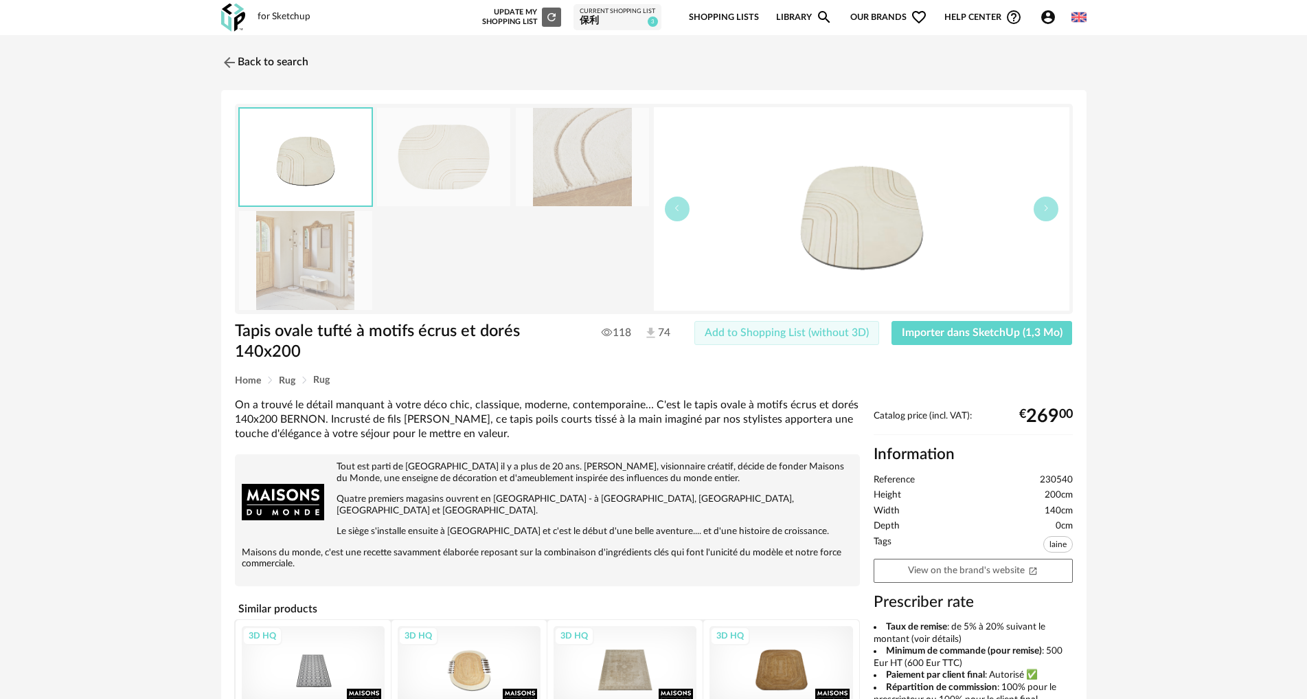
click at [814, 332] on span "Add to Shopping List (without 3D)" at bounding box center [787, 332] width 164 height 11
click at [632, 16] on div "保利" at bounding box center [618, 21] width 76 height 12
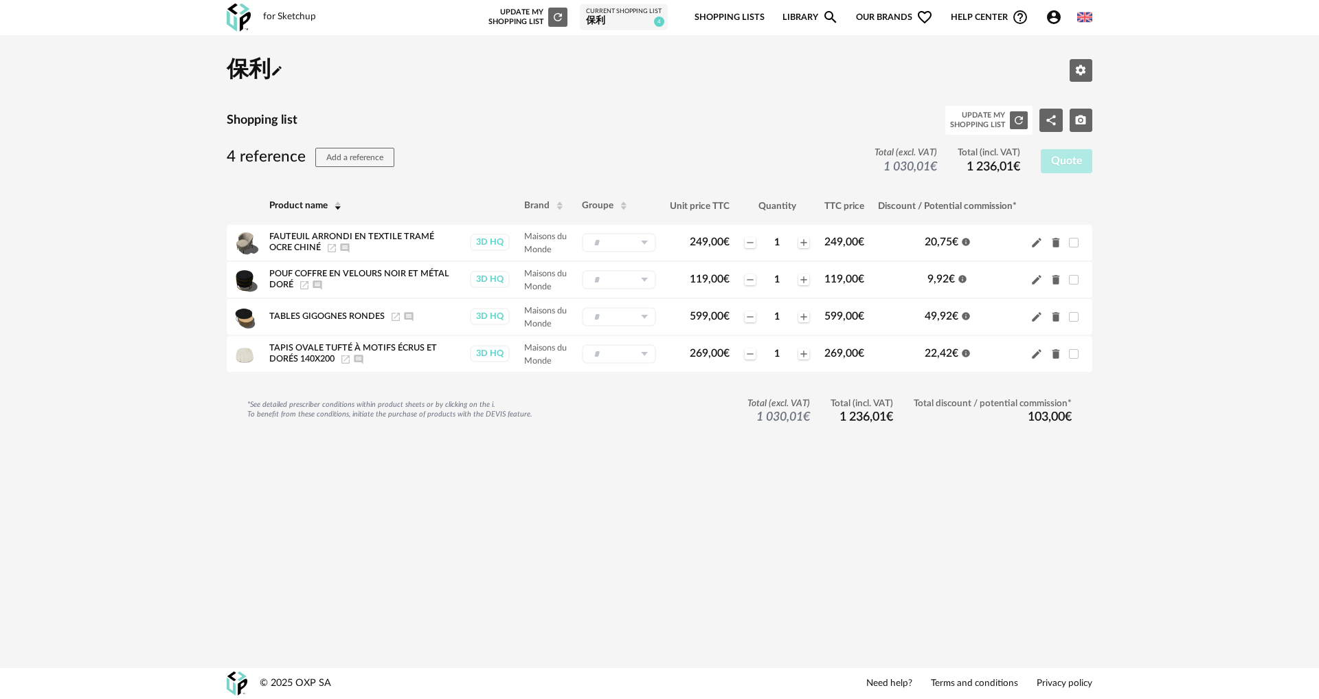
drag, startPoint x: 421, startPoint y: 350, endPoint x: 401, endPoint y: 405, distance: 58.1
click at [414, 475] on div "保利 Pencil icon Edit parameters Shopping list Update my Shopping List Refresh ic…" at bounding box center [659, 262] width 890 height 431
click at [822, 17] on icon "Magnify icon" at bounding box center [830, 17] width 16 height 16
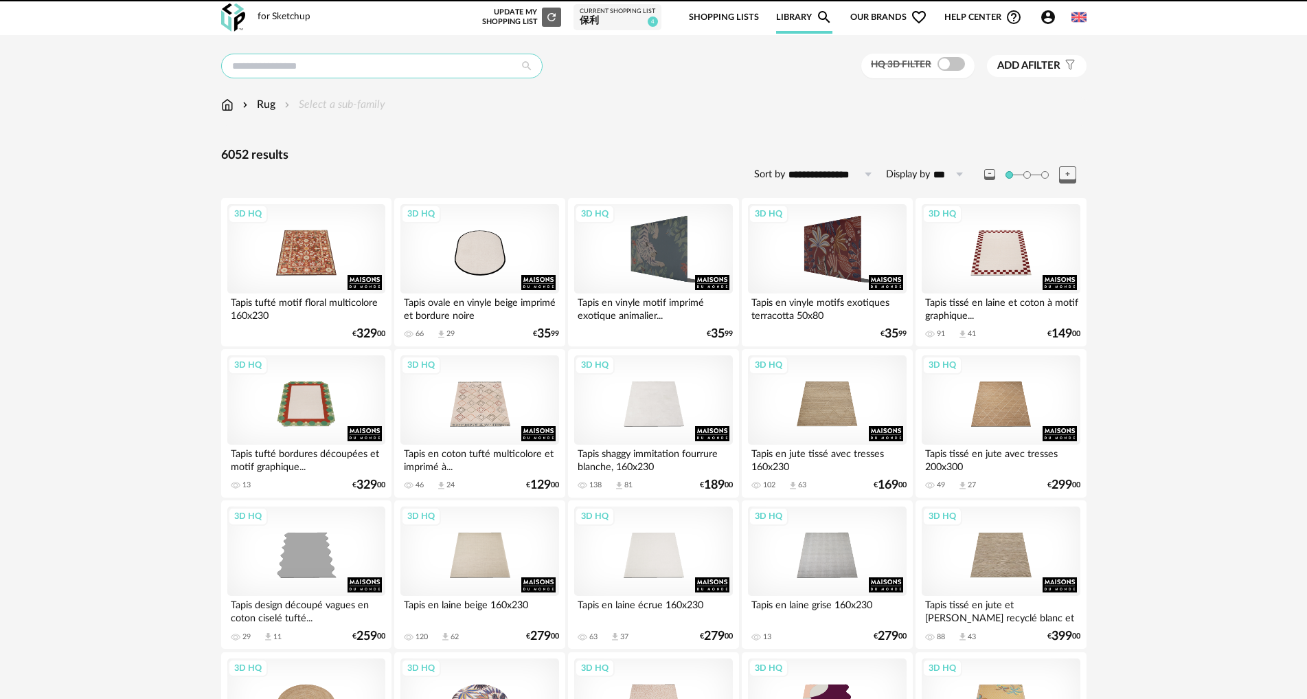
click at [394, 74] on input "text" at bounding box center [382, 66] width 322 height 25
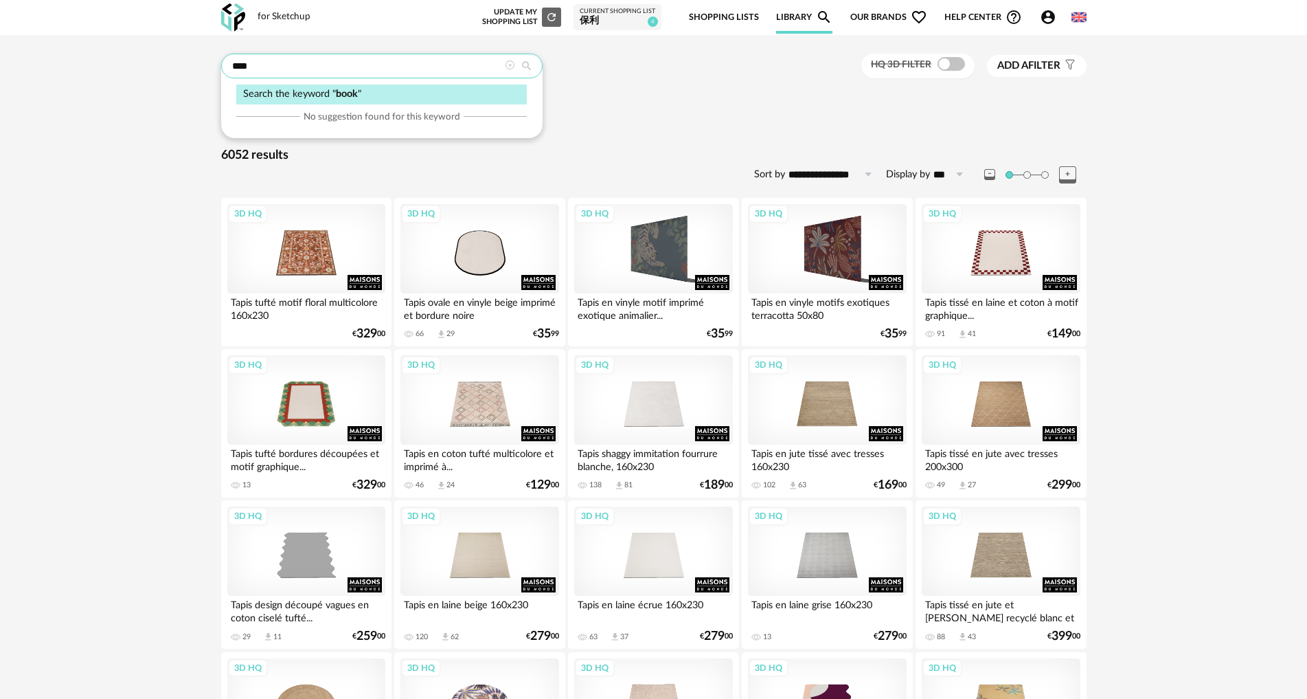
type input "****"
click at [401, 99] on div "Search the keyword " book "" at bounding box center [381, 95] width 291 height 20
type input "*********"
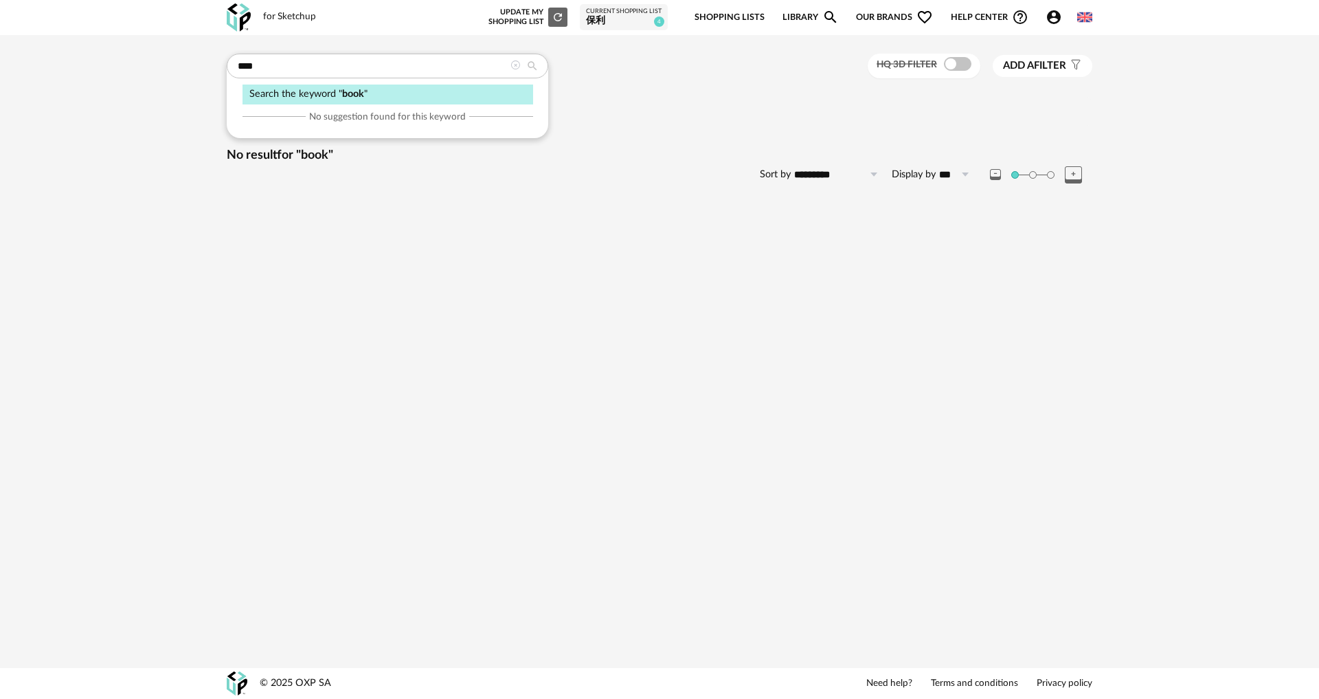
click at [440, 183] on div "No result for "book" Sort by ********* The most recent Increasing price Decreas…" at bounding box center [660, 167] width 866 height 38
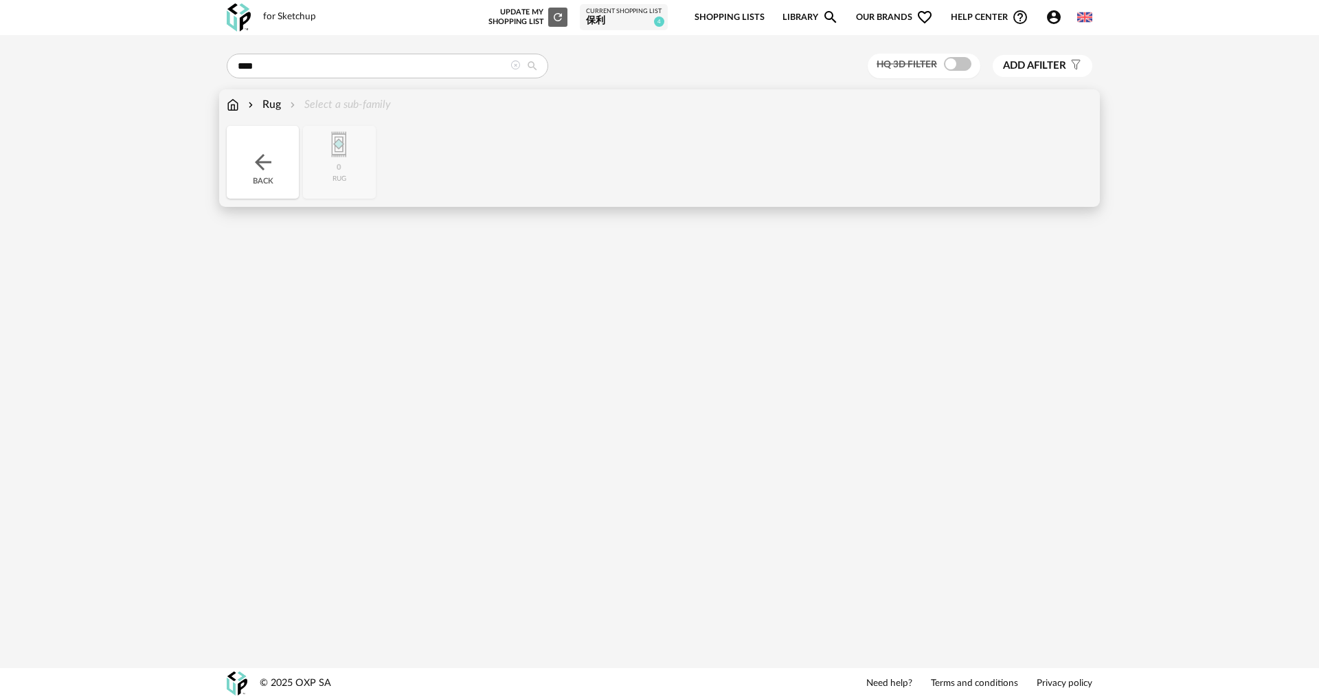
click at [231, 102] on img at bounding box center [233, 105] width 12 height 16
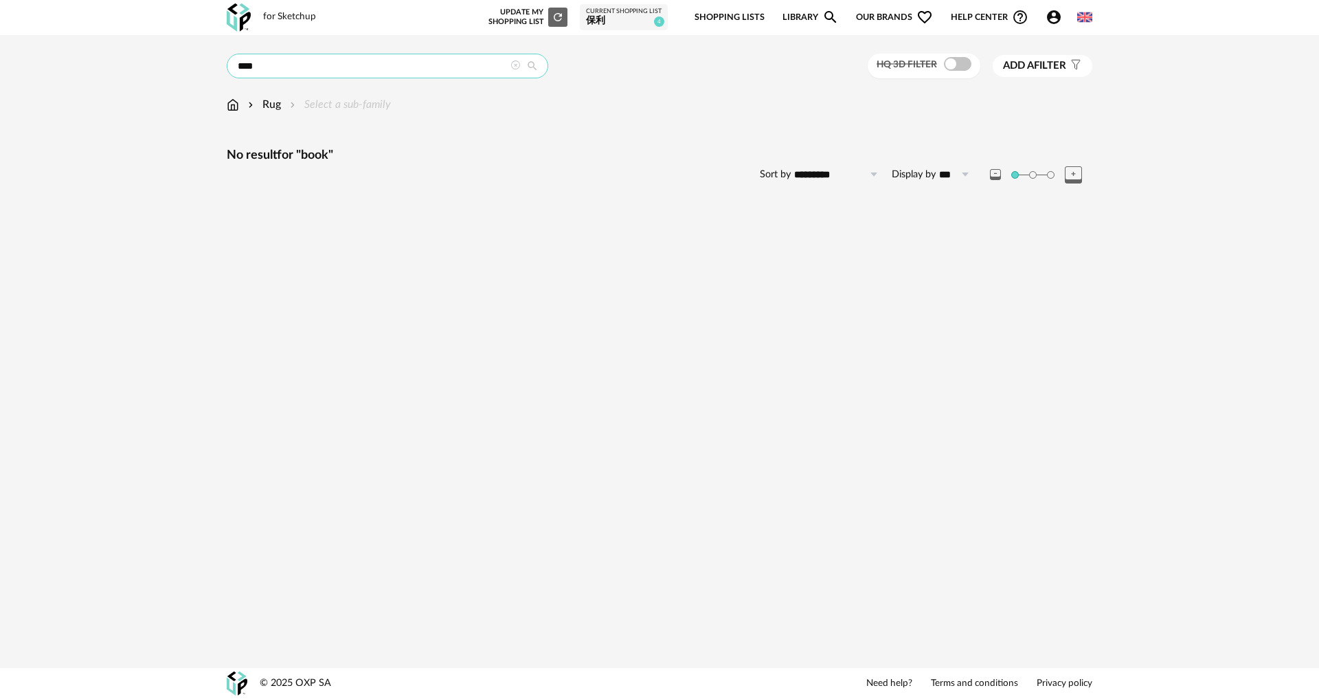
click at [306, 60] on input "****" at bounding box center [388, 66] width 322 height 25
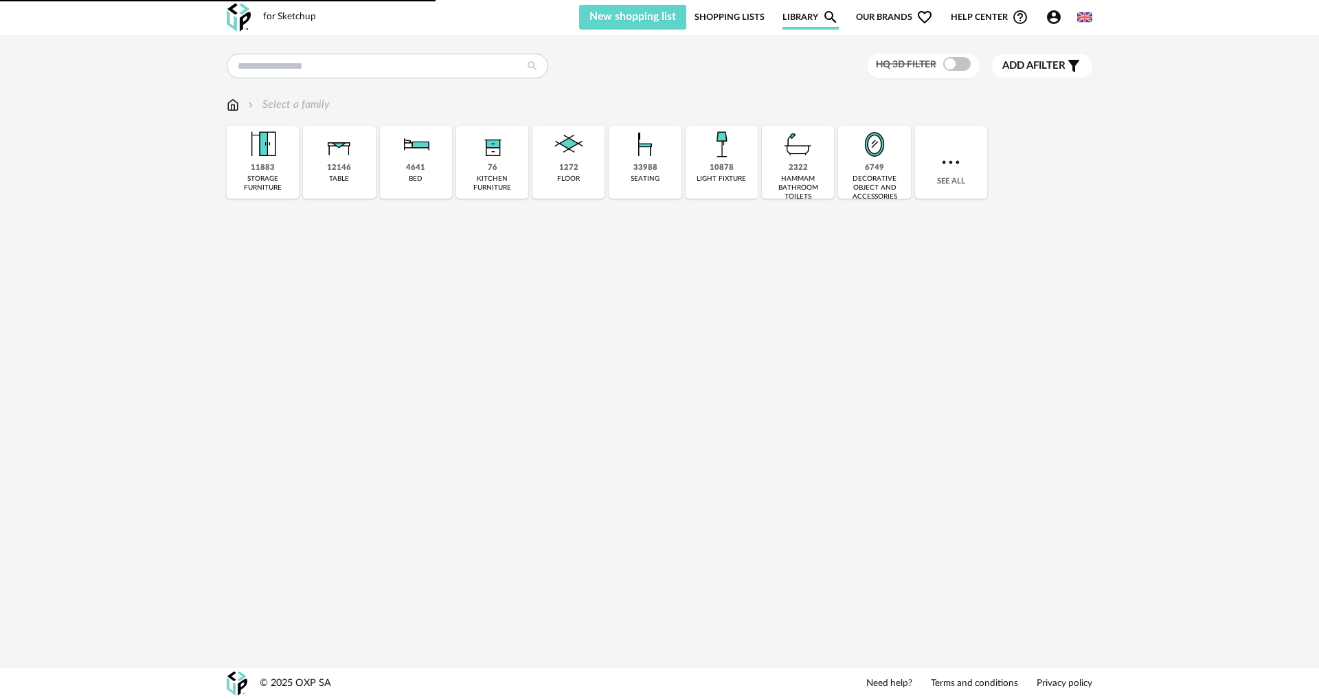
drag, startPoint x: 352, startPoint y: 49, endPoint x: 358, endPoint y: 59, distance: 11.4
click at [352, 50] on div "HQ 3D filter Add a filter s Filter icon Filter by : Select a family Close icon …" at bounding box center [659, 140] width 1319 height 210
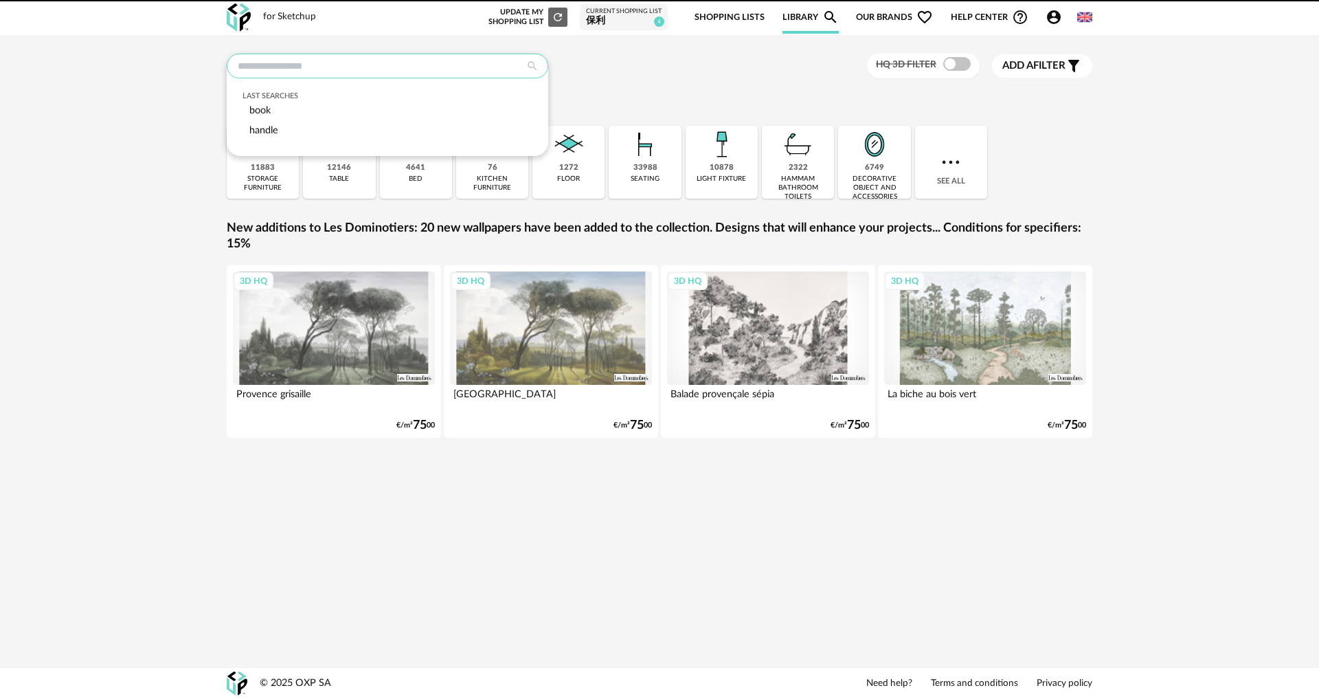
click at [360, 62] on input "text" at bounding box center [388, 66] width 322 height 25
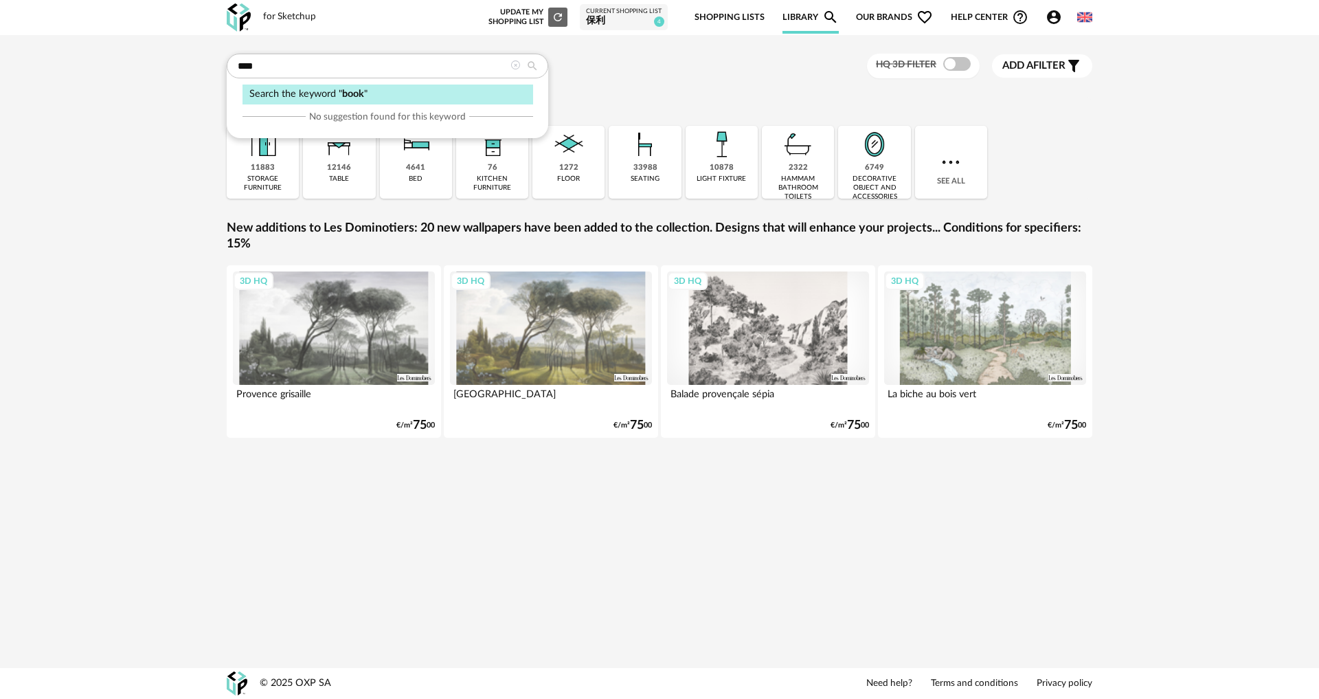
click at [383, 98] on div "Search the keyword " book "" at bounding box center [388, 95] width 291 height 20
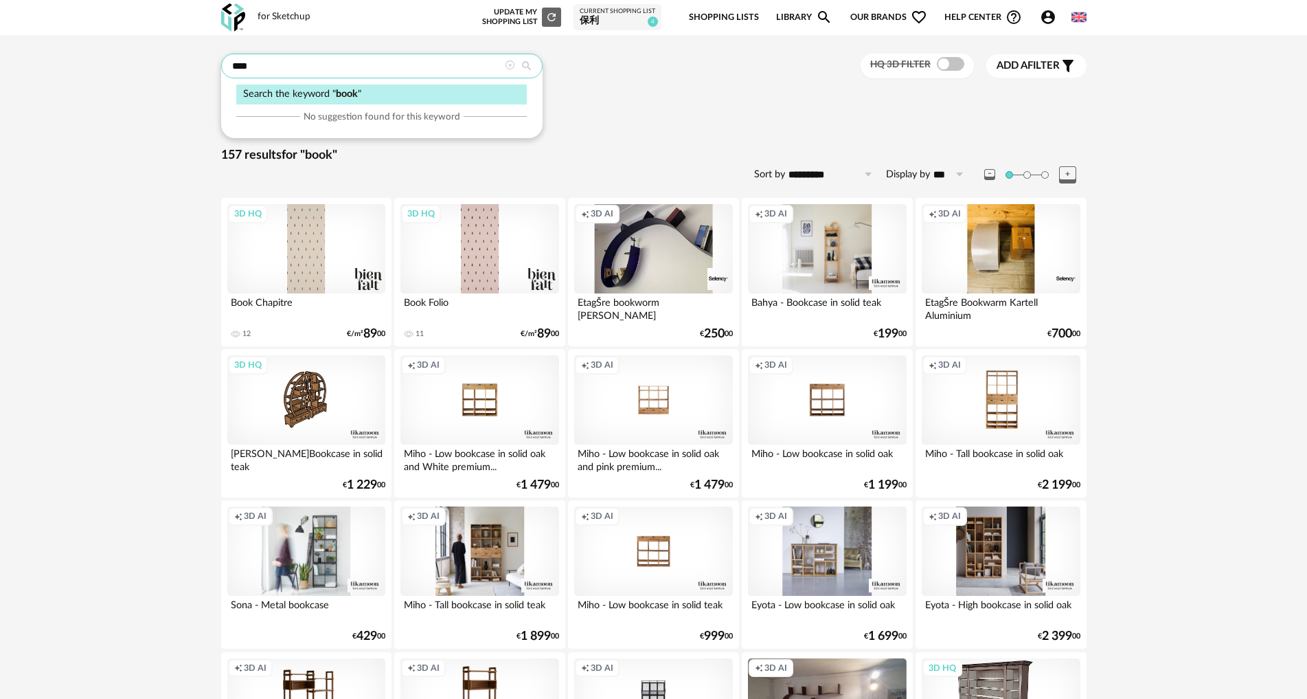
click at [456, 67] on input "****" at bounding box center [382, 66] width 322 height 25
type input "***"
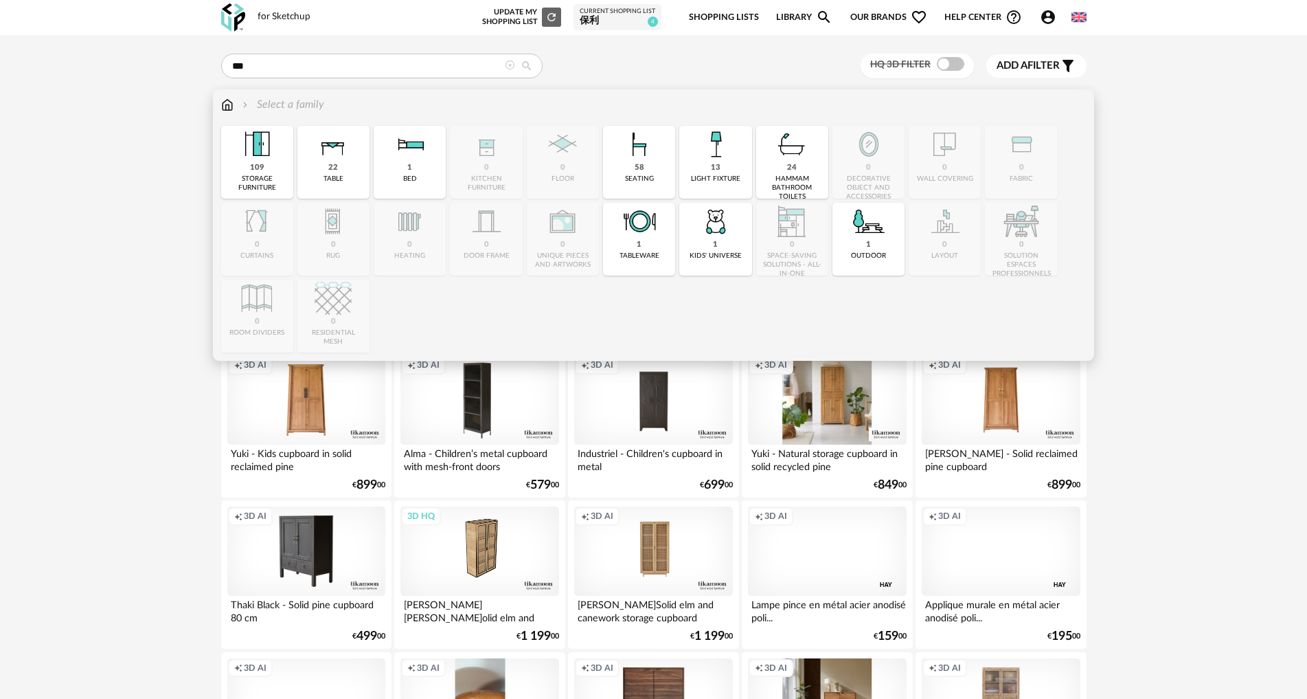
click at [230, 101] on img at bounding box center [227, 105] width 12 height 16
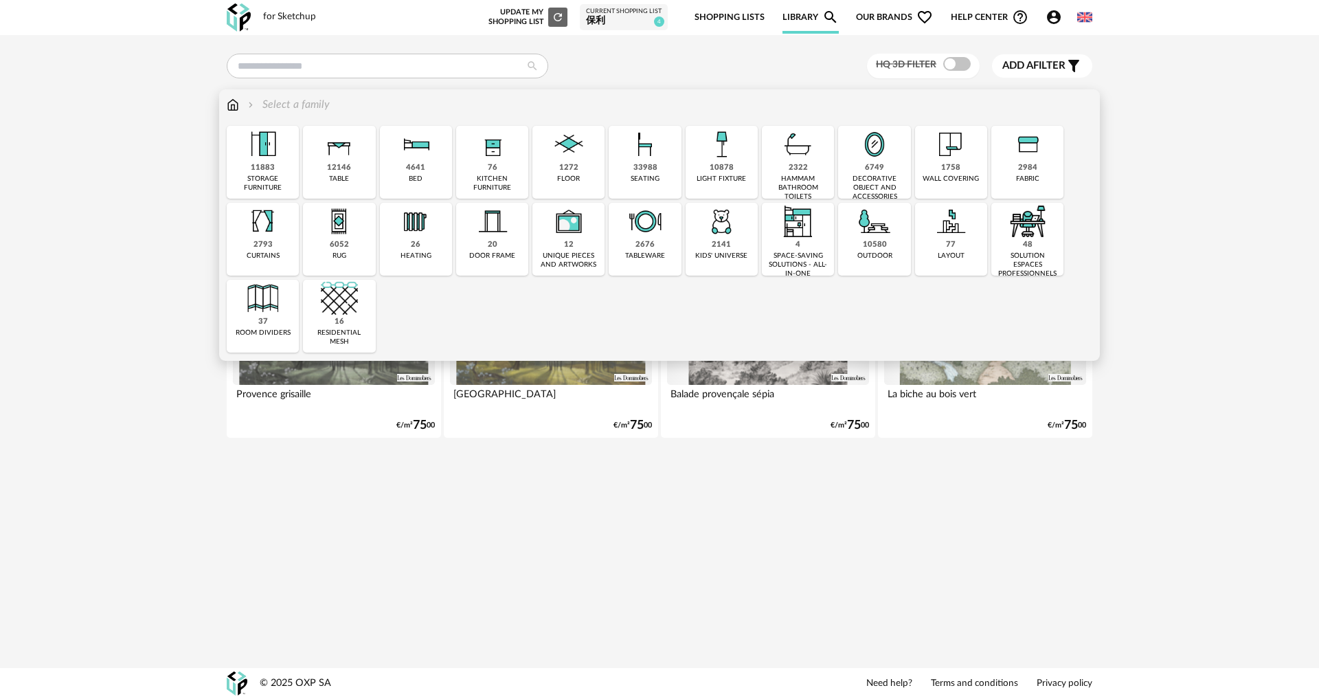
click at [723, 172] on div "10878" at bounding box center [722, 168] width 24 height 10
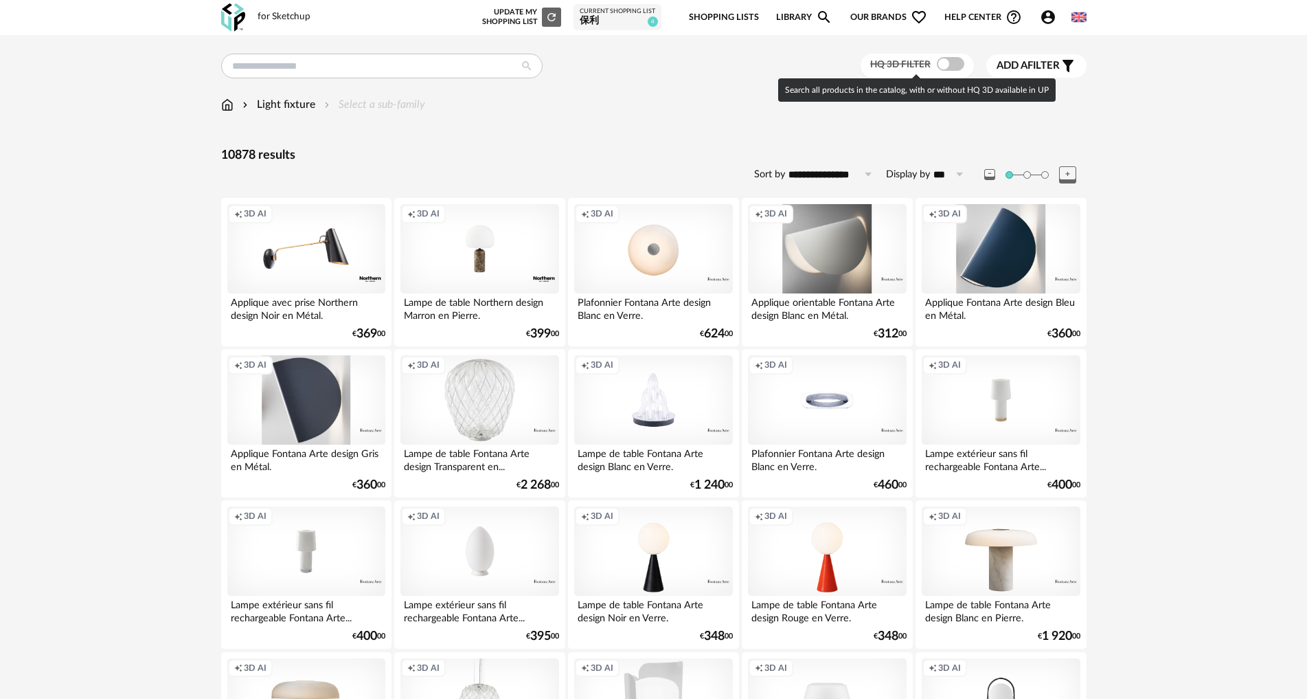
click at [952, 65] on span at bounding box center [950, 64] width 27 height 14
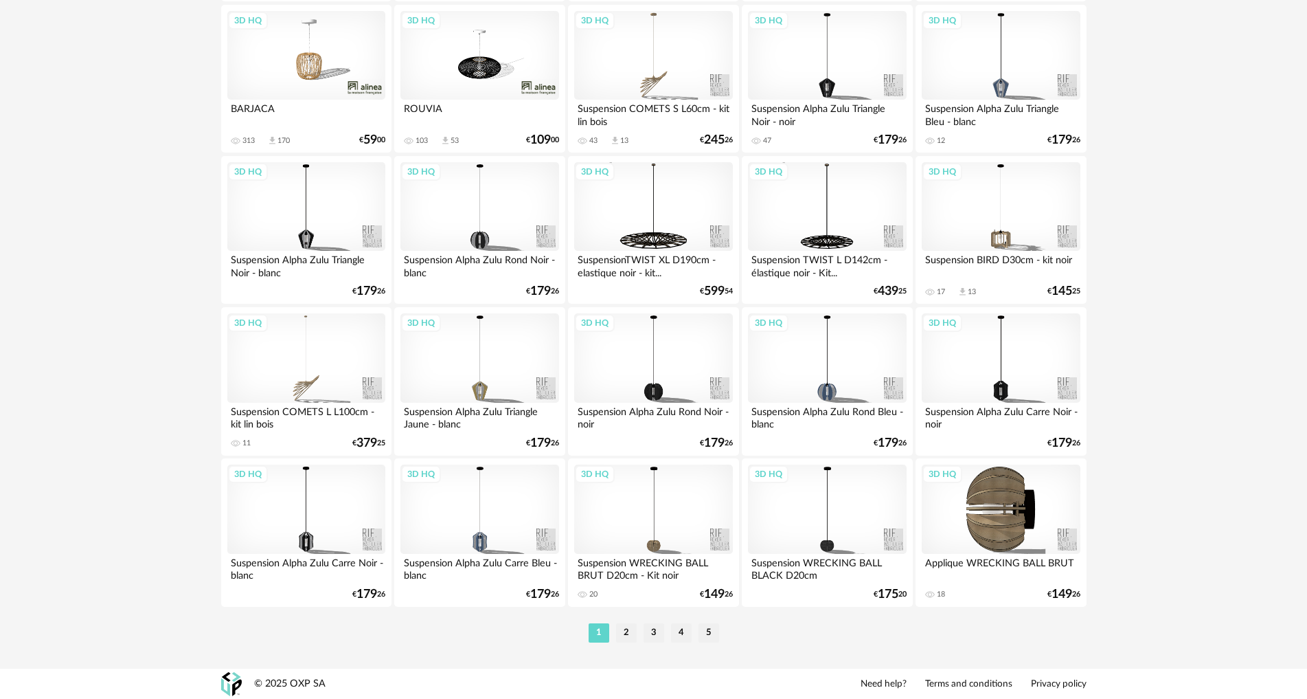
scroll to position [2614, 0]
click at [630, 636] on li "2" at bounding box center [626, 631] width 21 height 19
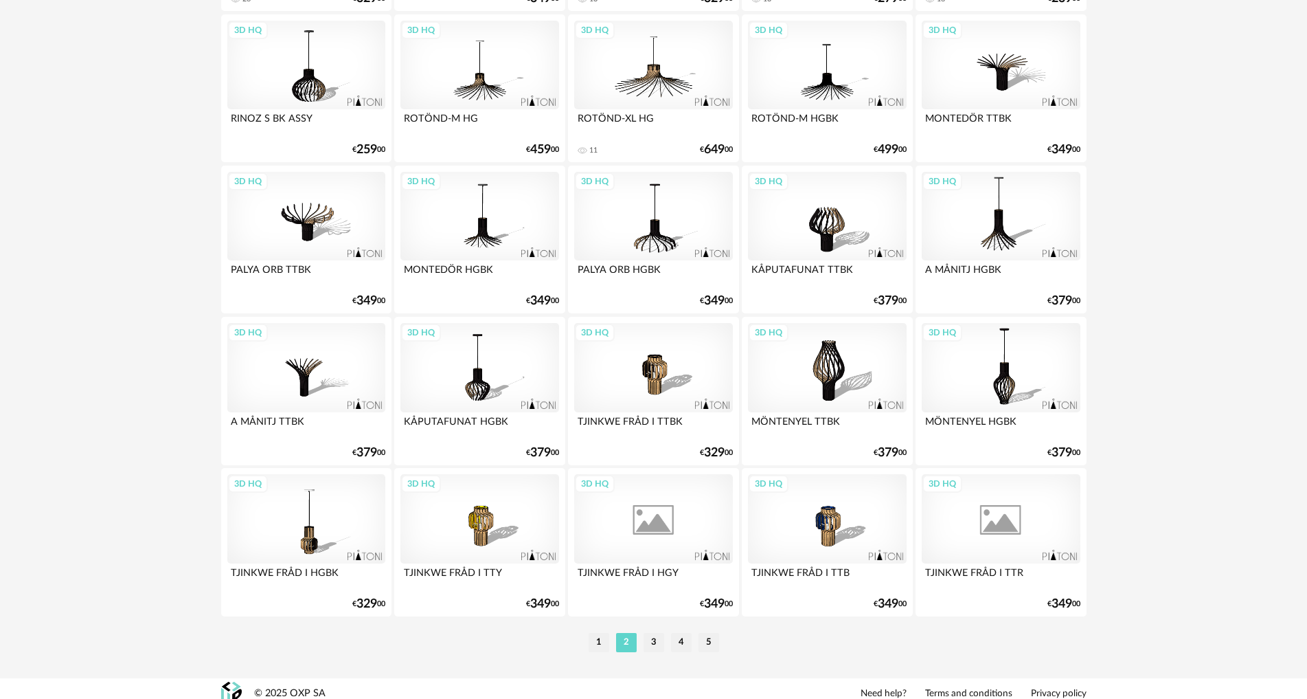
scroll to position [2614, 0]
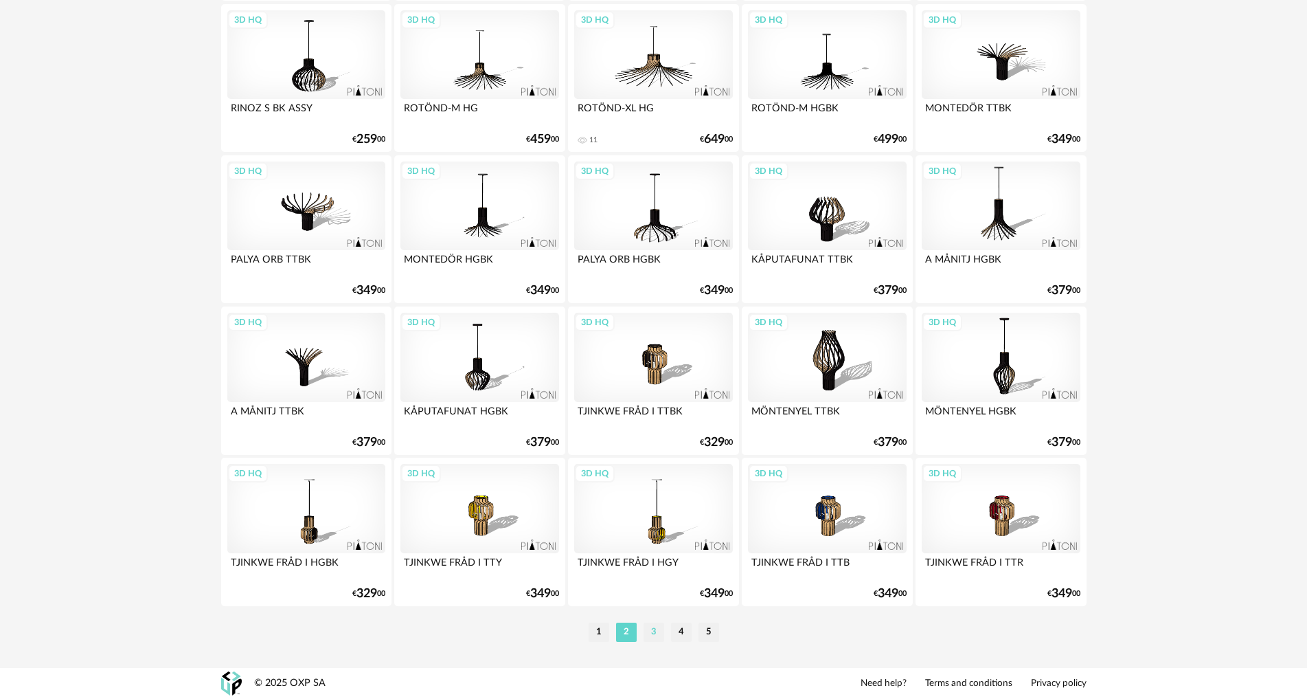
click at [649, 629] on li "3" at bounding box center [654, 631] width 21 height 19
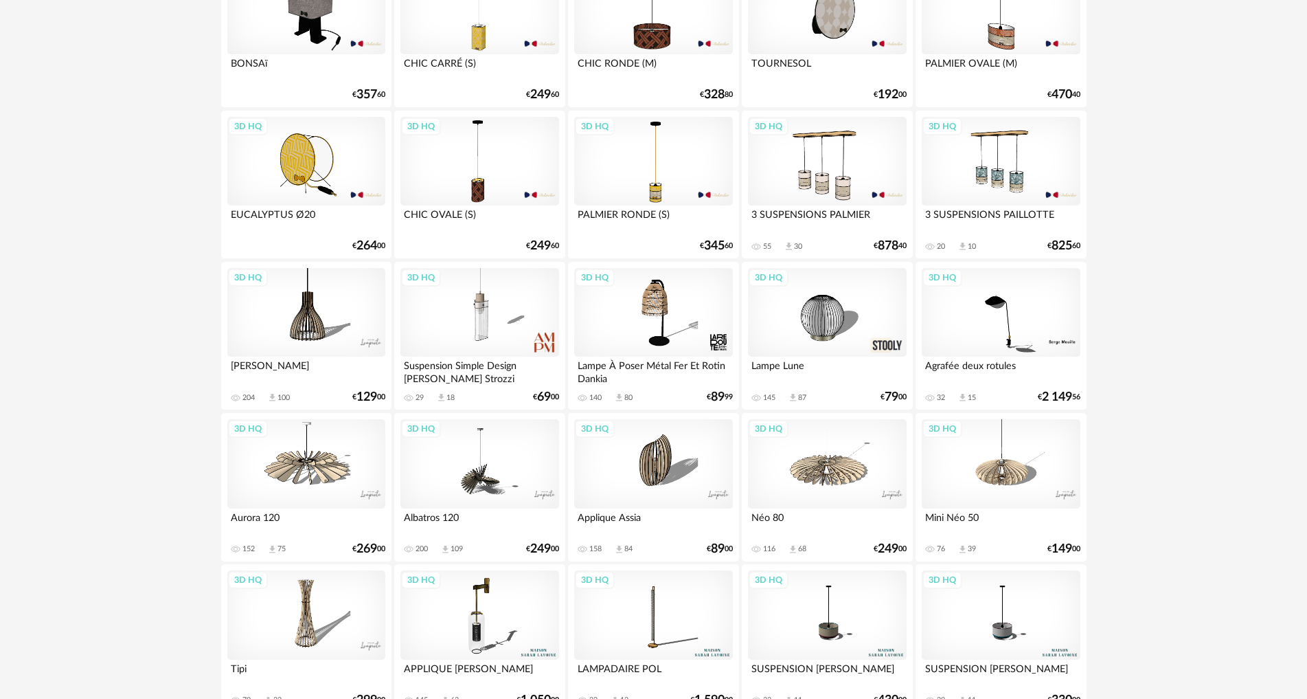
scroll to position [2614, 0]
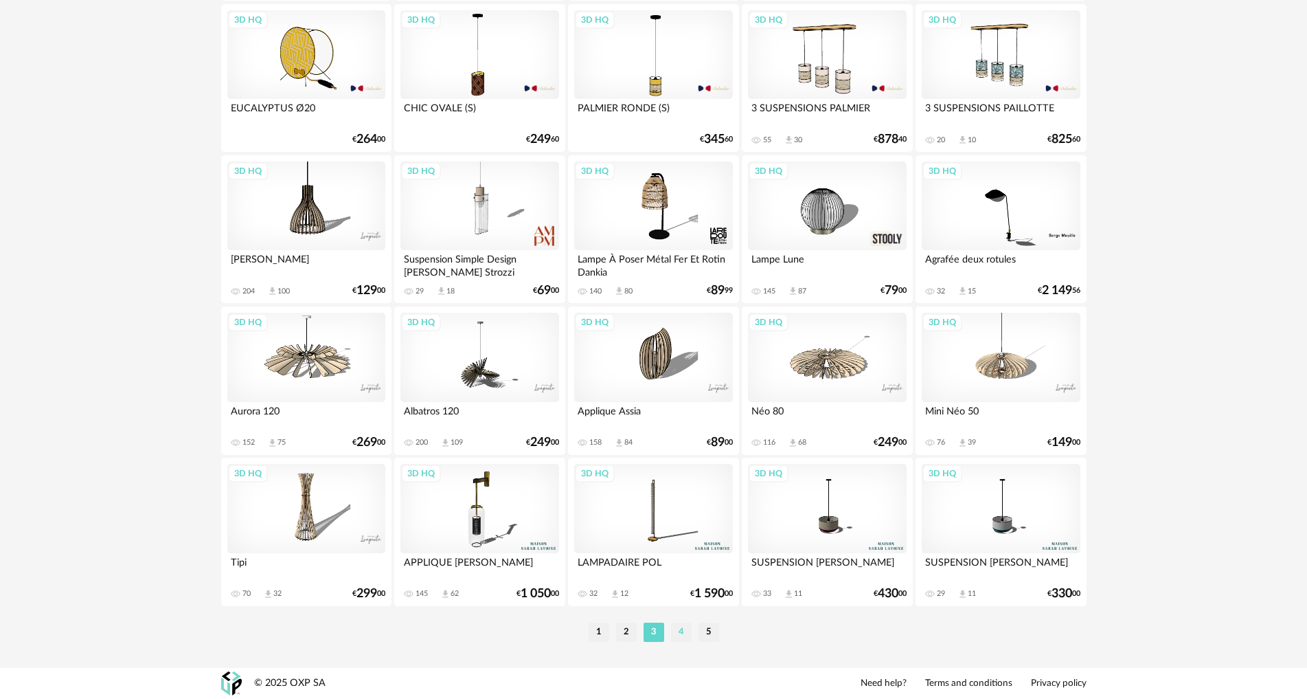
click at [673, 630] on li "4" at bounding box center [681, 631] width 21 height 19
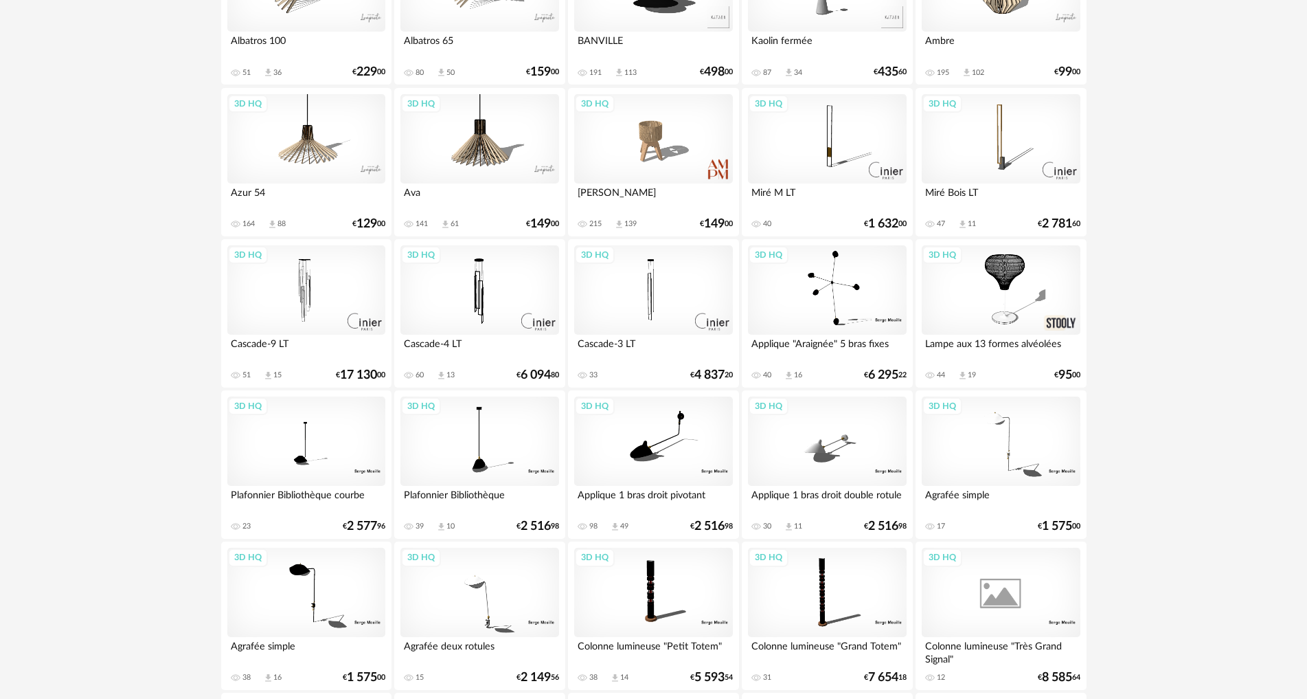
scroll to position [1168, 0]
click at [1039, 142] on div "3D HQ" at bounding box center [1001, 139] width 158 height 89
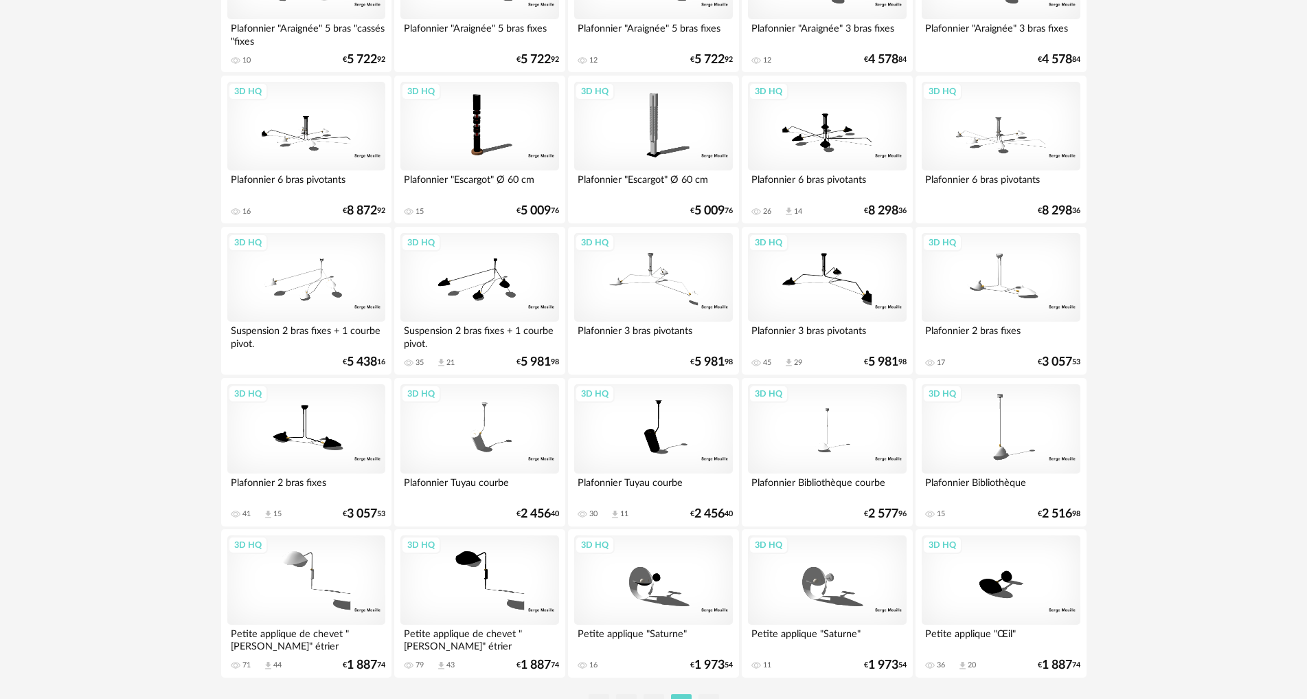
scroll to position [2614, 0]
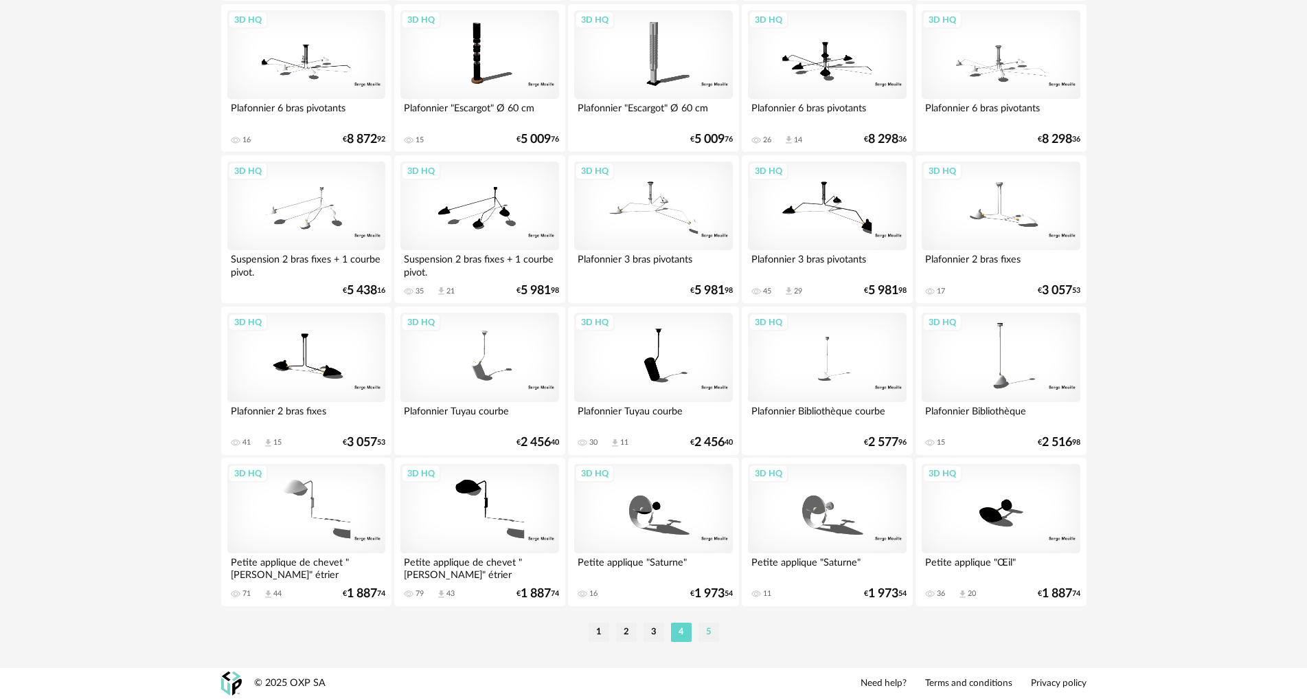
click at [710, 625] on li "5" at bounding box center [709, 631] width 21 height 19
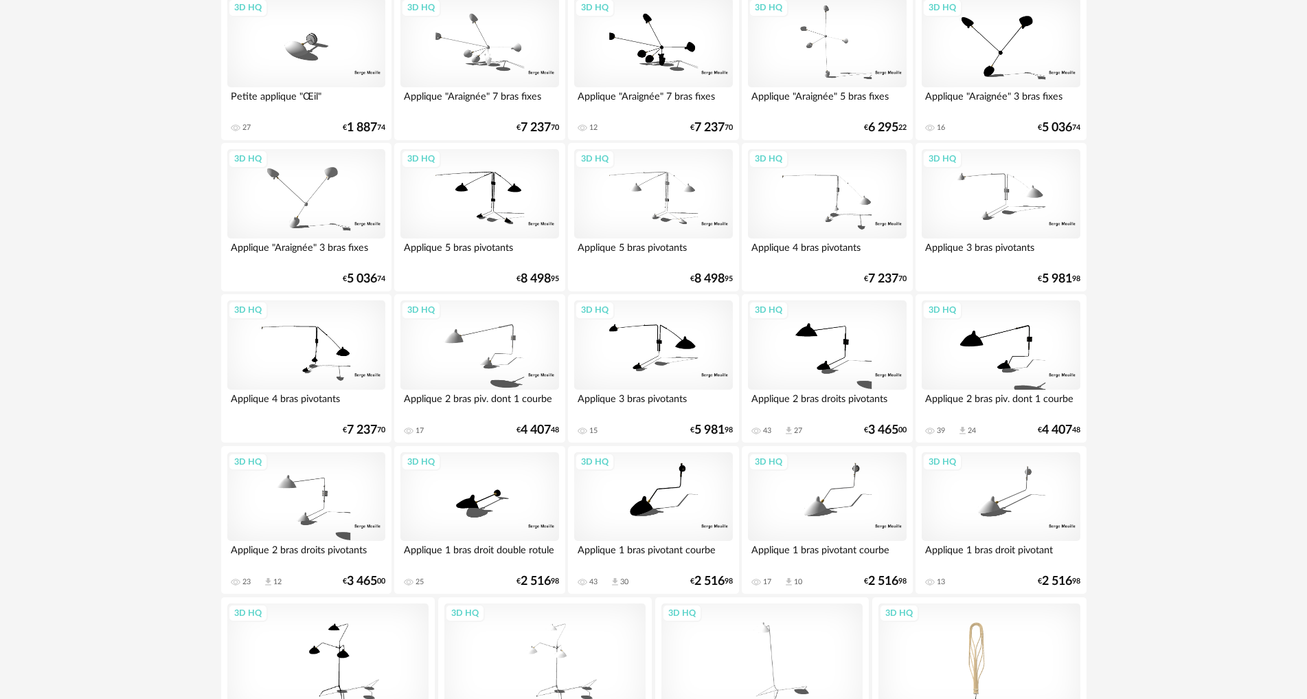
scroll to position [370, 0]
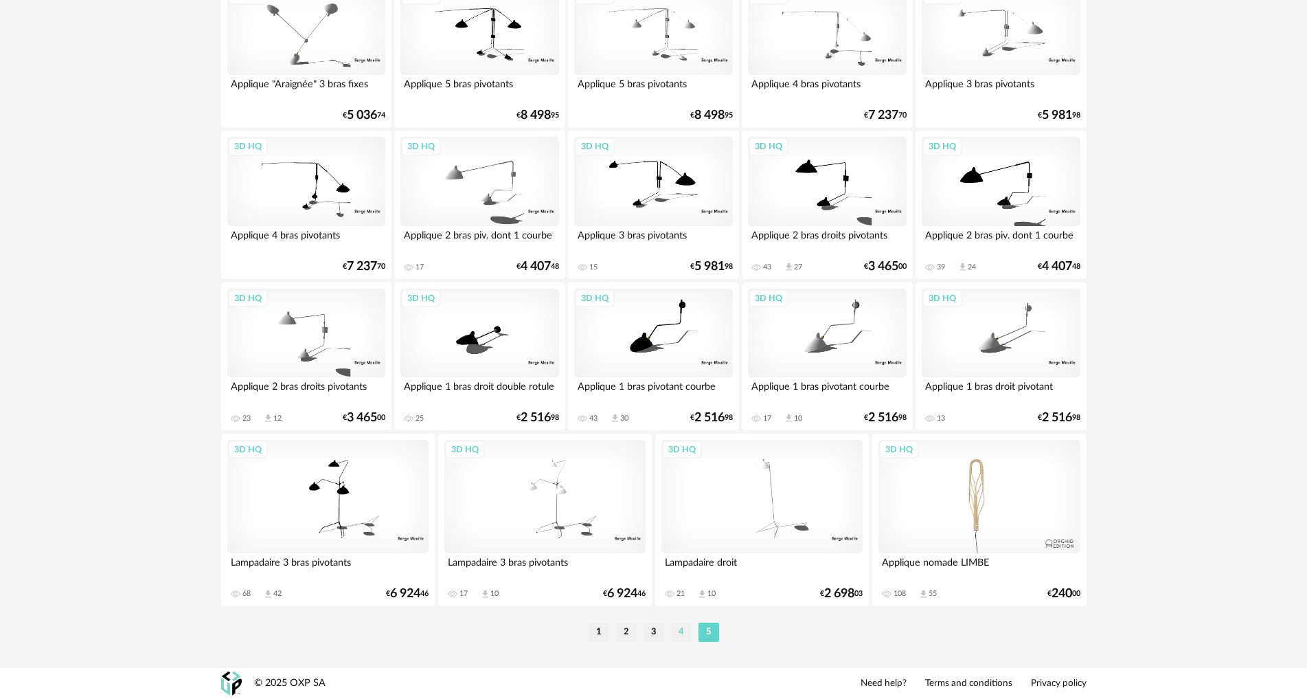
click at [691, 633] on li "4" at bounding box center [681, 631] width 21 height 19
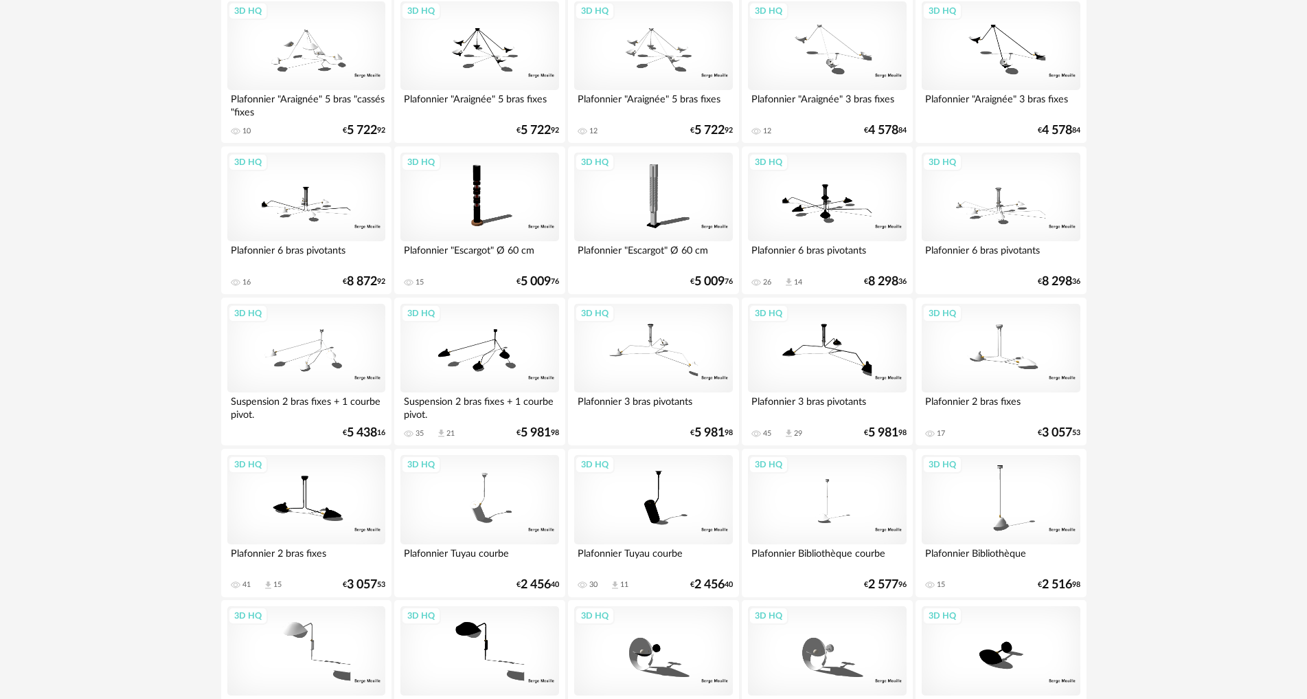
scroll to position [2614, 0]
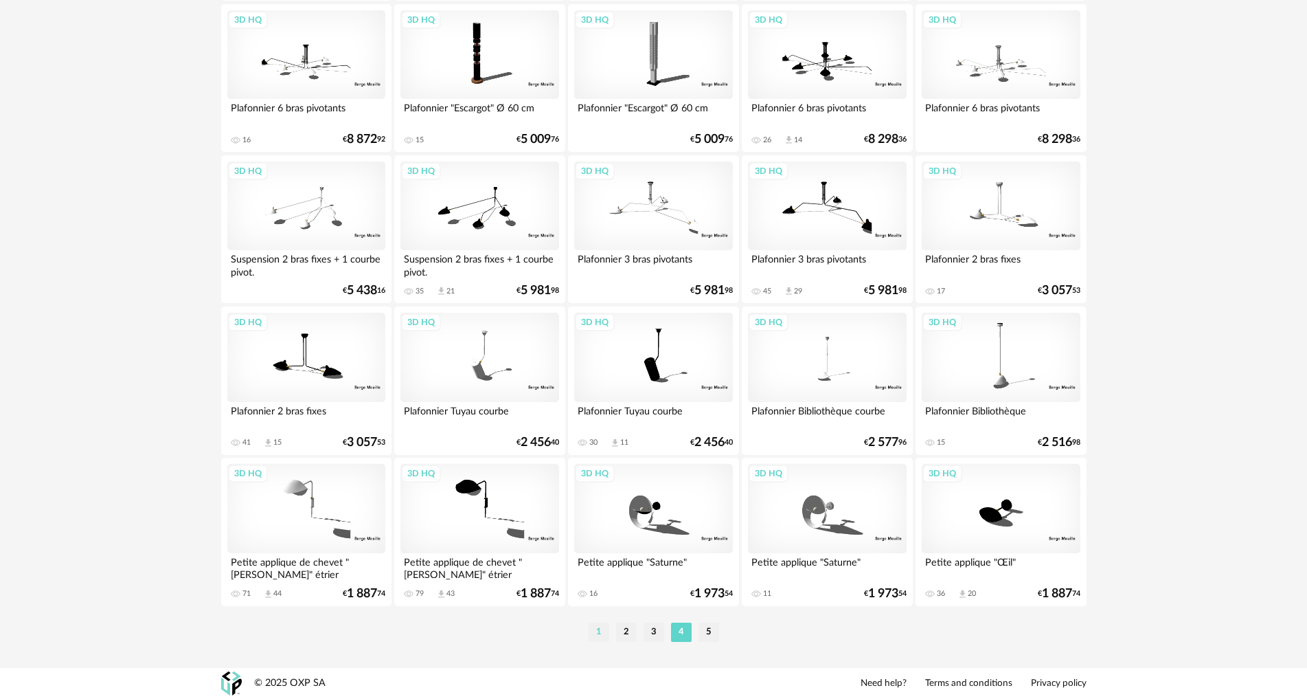
click at [598, 631] on li "1" at bounding box center [599, 631] width 21 height 19
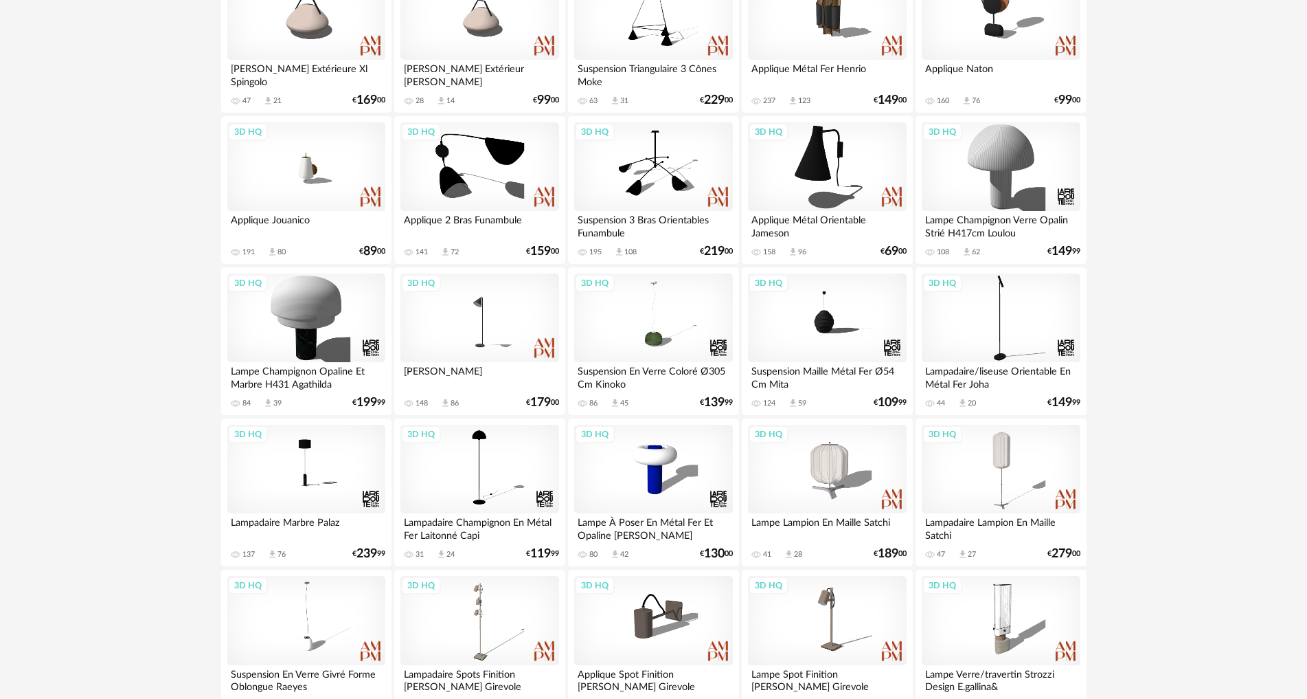
scroll to position [824, 0]
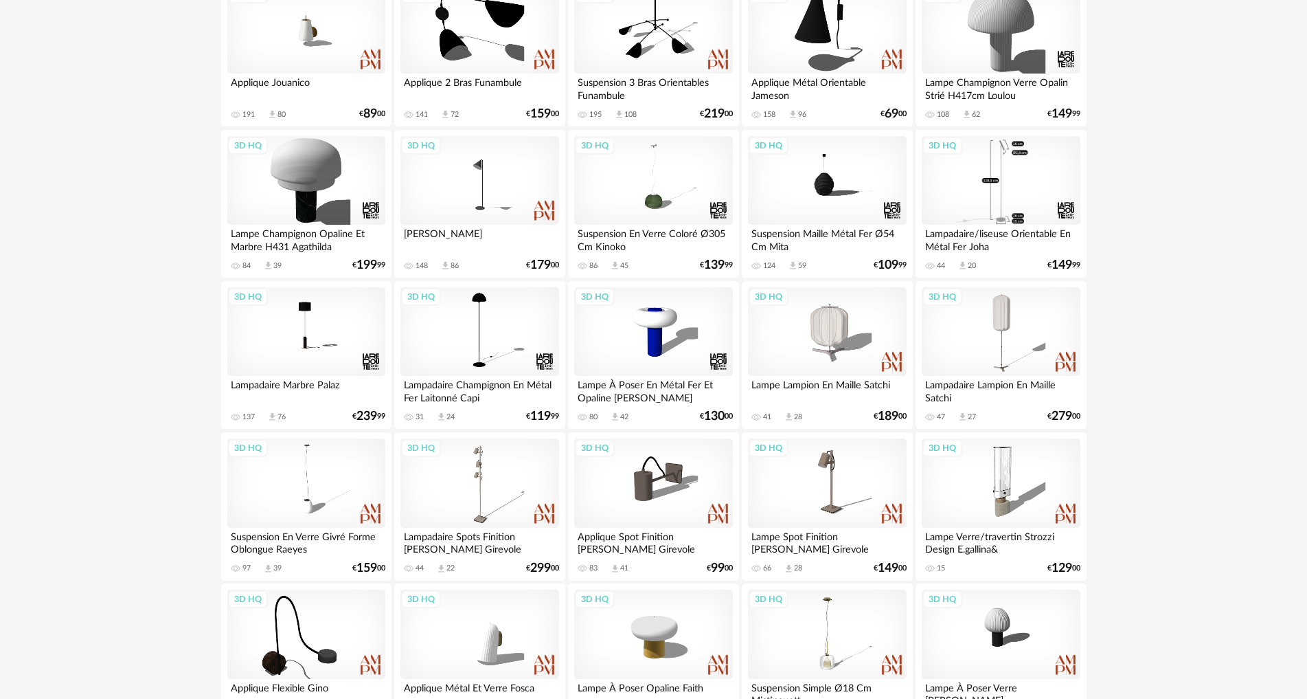
click at [1031, 187] on div "3D HQ" at bounding box center [1001, 180] width 158 height 89
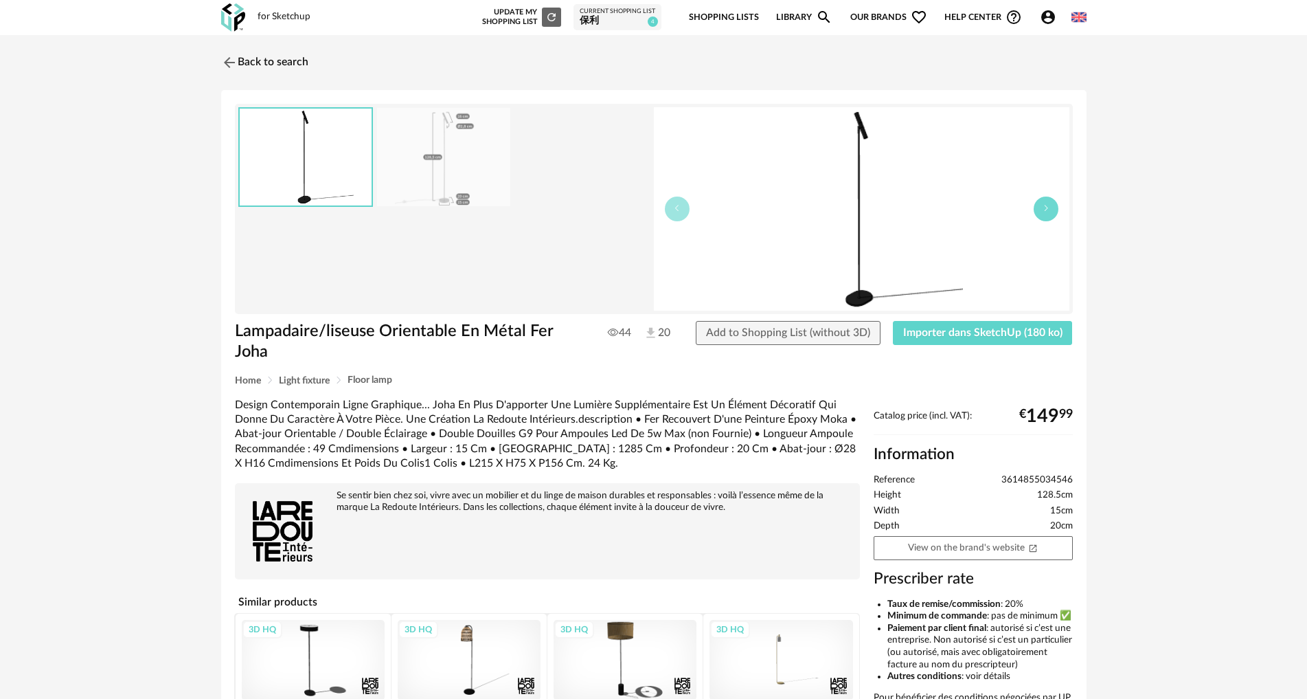
click at [1053, 209] on button "button" at bounding box center [1046, 208] width 25 height 25
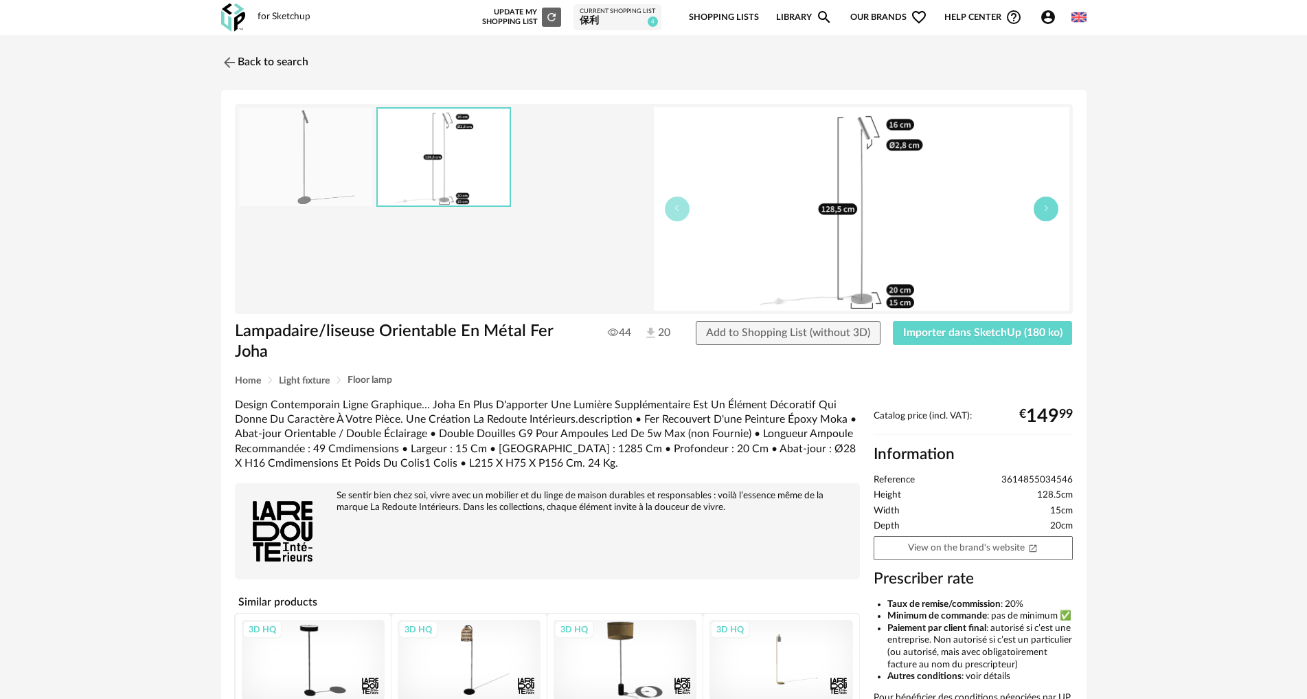
click at [1053, 210] on button "button" at bounding box center [1046, 208] width 25 height 25
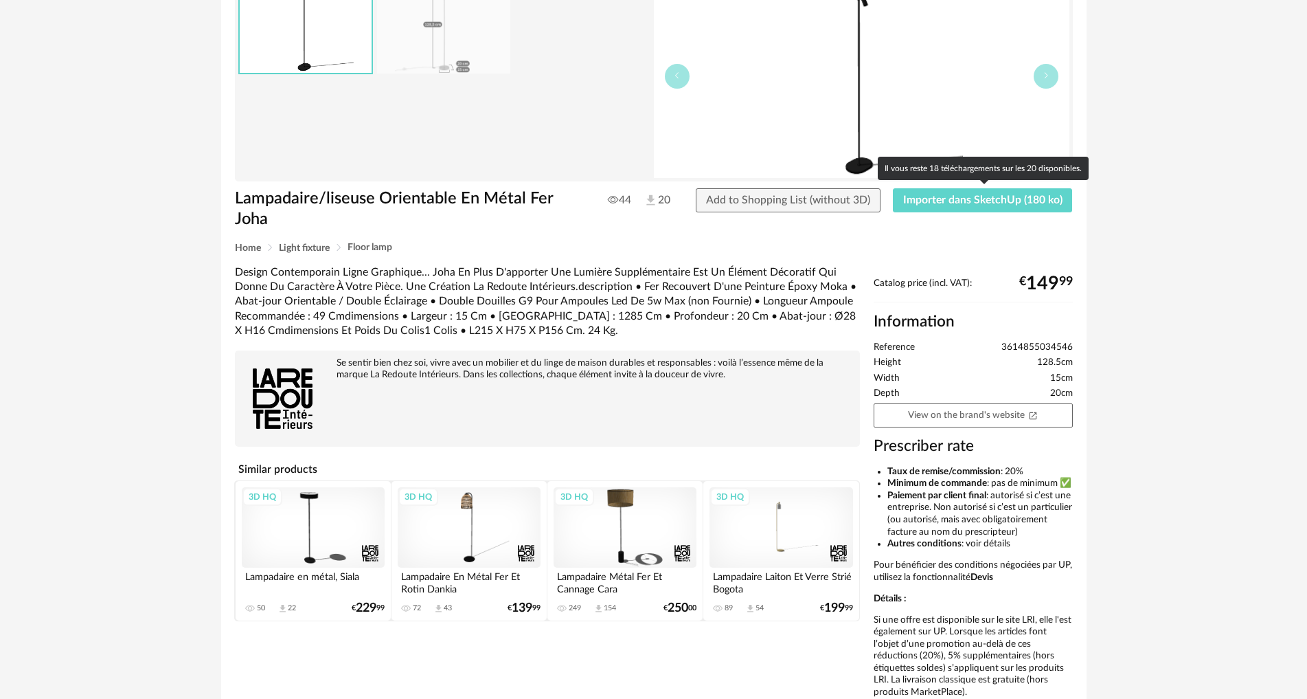
scroll to position [235, 0]
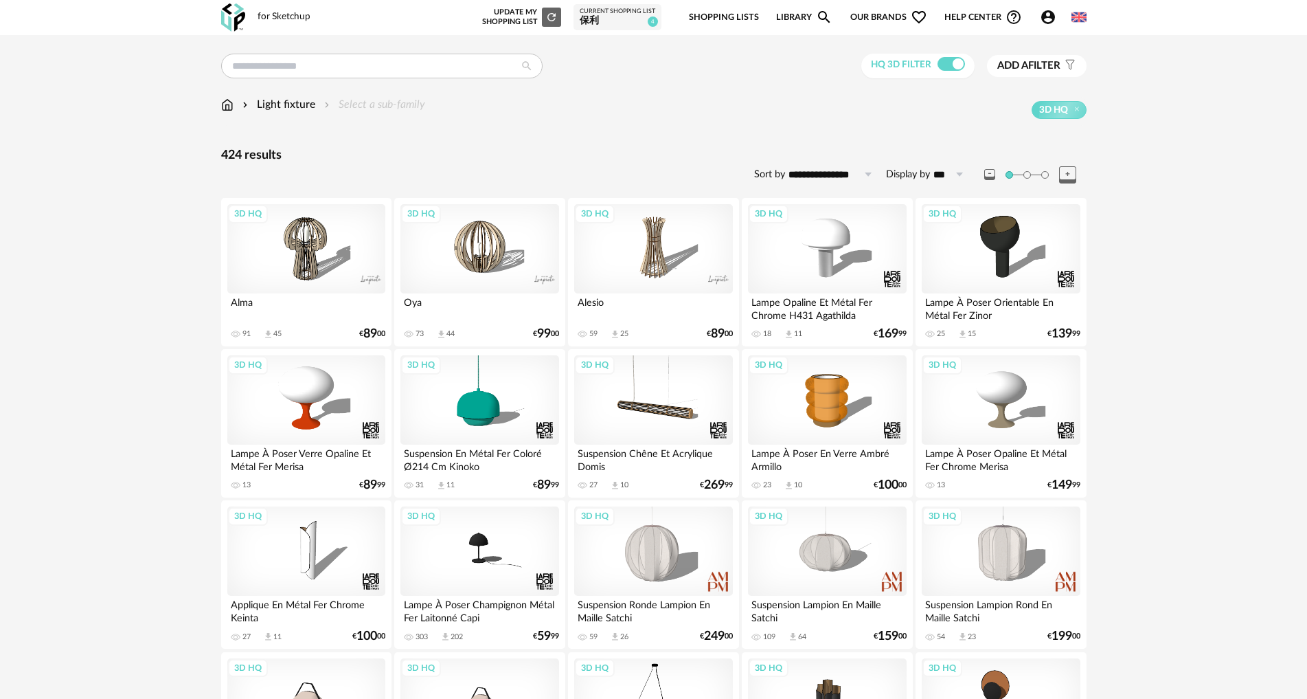
click at [638, 14] on div "Current Shopping List" at bounding box center [618, 12] width 76 height 8
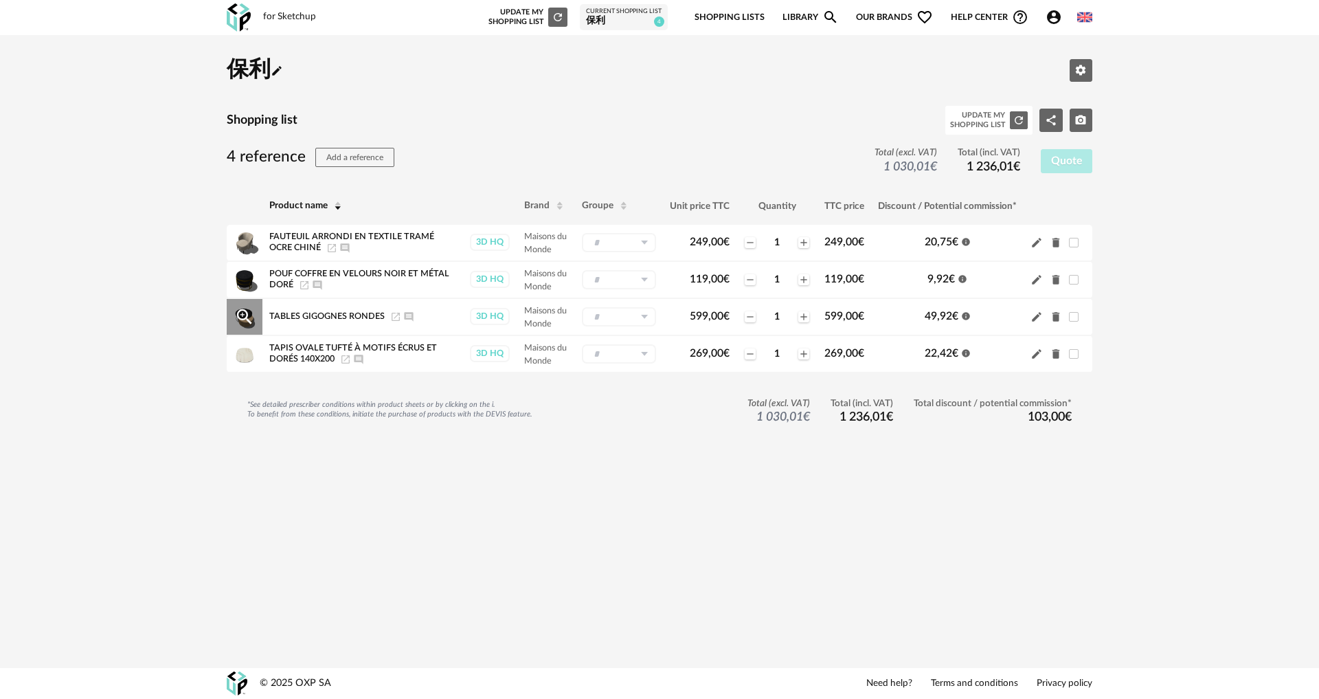
click at [356, 316] on span "Tables gigognes rondes" at bounding box center [326, 316] width 115 height 8
click at [246, 311] on icon "Magnify Plus Outline icon" at bounding box center [244, 316] width 15 height 15
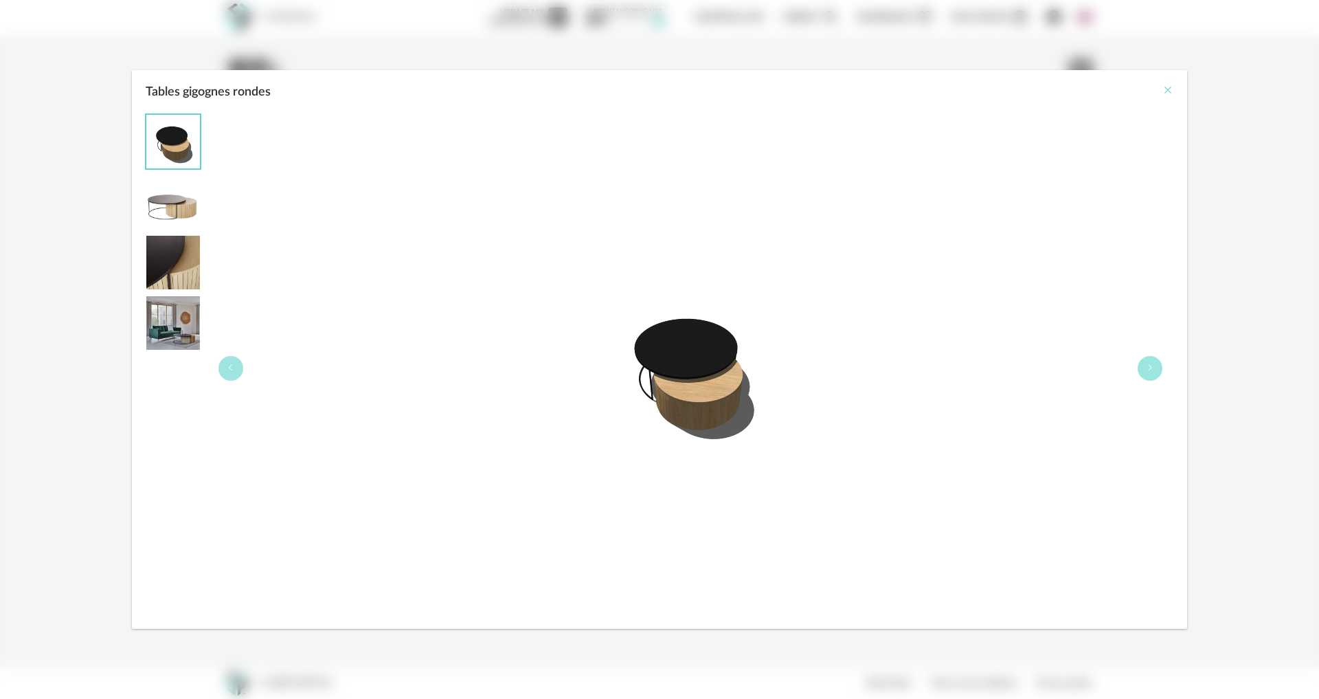
click at [1167, 85] on icon "Close" at bounding box center [1167, 90] width 11 height 11
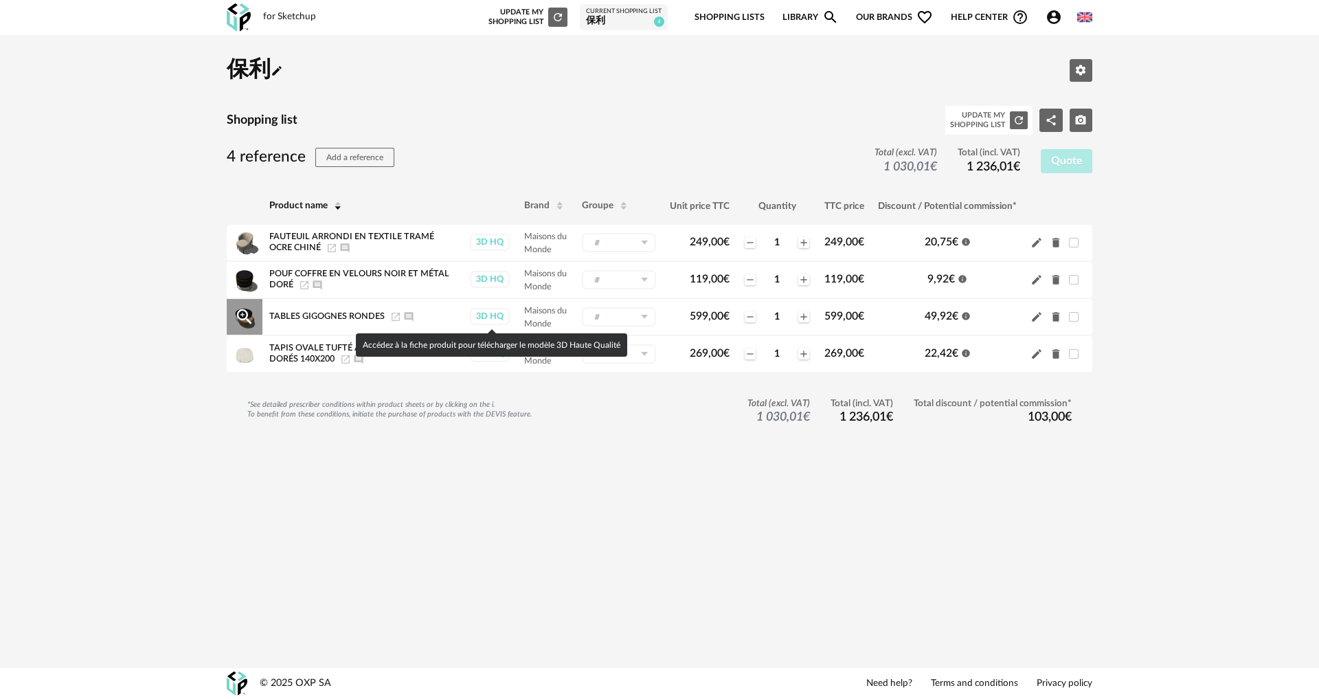
click at [499, 313] on div "3D HQ" at bounding box center [490, 316] width 40 height 17
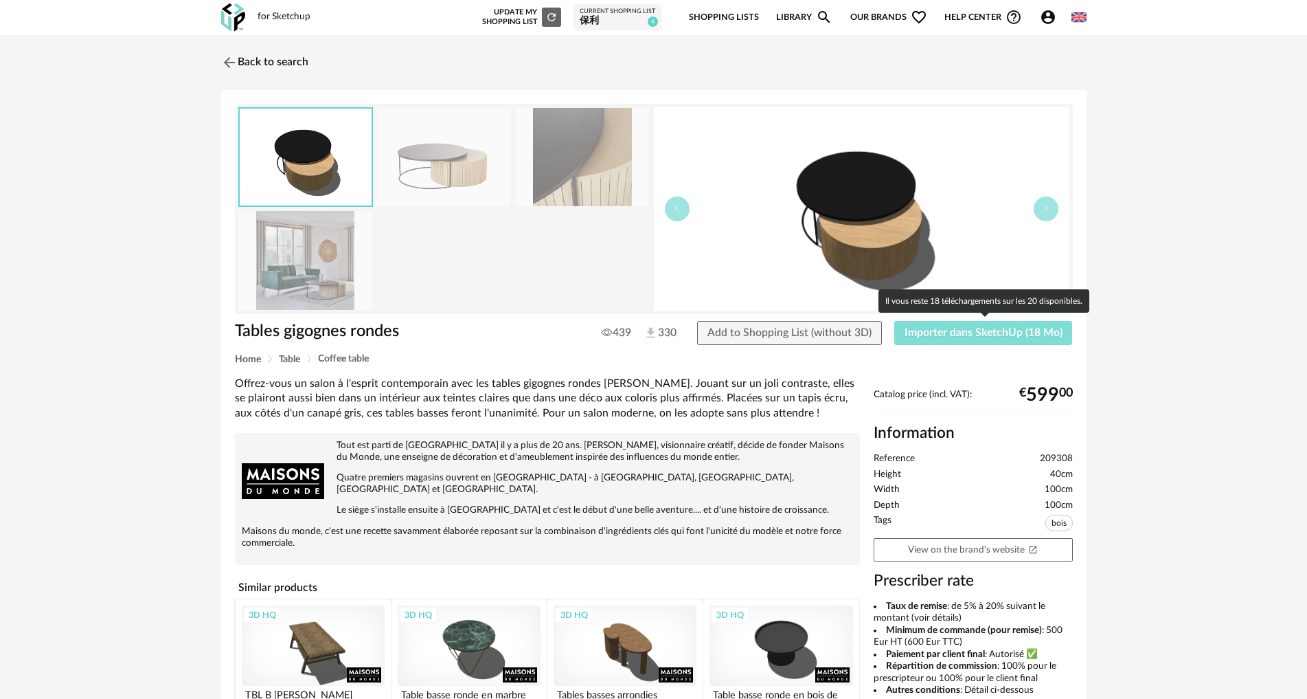
click at [1005, 334] on span "Importer dans SketchUp (18 Mo)" at bounding box center [984, 332] width 158 height 11
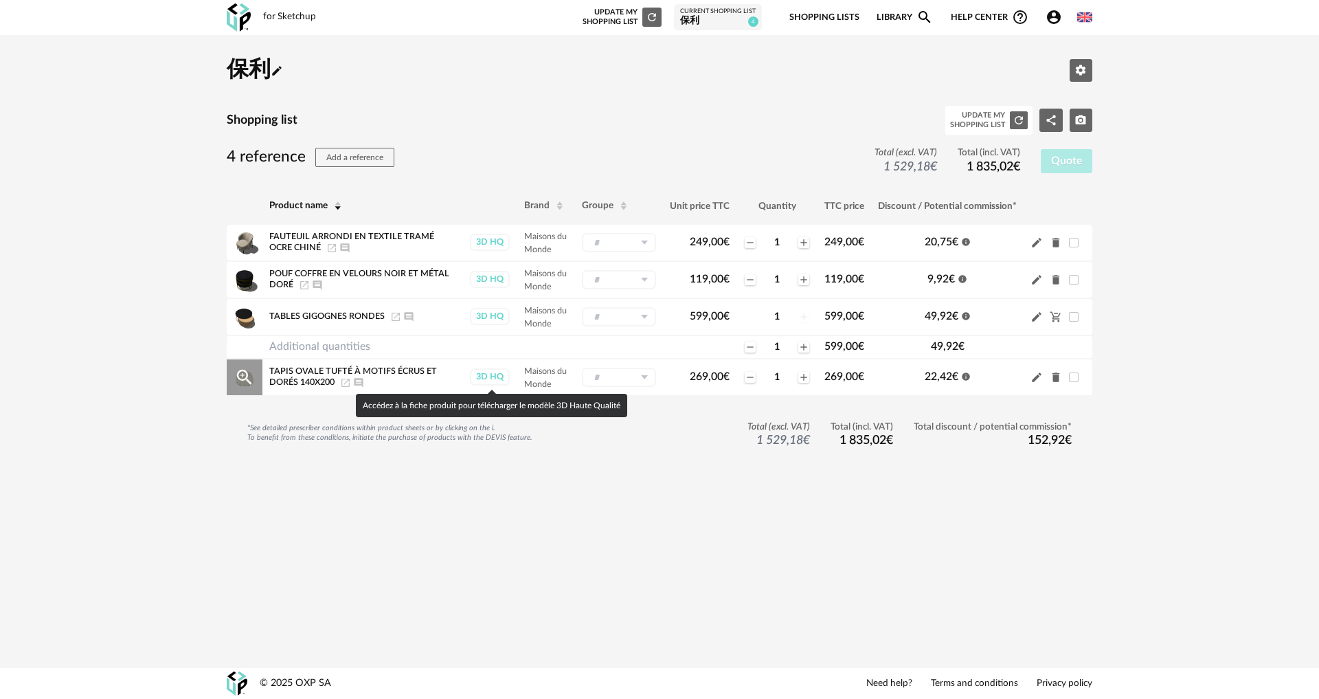
click at [485, 377] on div "3D HQ" at bounding box center [490, 376] width 40 height 17
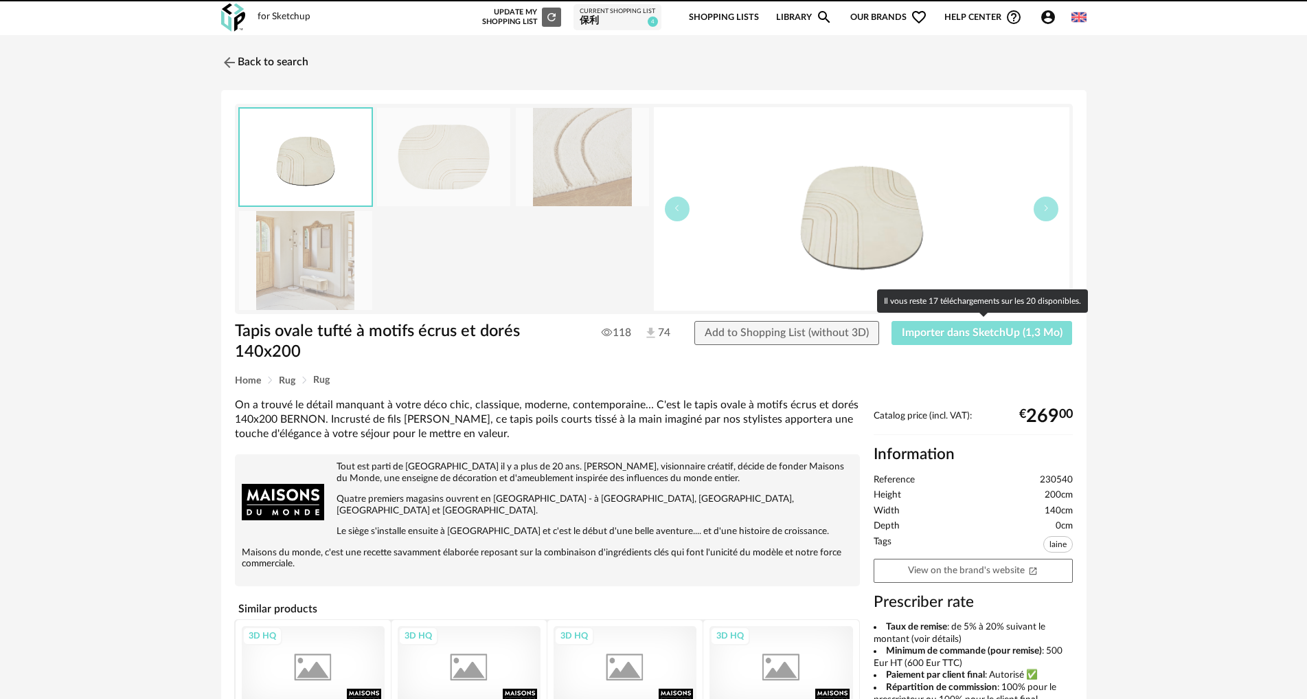
click at [1014, 327] on span "Importer dans SketchUp (1,3 Mo)" at bounding box center [982, 332] width 161 height 11
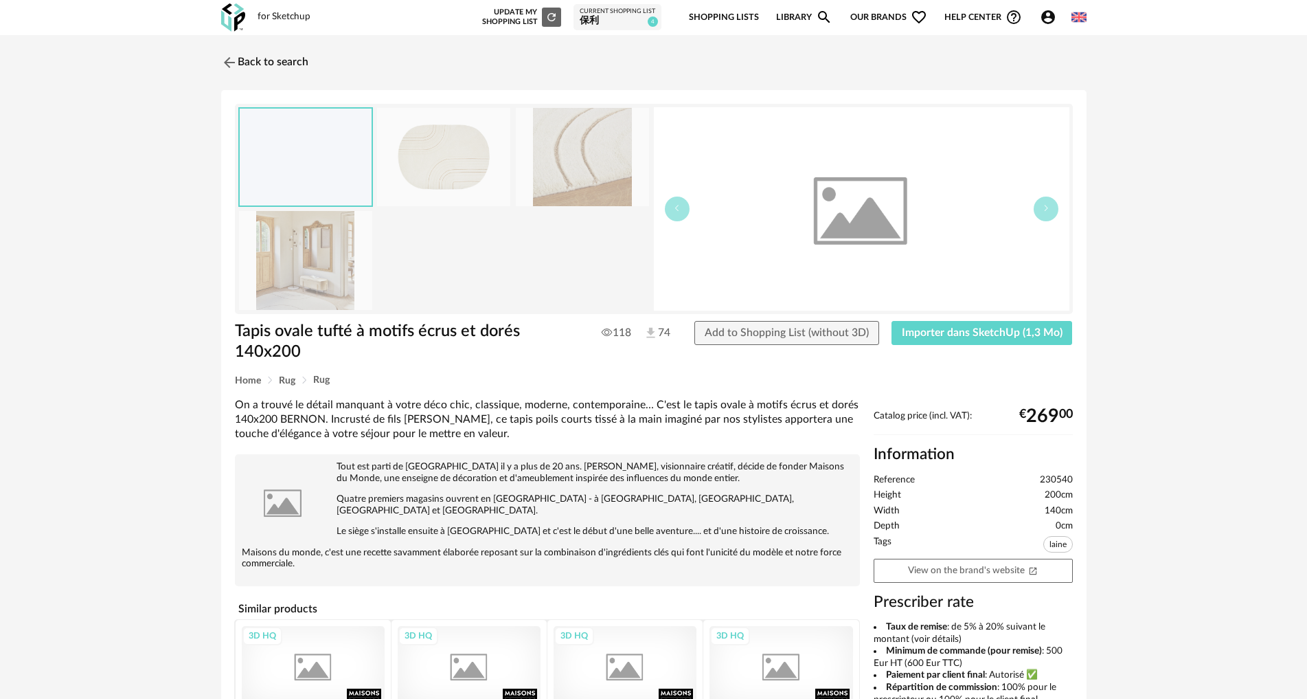
click at [647, 9] on div "Current Shopping List" at bounding box center [618, 12] width 76 height 8
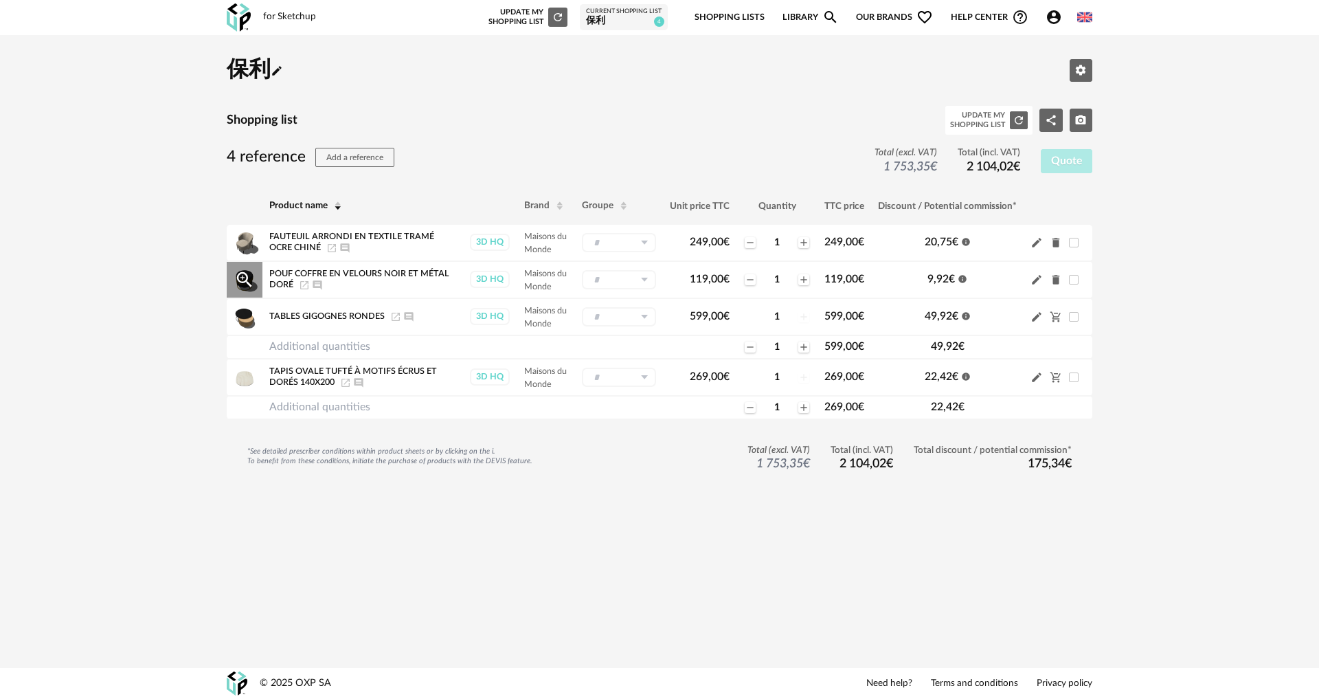
click at [251, 275] on icon "Magnify Plus Outline icon" at bounding box center [244, 279] width 21 height 21
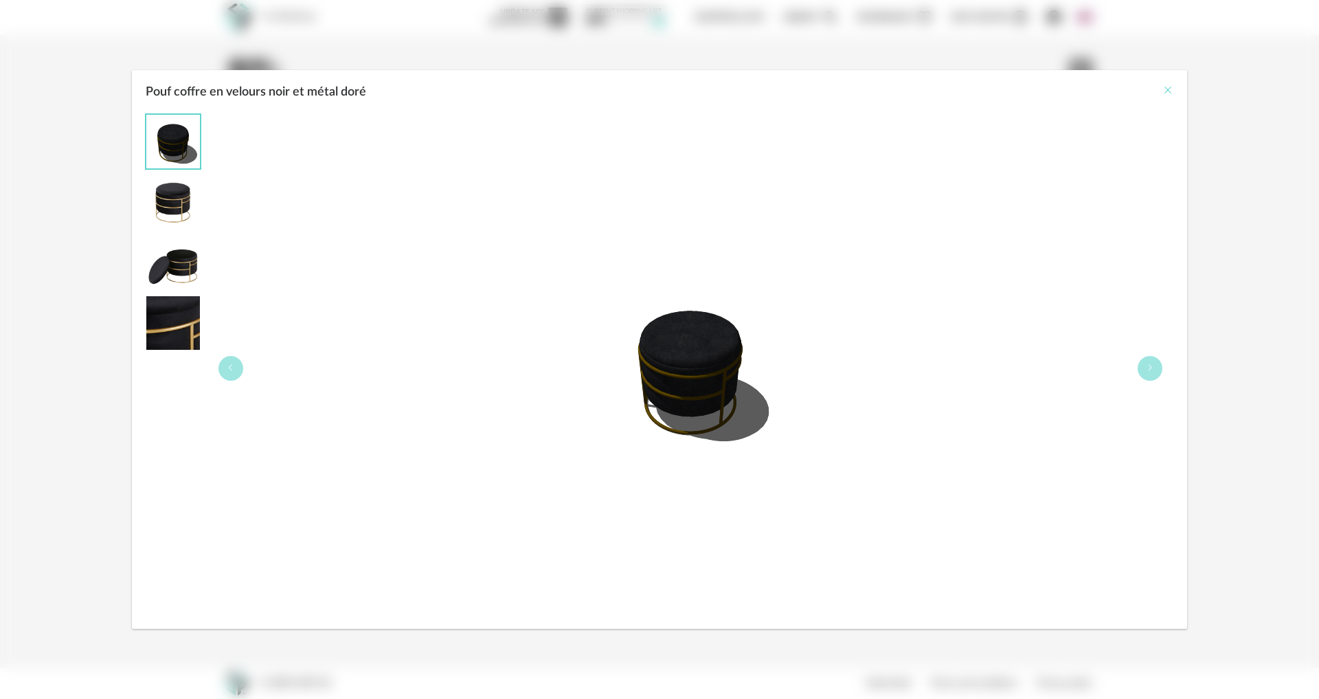
click at [1172, 87] on icon "Close" at bounding box center [1167, 90] width 11 height 11
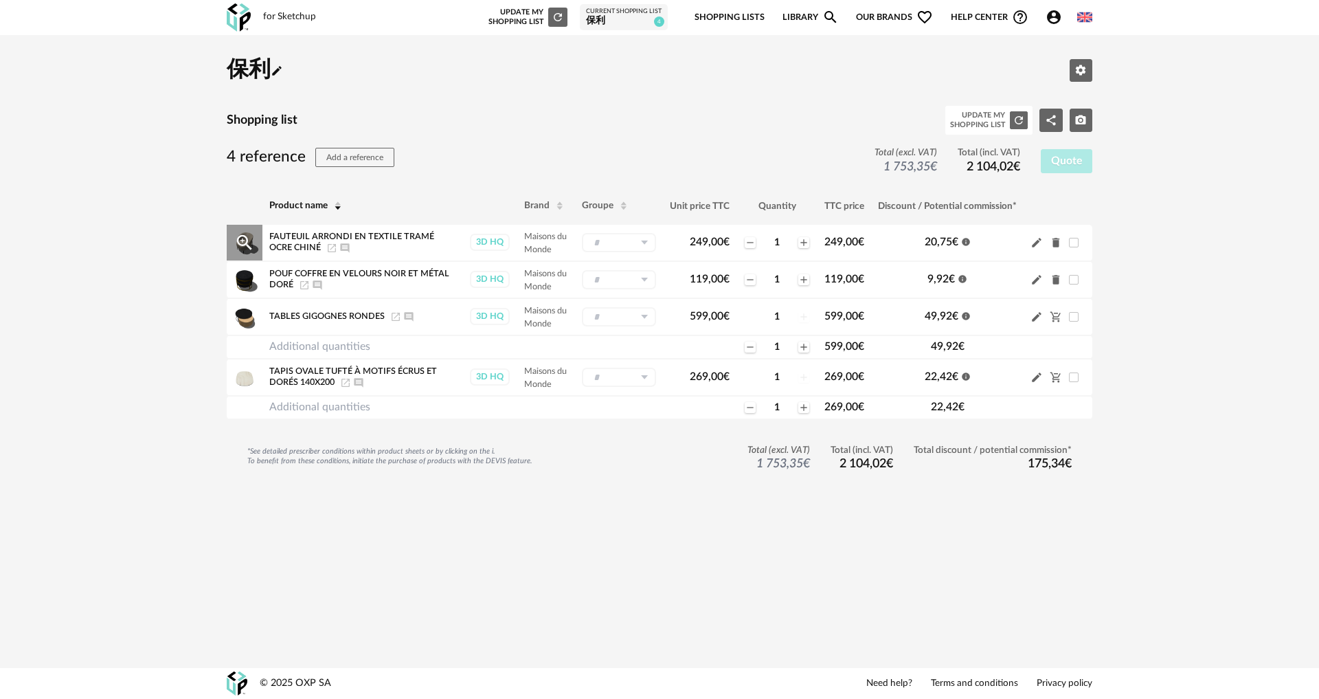
click at [256, 238] on div "Magnify Plus Outline icon" at bounding box center [245, 243] width 36 height 36
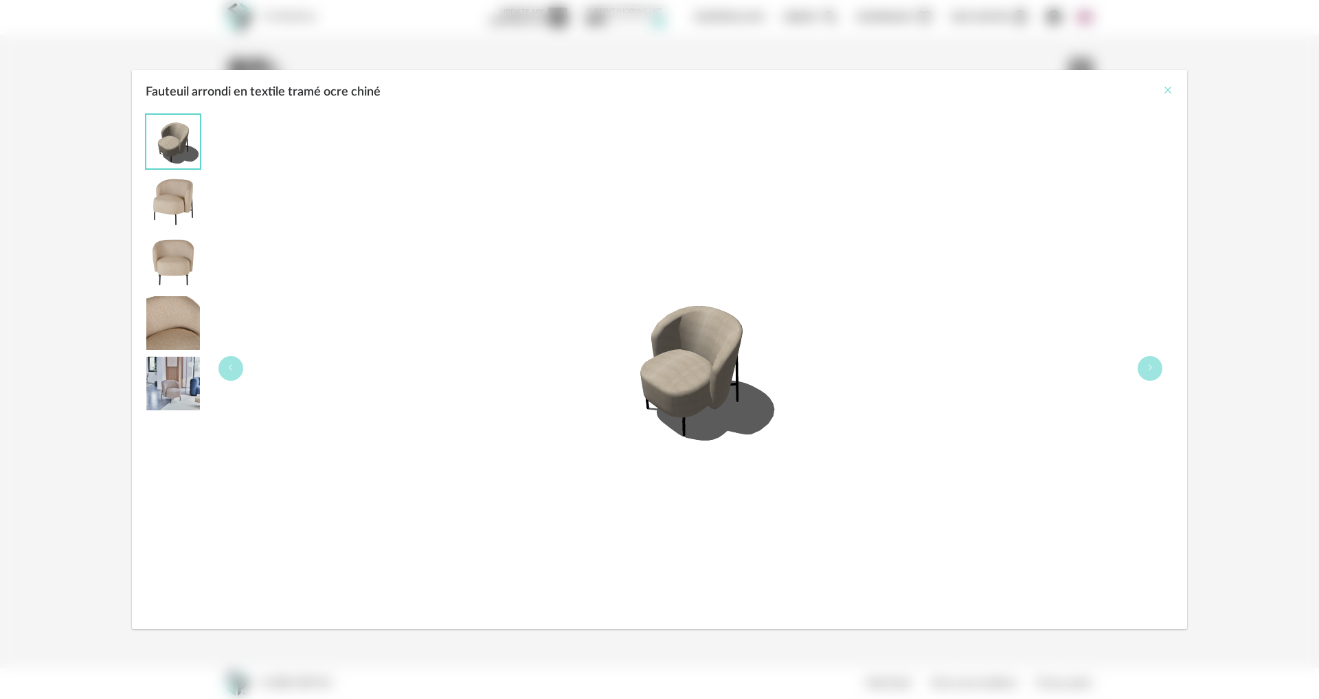
click at [1167, 89] on icon "Close" at bounding box center [1167, 90] width 11 height 11
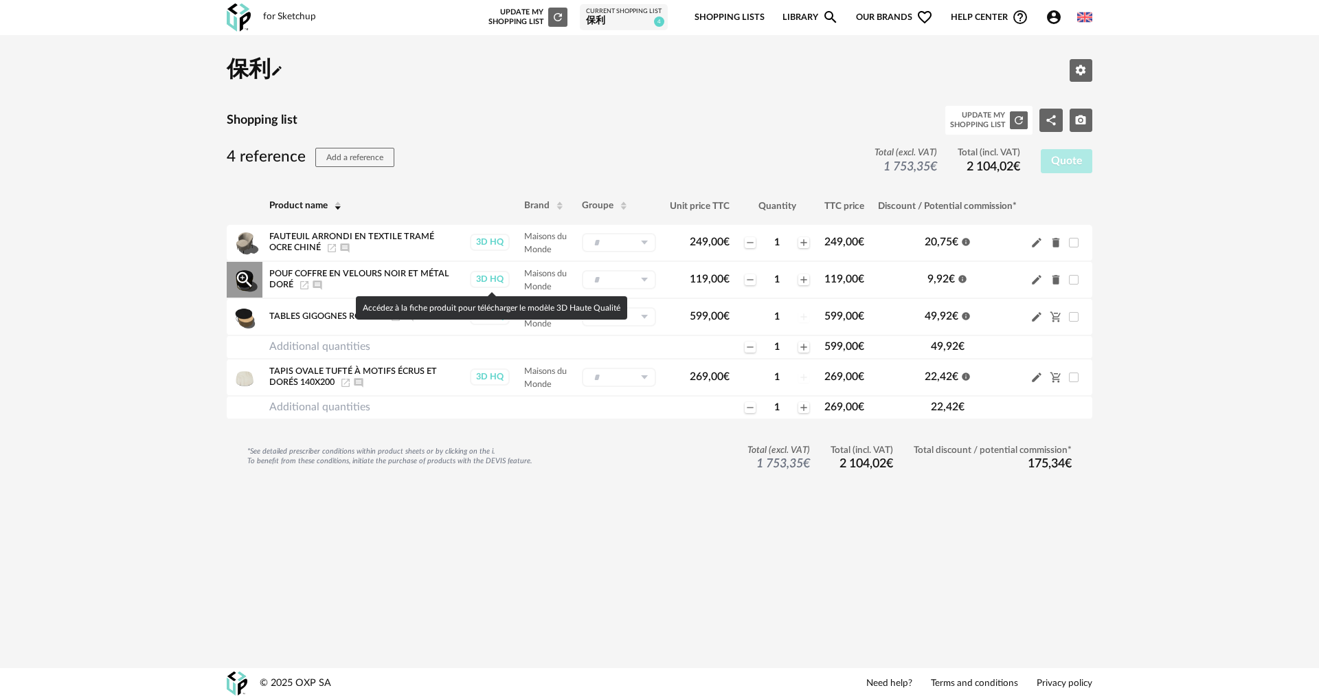
click at [493, 279] on div "3D HQ" at bounding box center [490, 279] width 40 height 17
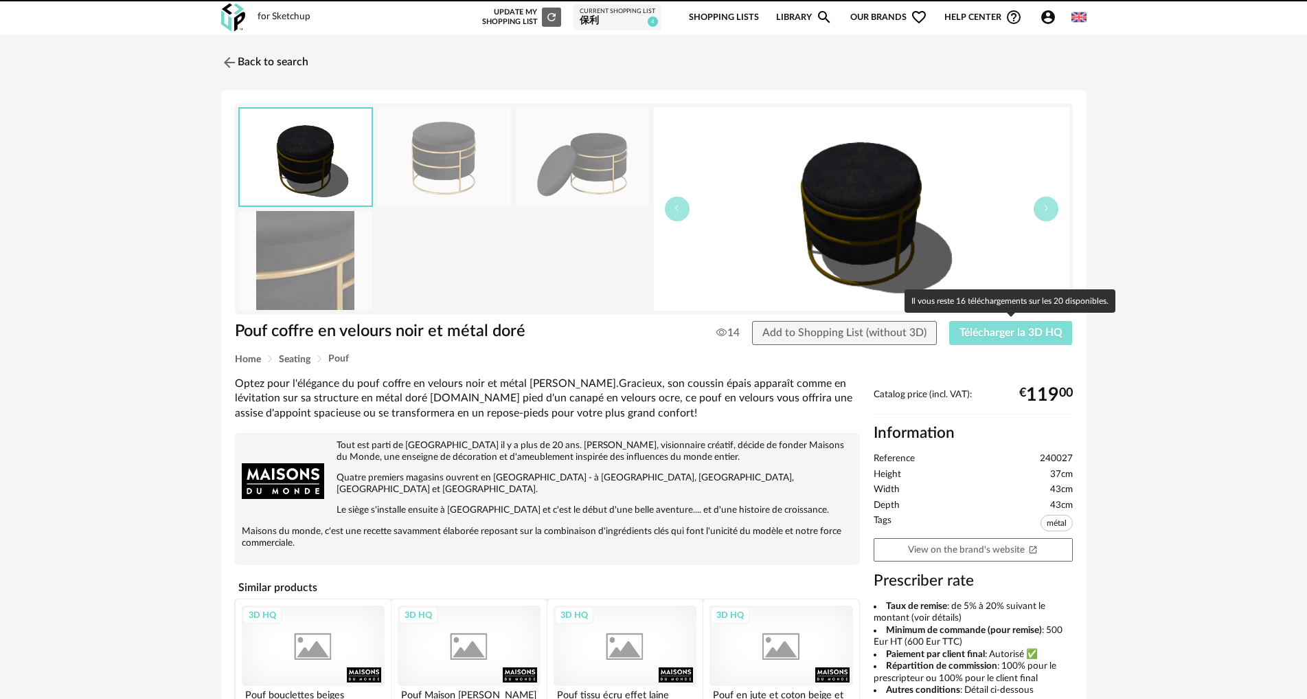
drag, startPoint x: 997, startPoint y: 329, endPoint x: 1004, endPoint y: 330, distance: 7.7
click at [998, 329] on span "Télécharger la 3D HQ" at bounding box center [1011, 332] width 103 height 11
